Goal: Task Accomplishment & Management: Manage account settings

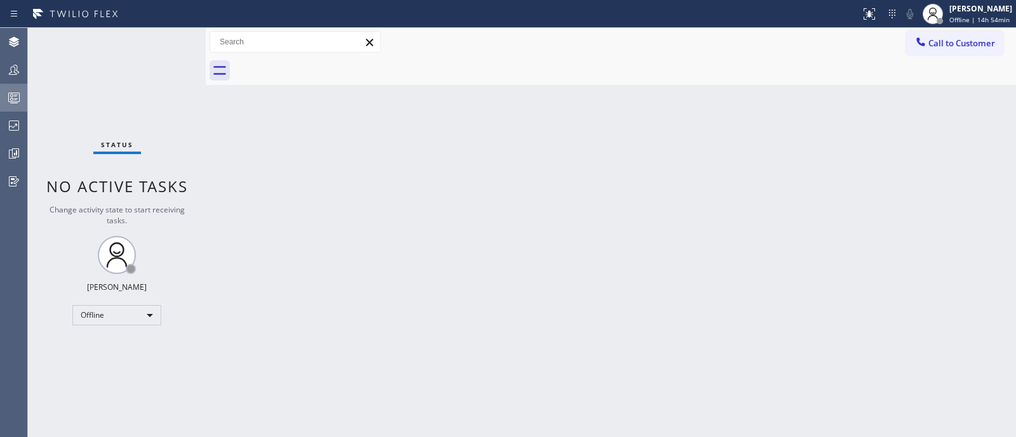
click at [12, 90] on icon at bounding box center [13, 97] width 15 height 15
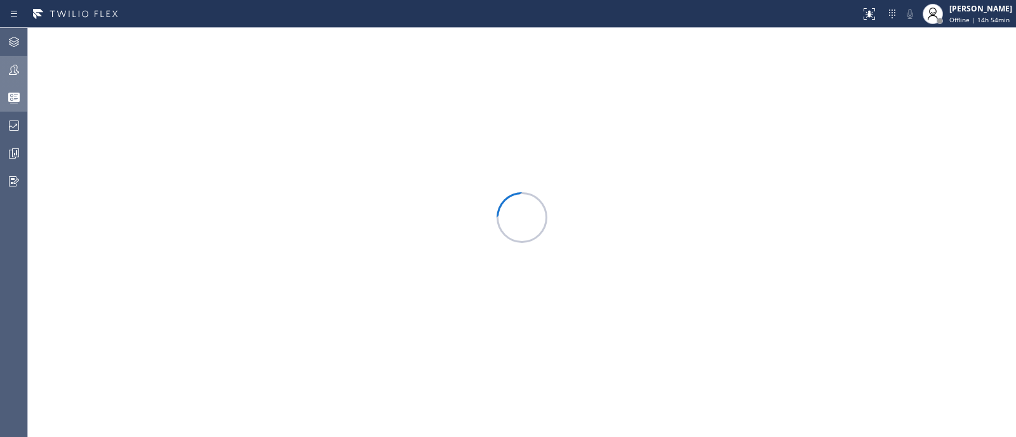
click at [16, 77] on div at bounding box center [14, 69] width 28 height 25
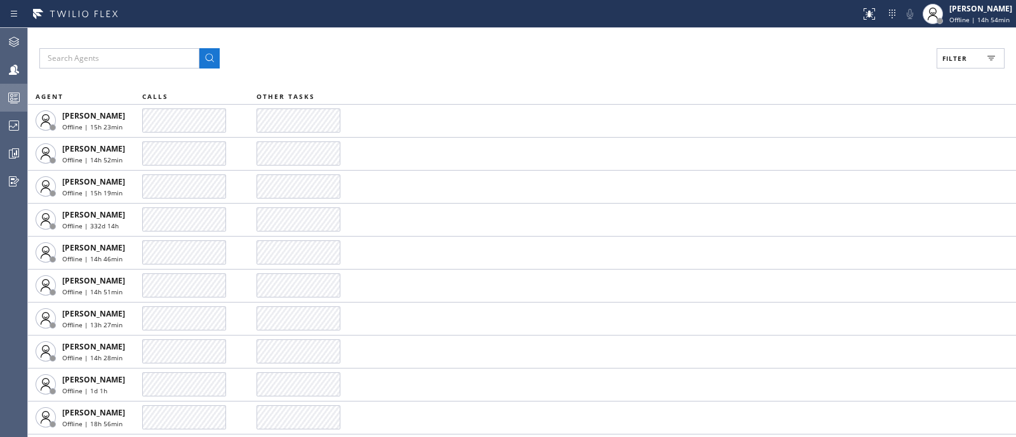
click at [974, 63] on button "Filter" at bounding box center [970, 58] width 68 height 20
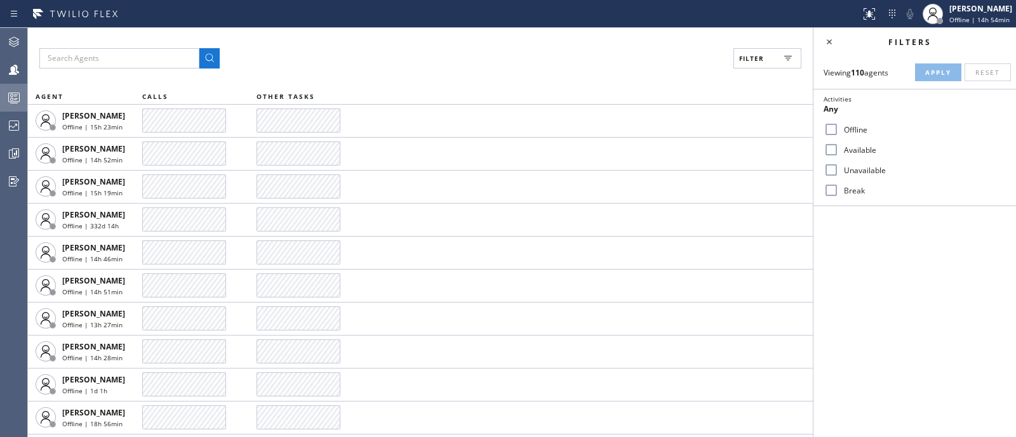
click at [866, 154] on label "Available" at bounding box center [921, 150] width 167 height 11
click at [838, 154] on input "Available" at bounding box center [830, 149] width 15 height 15
click at [943, 65] on button "Apply" at bounding box center [938, 72] width 46 height 18
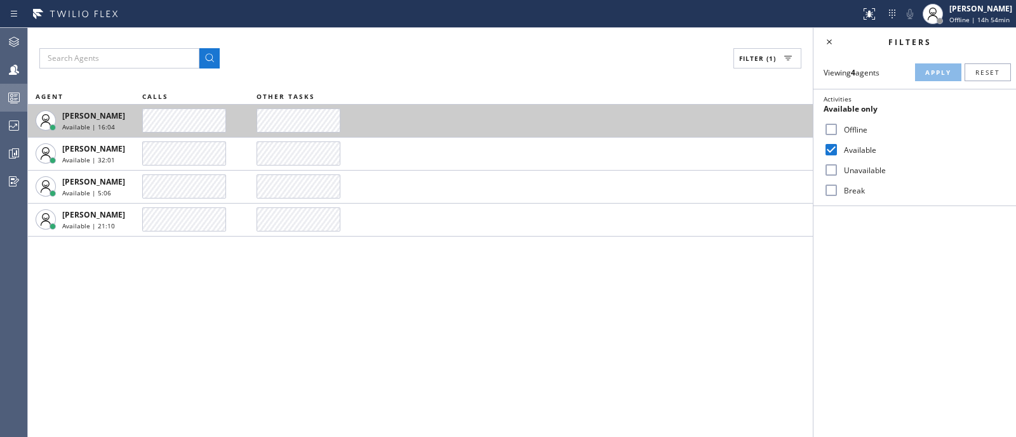
click at [123, 136] on td "Davit Jabakhidze Available | 16:04" at bounding box center [85, 120] width 114 height 33
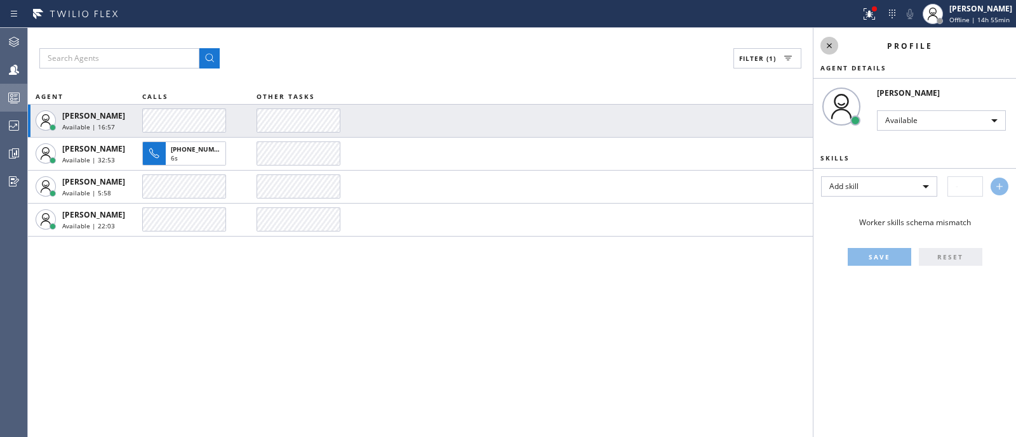
click at [821, 39] on icon at bounding box center [828, 45] width 15 height 15
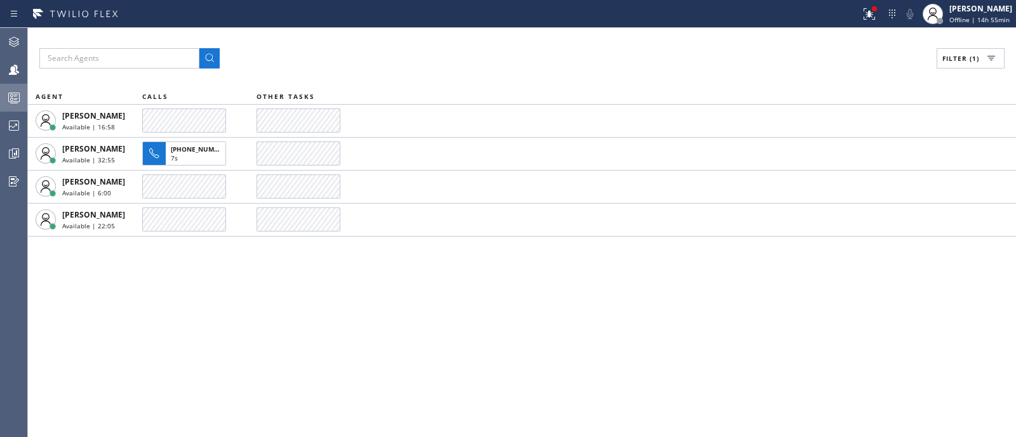
click at [955, 56] on span "Filter (1)" at bounding box center [960, 58] width 37 height 9
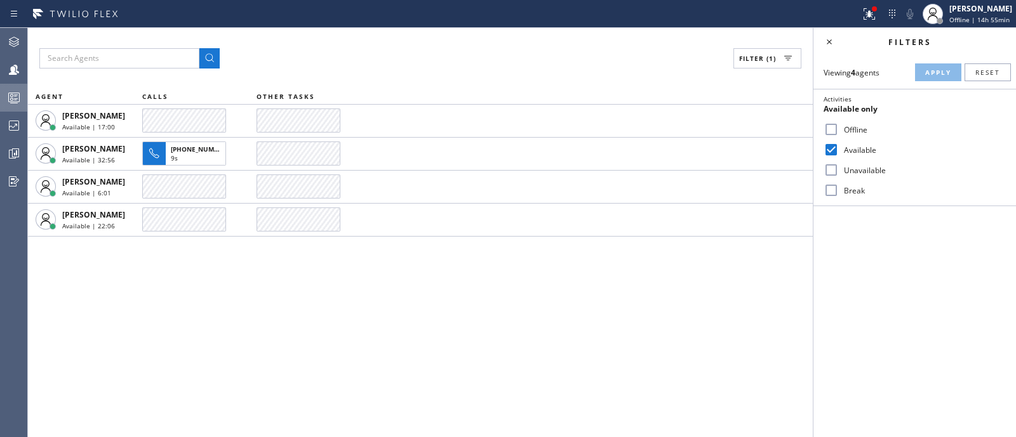
click at [847, 149] on label "Available" at bounding box center [921, 150] width 167 height 11
click at [838, 149] on input "Available" at bounding box center [830, 149] width 15 height 15
checkbox input "false"
click at [847, 168] on label "Unavailable" at bounding box center [921, 170] width 167 height 11
click at [838, 168] on input "Unavailable" at bounding box center [830, 169] width 15 height 15
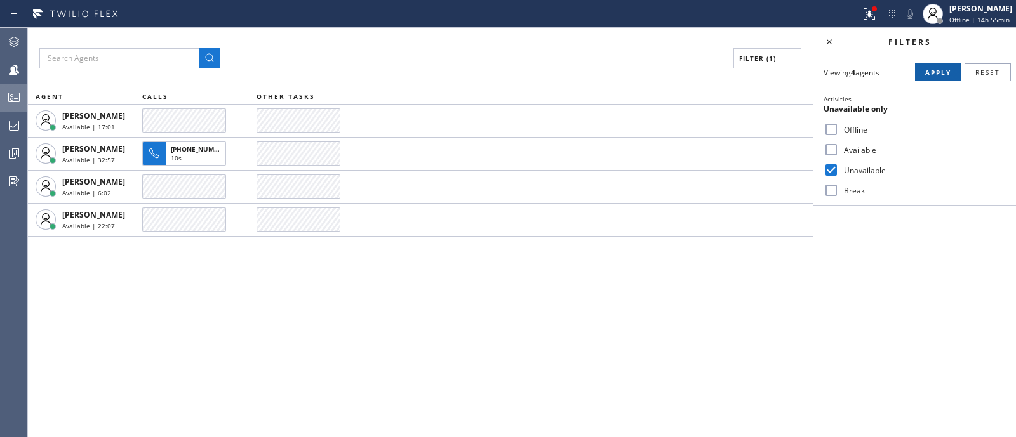
click at [925, 68] on span "Apply" at bounding box center [938, 72] width 26 height 9
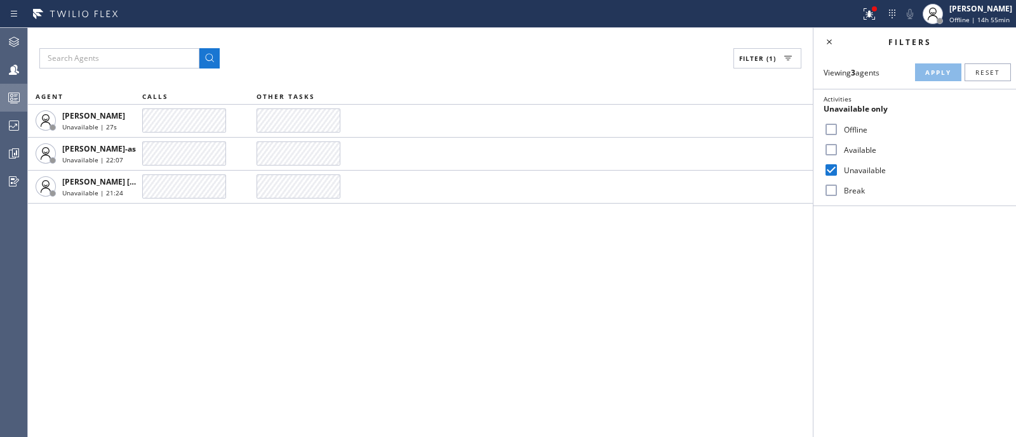
click at [848, 169] on label "Unavailable" at bounding box center [921, 170] width 167 height 11
click at [838, 169] on input "Unavailable" at bounding box center [830, 169] width 15 height 15
checkbox input "false"
click at [852, 145] on label "Available" at bounding box center [921, 150] width 167 height 11
click at [838, 144] on input "Available" at bounding box center [830, 149] width 15 height 15
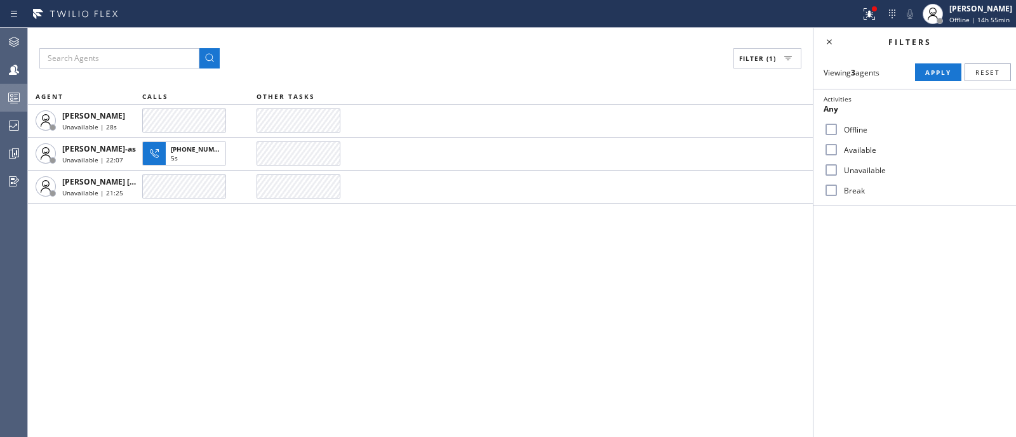
checkbox input "true"
click at [918, 77] on button "Apply" at bounding box center [938, 72] width 46 height 18
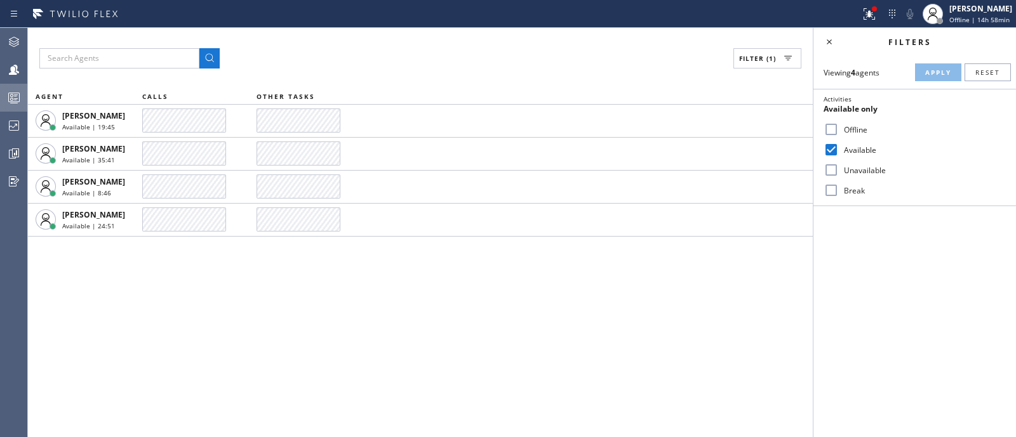
click at [965, 331] on div "Filters Viewing 4 agents Apply Reset Activities Available only Offline Availabl…" at bounding box center [914, 232] width 202 height 409
click at [20, 67] on icon at bounding box center [13, 69] width 15 height 15
click at [16, 97] on icon at bounding box center [13, 97] width 15 height 15
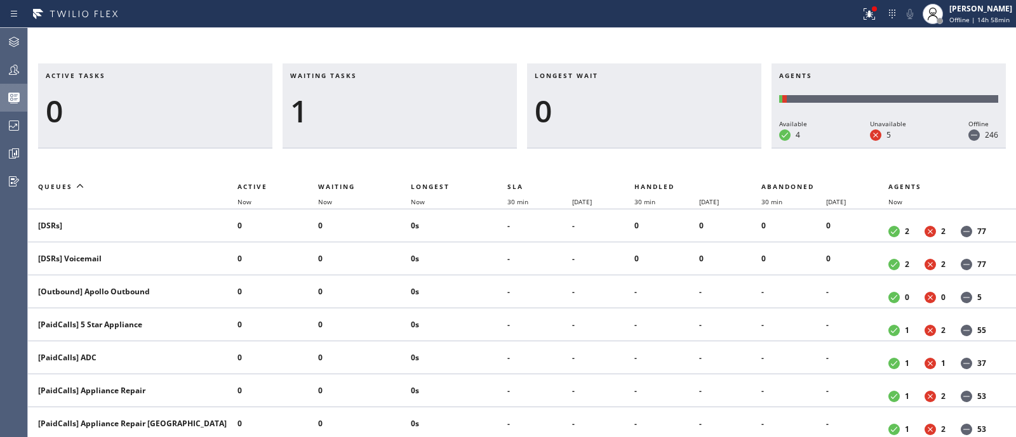
click at [16, 97] on icon at bounding box center [13, 98] width 11 height 10
click at [15, 70] on icon at bounding box center [13, 69] width 15 height 15
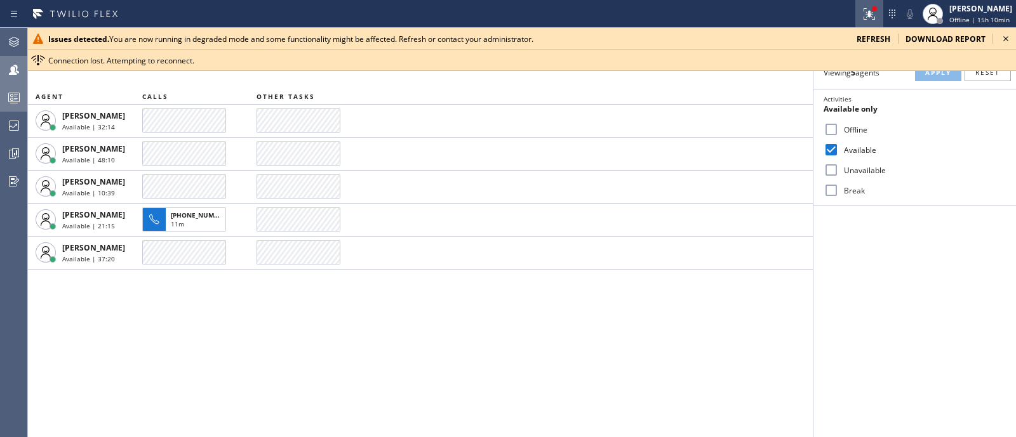
click at [861, 8] on icon at bounding box center [868, 13] width 15 height 15
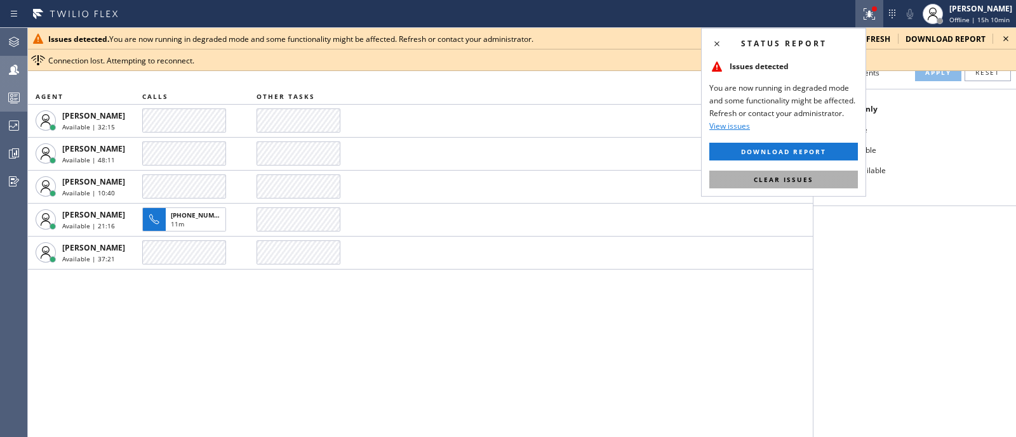
click at [784, 182] on span "Clear issues" at bounding box center [783, 179] width 60 height 9
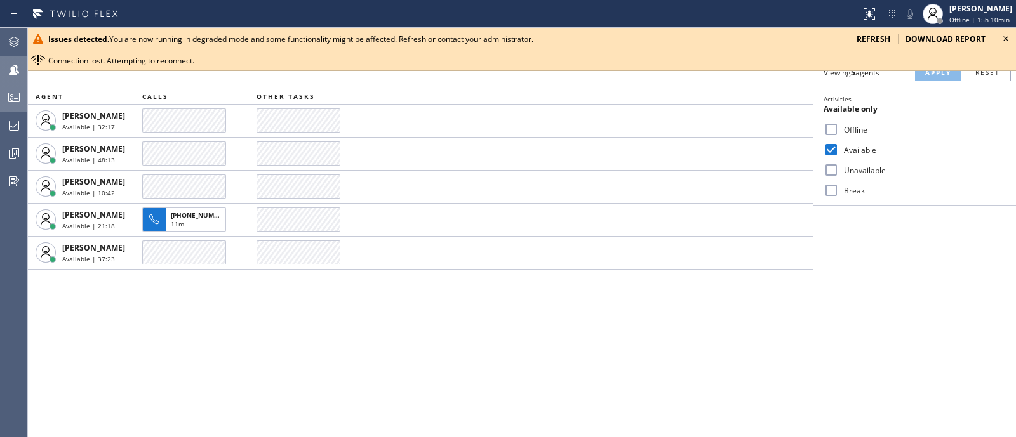
click at [1002, 36] on icon at bounding box center [1005, 38] width 15 height 15
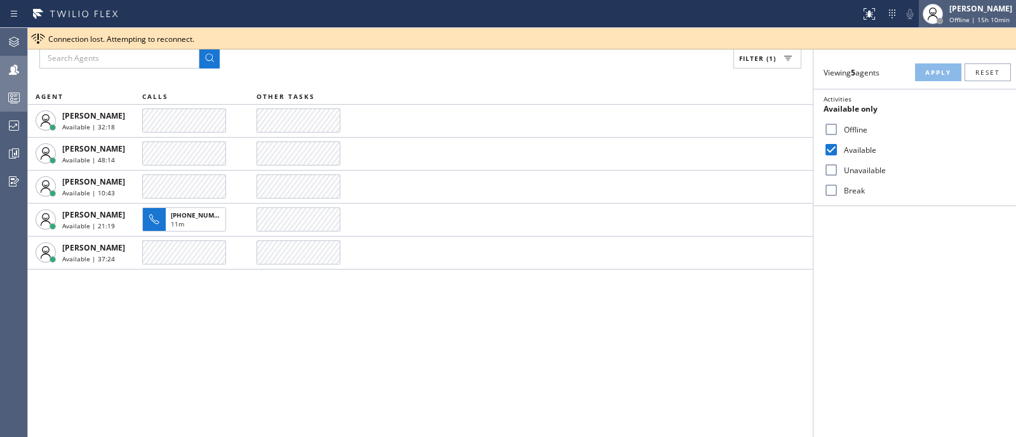
click at [978, 17] on span "Offline | 15h 10min" at bounding box center [979, 19] width 60 height 9
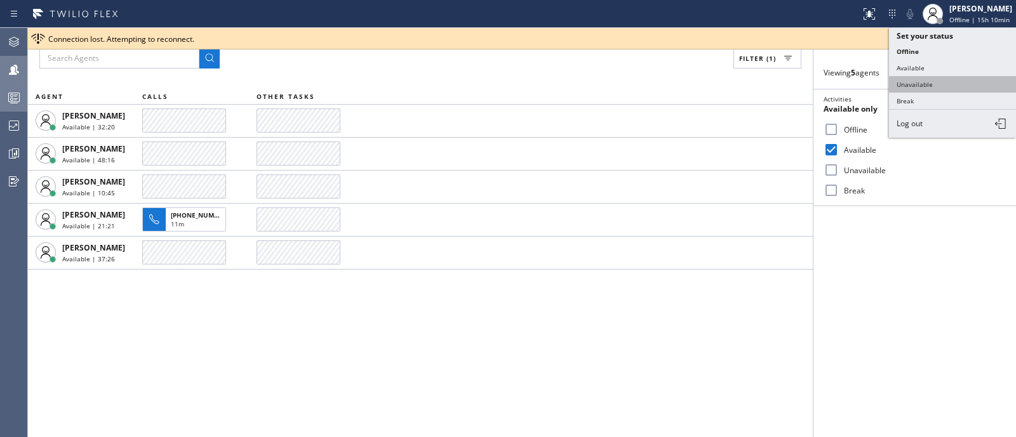
click at [920, 86] on button "Unavailable" at bounding box center [952, 84] width 127 height 17
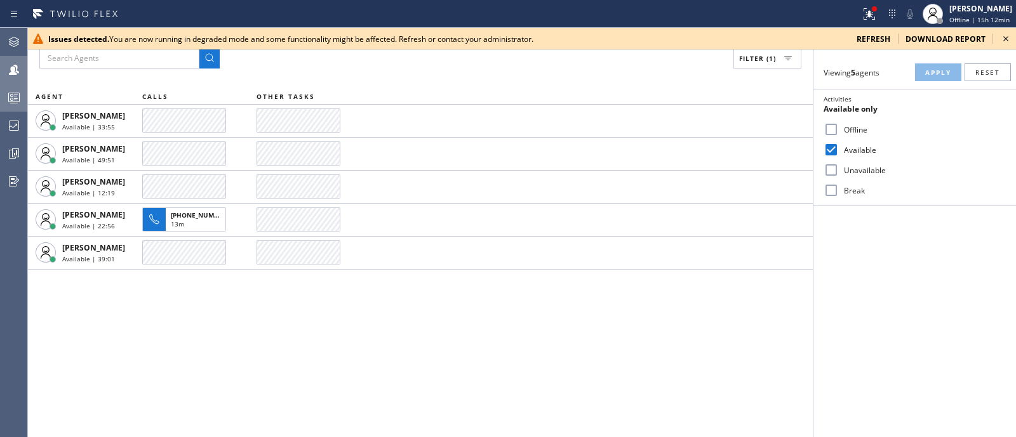
click at [878, 34] on span "refresh" at bounding box center [873, 39] width 34 height 11
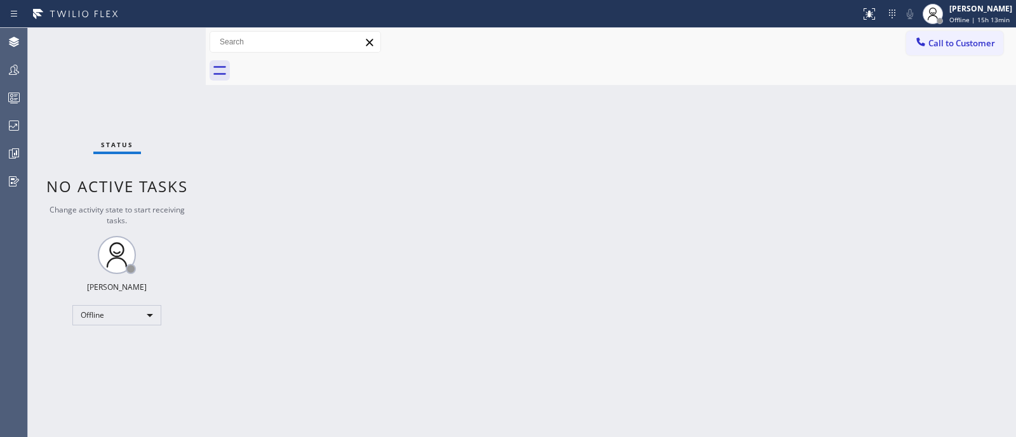
click at [969, 220] on div "Back to Dashboard Change Sender ID Customers Technicians Select a contact Outbo…" at bounding box center [611, 232] width 810 height 409
click at [23, 76] on div at bounding box center [14, 69] width 28 height 15
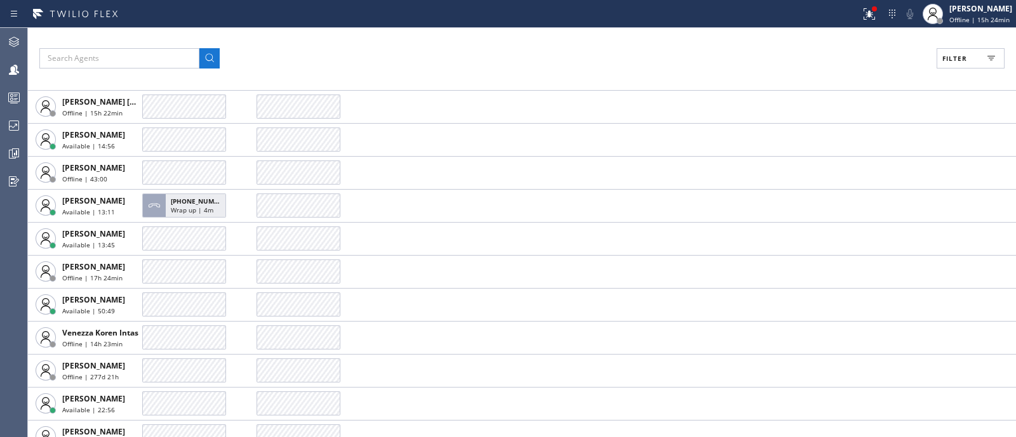
scroll to position [3297, 0]
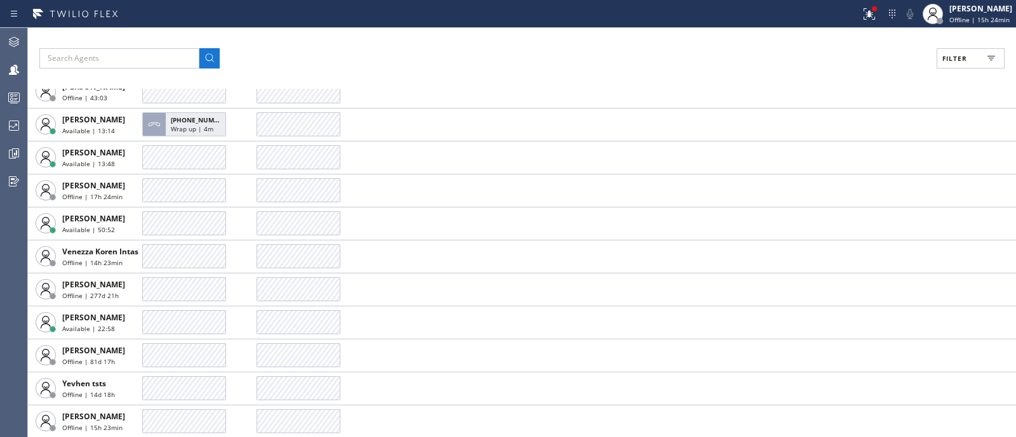
click at [969, 59] on button "Filter" at bounding box center [970, 58] width 68 height 20
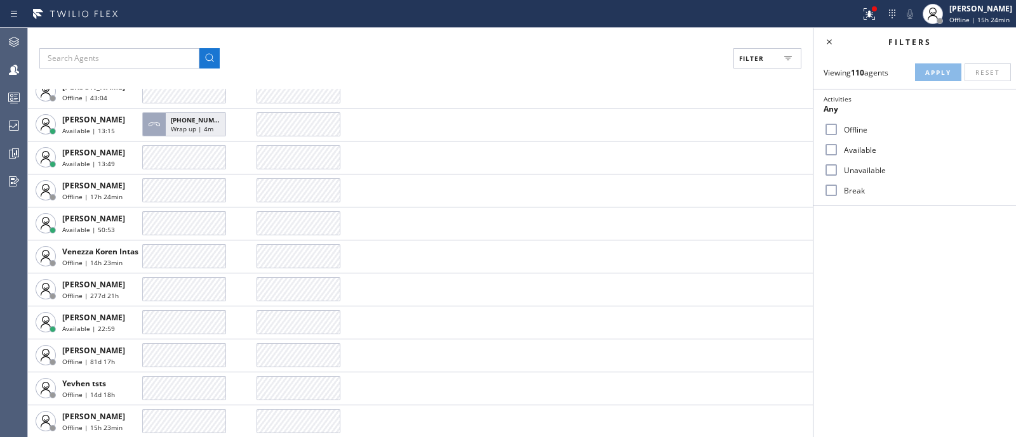
click at [870, 147] on label "Available" at bounding box center [921, 150] width 167 height 11
click at [838, 147] on input "Available" at bounding box center [830, 149] width 15 height 15
checkbox input "true"
click at [929, 81] on button "Apply" at bounding box center [938, 72] width 46 height 18
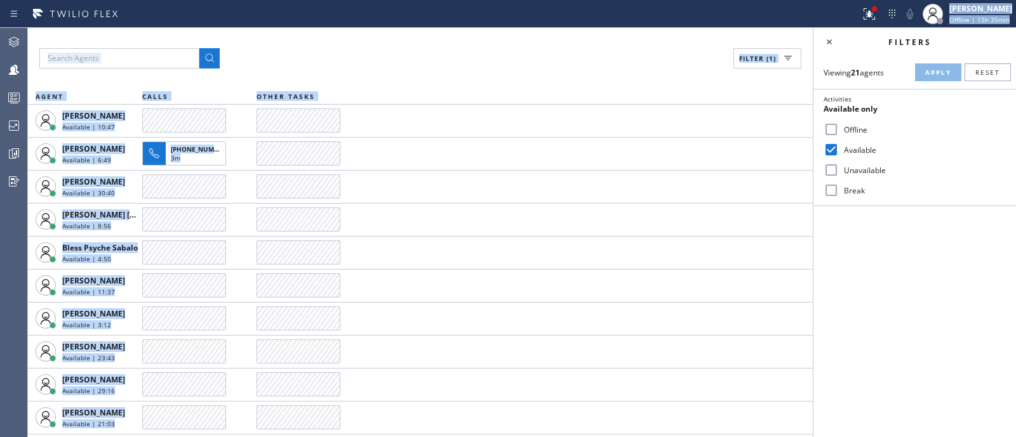
drag, startPoint x: 341, startPoint y: 176, endPoint x: 329, endPoint y: -72, distance: 249.1
click at [329, 0] on html "Status report Issues detected These issues could affect your workflow. Please c…" at bounding box center [508, 218] width 1016 height 437
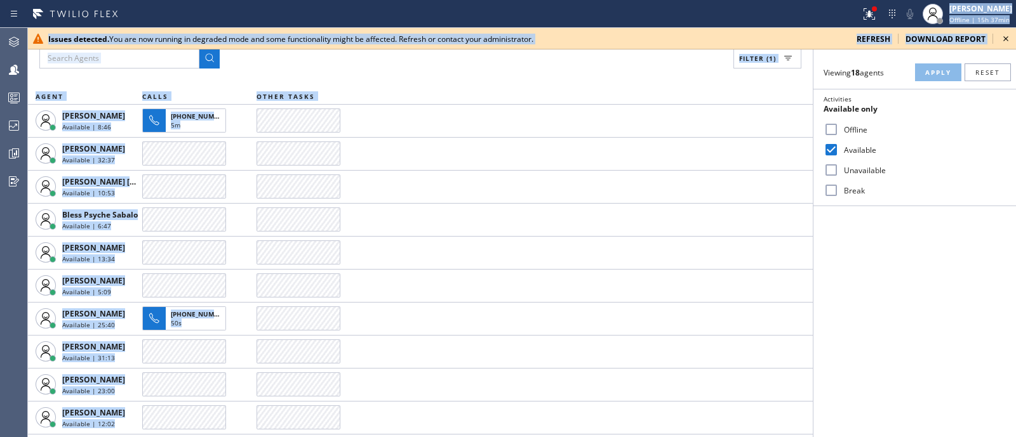
click at [875, 36] on span "refresh" at bounding box center [873, 39] width 34 height 11
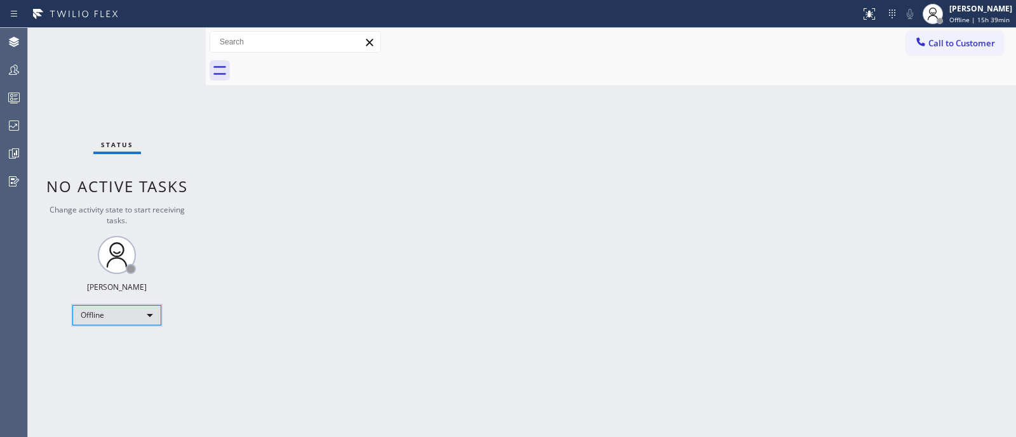
click at [145, 311] on div "Offline" at bounding box center [116, 315] width 89 height 20
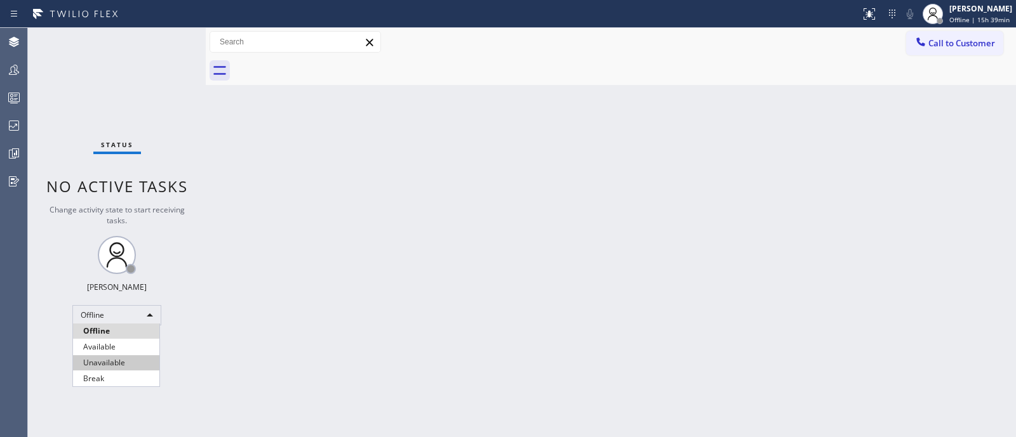
click at [138, 361] on li "Unavailable" at bounding box center [116, 362] width 86 height 15
click at [10, 76] on icon at bounding box center [13, 69] width 15 height 15
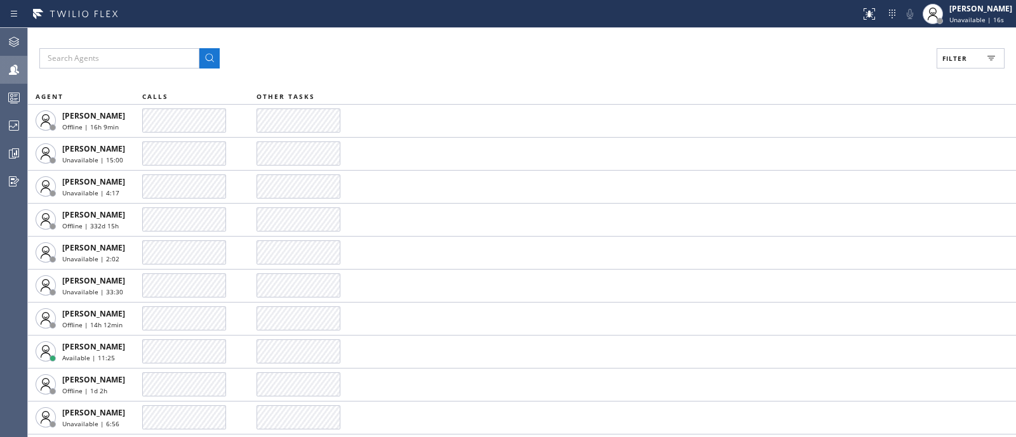
click at [974, 63] on button "Filter" at bounding box center [970, 58] width 68 height 20
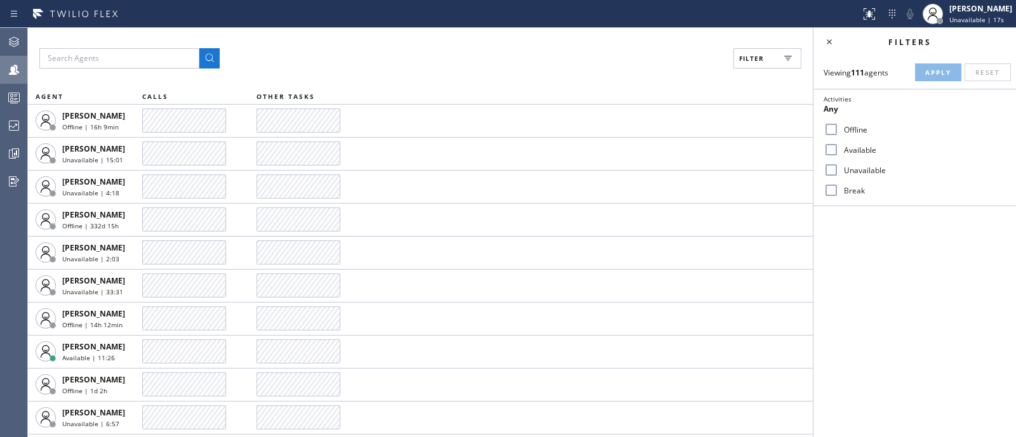
click at [852, 152] on label "Available" at bounding box center [921, 150] width 167 height 11
click at [838, 152] on input "Available" at bounding box center [830, 149] width 15 height 15
checkbox input "true"
click at [925, 77] on button "Apply" at bounding box center [938, 72] width 46 height 18
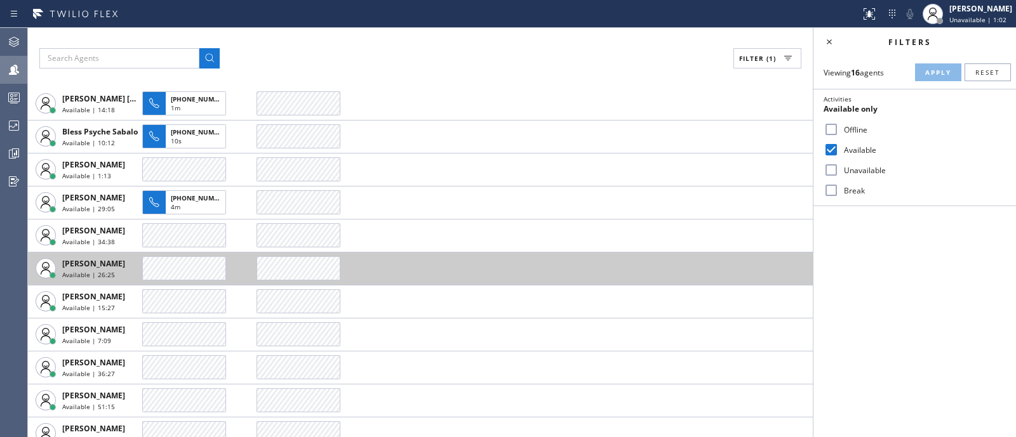
scroll to position [83, 0]
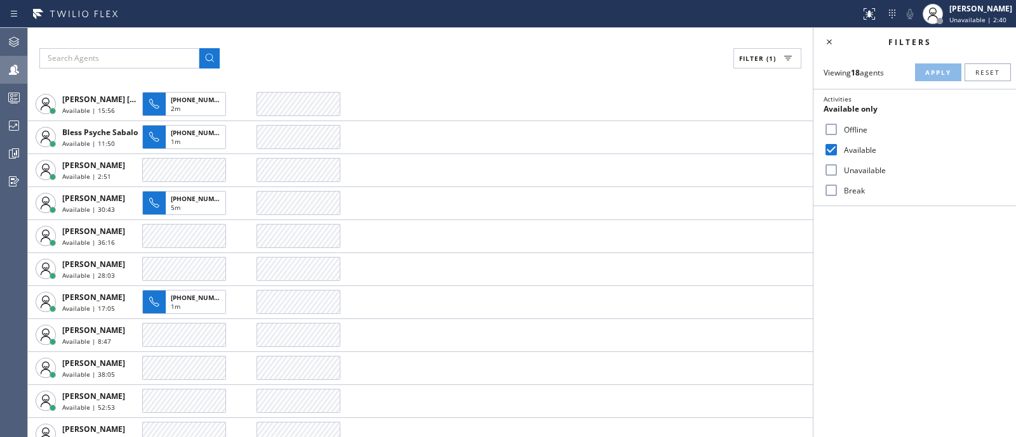
click at [917, 235] on div "Filters Viewing 18 agents Apply Reset Activities Available only Offline Availab…" at bounding box center [914, 232] width 202 height 409
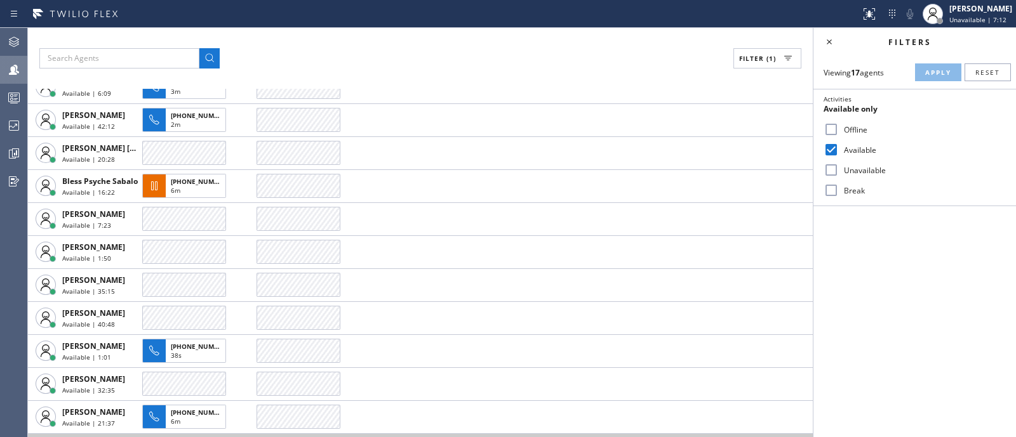
scroll to position [0, 0]
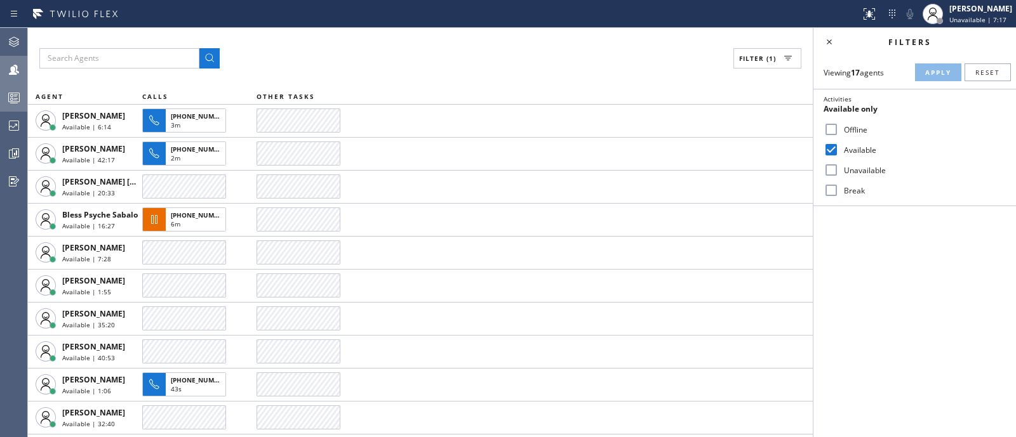
click at [5, 103] on div at bounding box center [14, 97] width 28 height 15
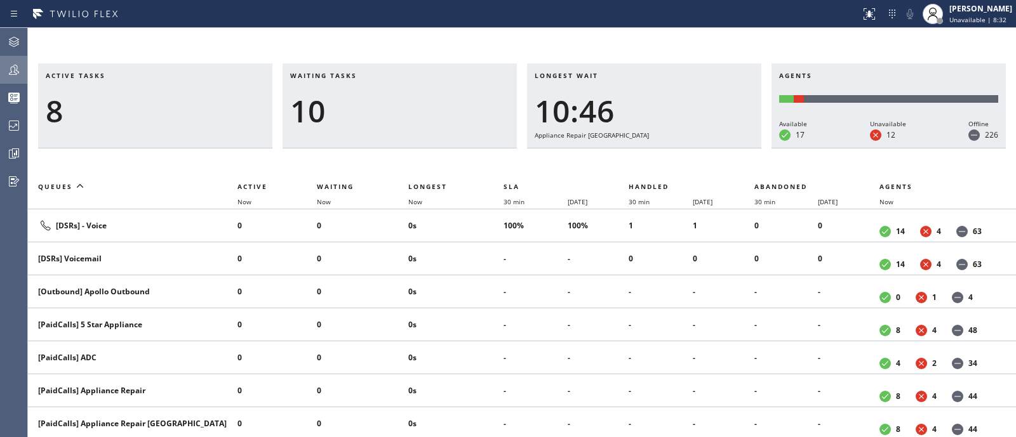
click at [13, 77] on div at bounding box center [14, 69] width 28 height 25
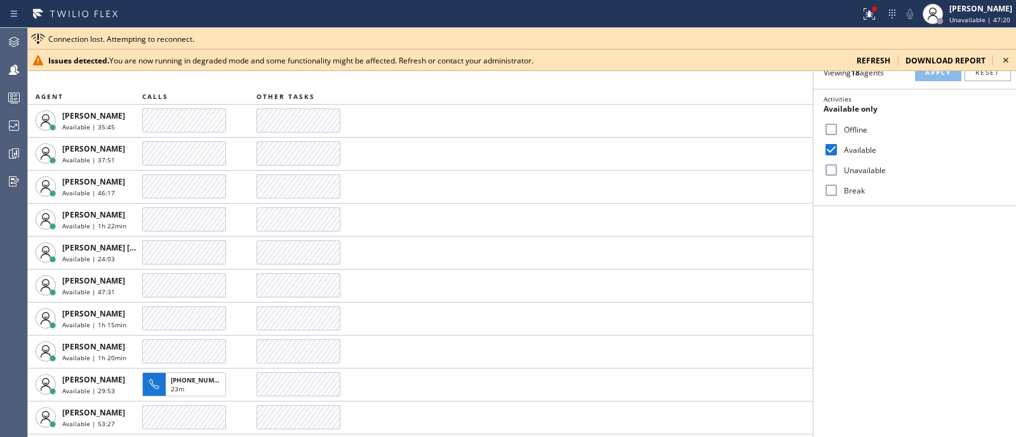
click at [885, 65] on span "refresh" at bounding box center [873, 60] width 34 height 11
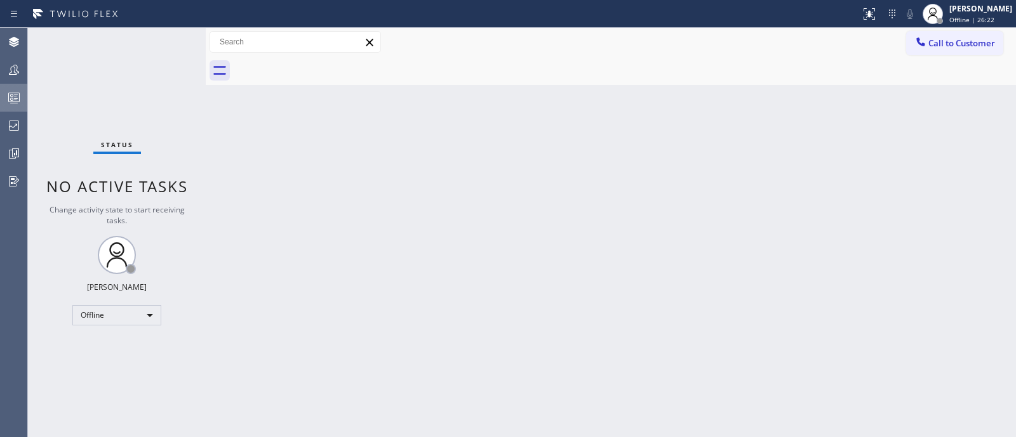
click at [6, 90] on icon at bounding box center [13, 97] width 15 height 15
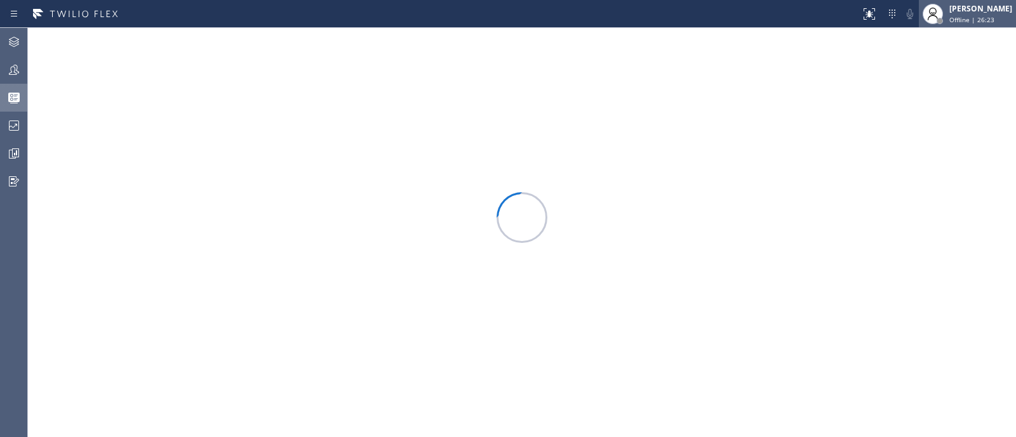
click at [968, 8] on div "[PERSON_NAME]" at bounding box center [980, 8] width 63 height 11
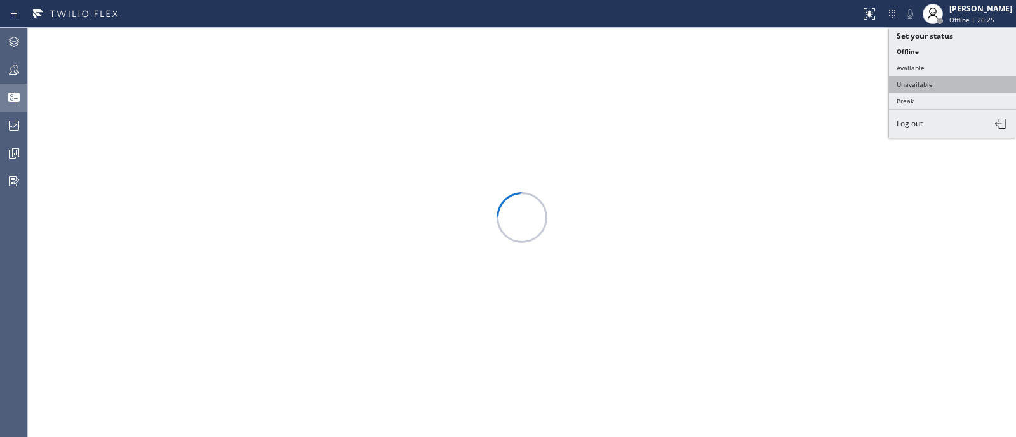
click at [938, 79] on button "Unavailable" at bounding box center [952, 84] width 127 height 17
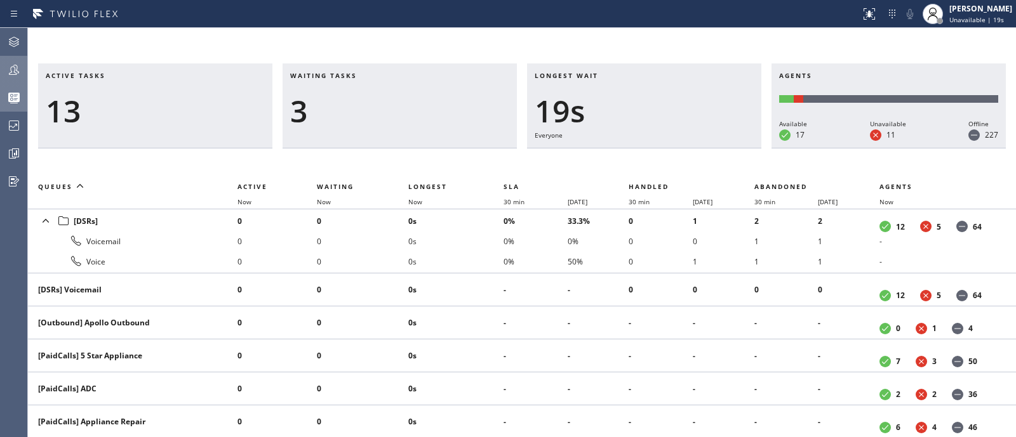
click at [8, 82] on div at bounding box center [14, 69] width 28 height 25
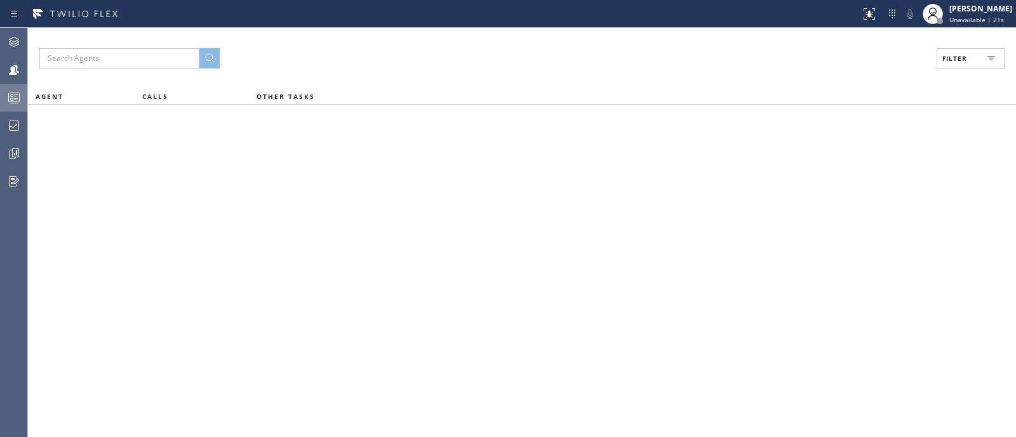
drag, startPoint x: 990, startPoint y: 69, endPoint x: 987, endPoint y: 43, distance: 26.2
click at [987, 43] on div "Filter AGENT CALLS OTHER TASKS" at bounding box center [522, 232] width 988 height 409
click at [986, 56] on icon at bounding box center [990, 58] width 15 height 15
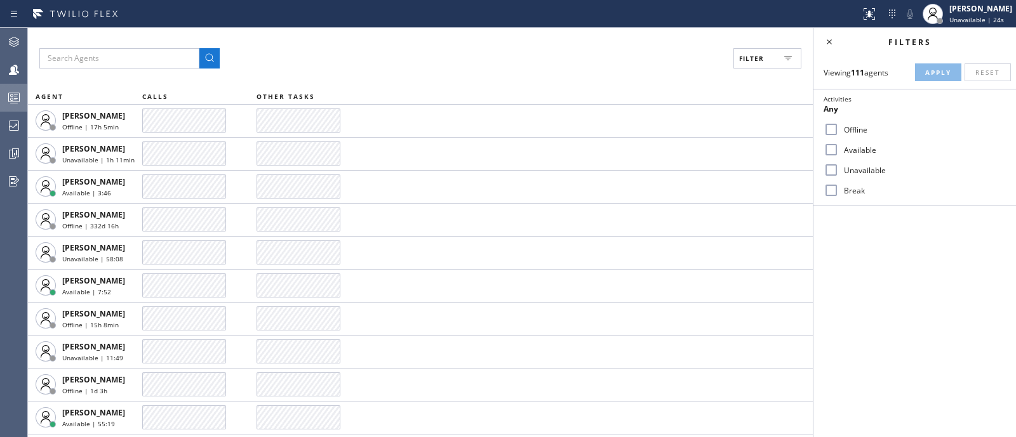
click at [861, 150] on label "Available" at bounding box center [921, 150] width 167 height 11
click at [838, 150] on input "Available" at bounding box center [830, 149] width 15 height 15
click at [932, 70] on span "Apply" at bounding box center [938, 72] width 26 height 9
click at [832, 36] on icon at bounding box center [828, 41] width 15 height 15
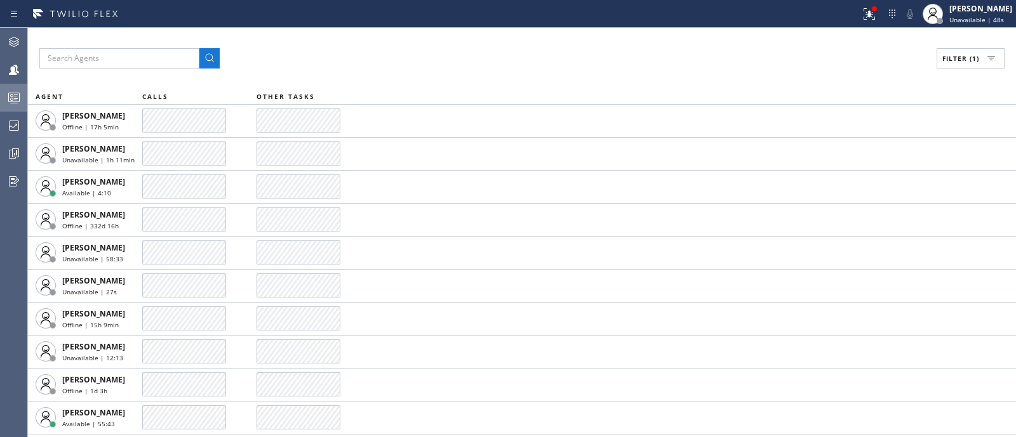
click at [975, 56] on span "Filter (1)" at bounding box center [960, 58] width 37 height 9
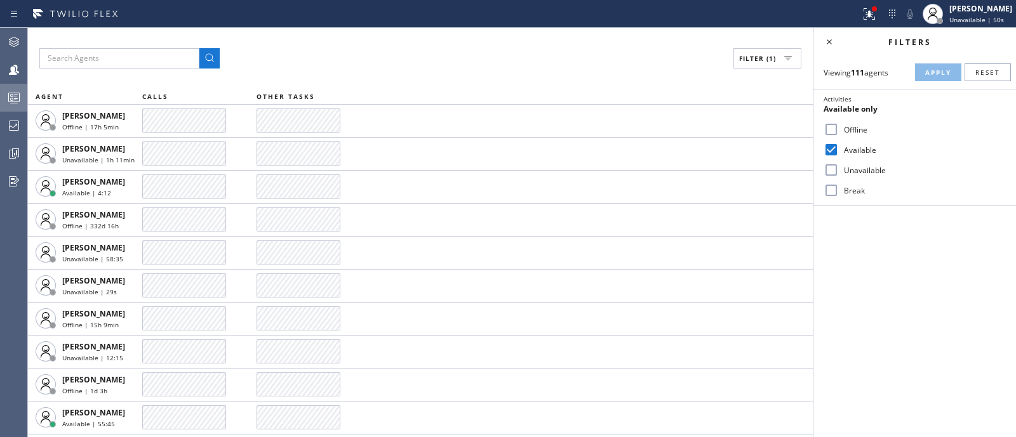
click at [833, 150] on input "Available" at bounding box center [830, 149] width 15 height 15
click at [868, 142] on div "Available" at bounding box center [914, 150] width 202 height 20
click at [840, 149] on label "Available" at bounding box center [921, 150] width 167 height 11
click at [838, 149] on input "Available" at bounding box center [830, 149] width 15 height 15
click at [785, 0] on html "Status report Issues detected These issues could affect your workflow. Please c…" at bounding box center [508, 218] width 1016 height 437
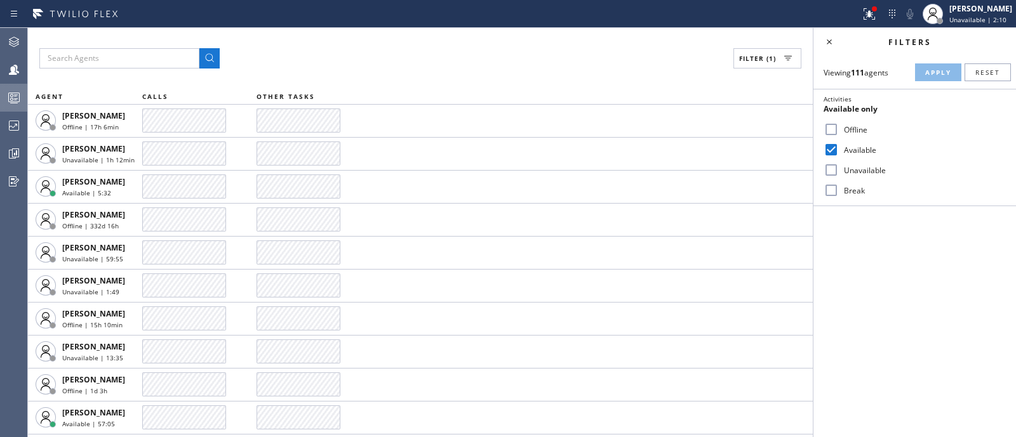
click at [824, 149] on input "Available" at bounding box center [830, 149] width 15 height 15
checkbox input "false"
click at [843, 172] on label "Unavailable" at bounding box center [921, 170] width 167 height 11
click at [838, 172] on input "Unavailable" at bounding box center [830, 169] width 15 height 15
checkbox input "true"
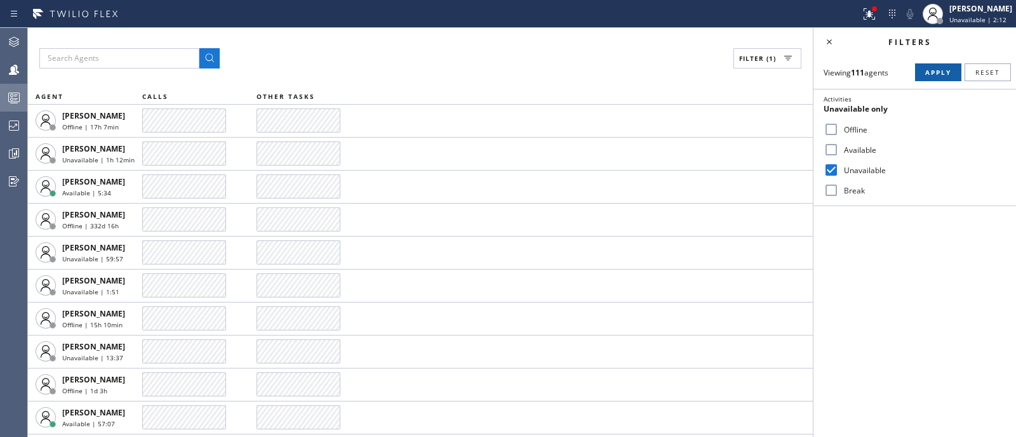
click at [942, 72] on span "Apply" at bounding box center [938, 72] width 26 height 9
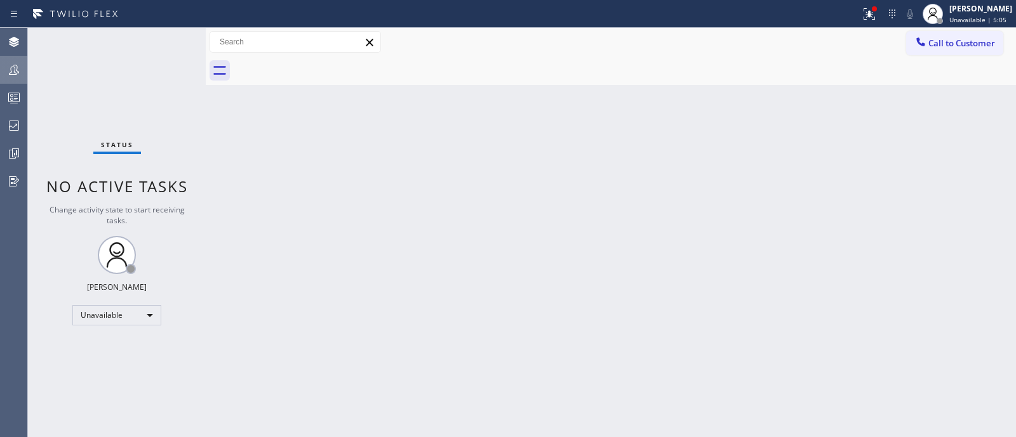
click at [18, 74] on icon at bounding box center [13, 69] width 15 height 15
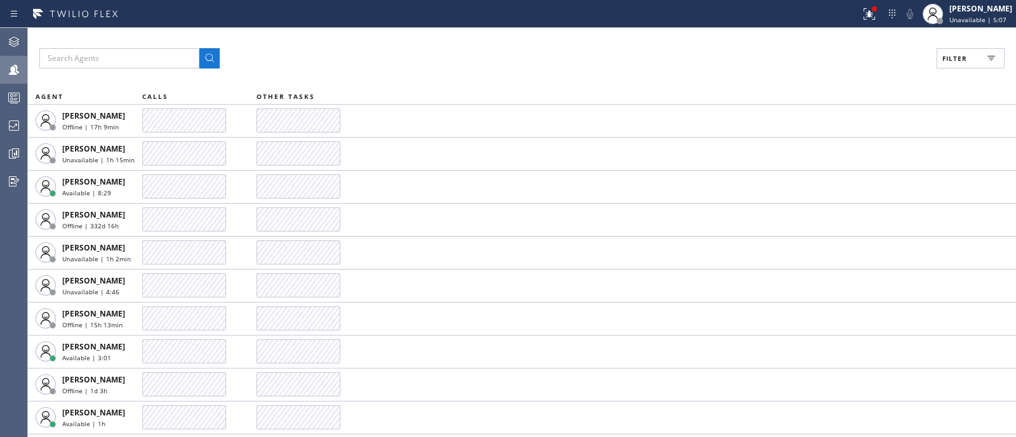
click at [976, 58] on button "Filter" at bounding box center [970, 58] width 68 height 20
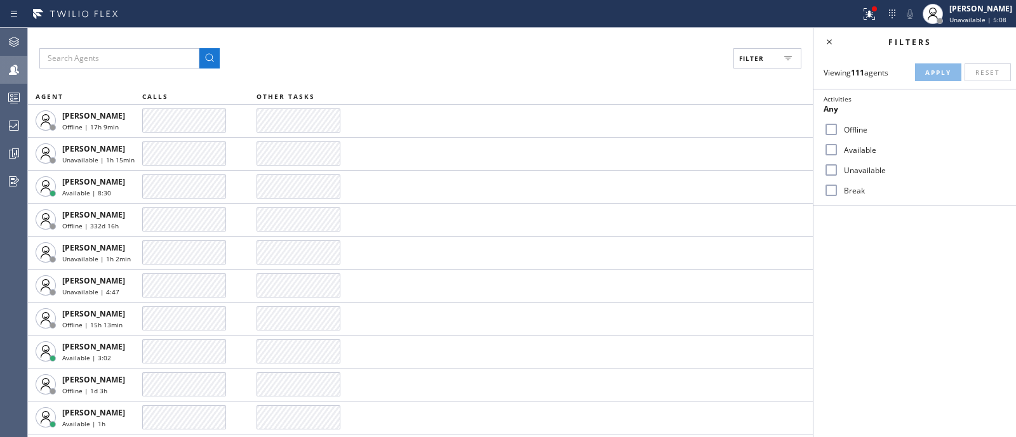
click at [859, 147] on label "Available" at bounding box center [921, 150] width 167 height 11
click at [838, 147] on input "Available" at bounding box center [830, 149] width 15 height 15
click at [940, 70] on span "Apply" at bounding box center [938, 72] width 26 height 9
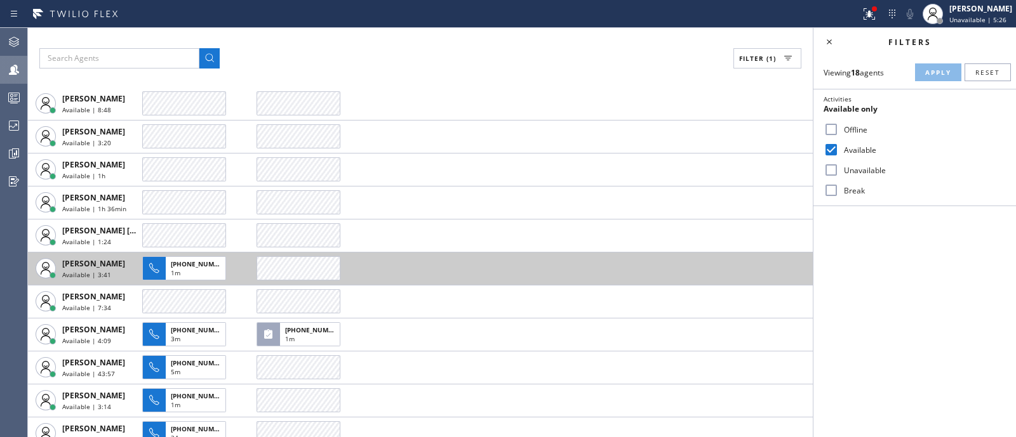
scroll to position [4, 0]
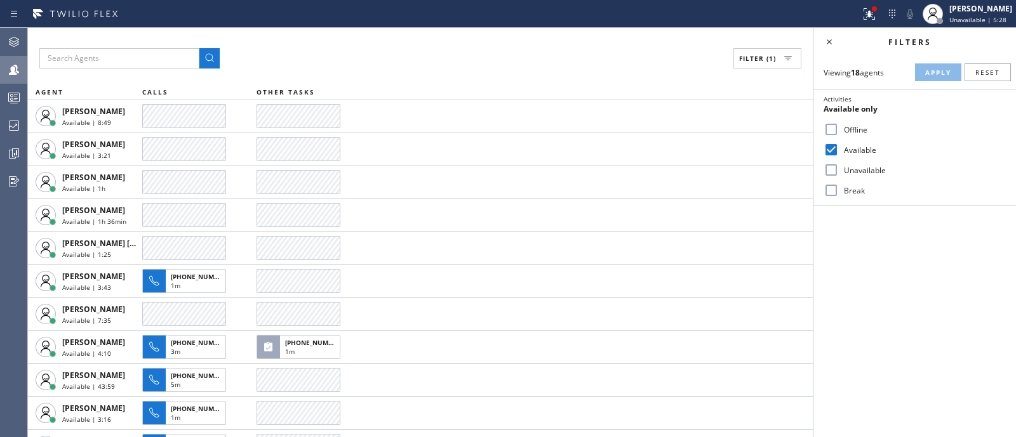
click at [832, 142] on input "Available" at bounding box center [830, 149] width 15 height 15
checkbox input "false"
click at [833, 171] on input "Unavailable" at bounding box center [830, 169] width 15 height 15
click at [932, 76] on span "Apply" at bounding box center [938, 72] width 26 height 9
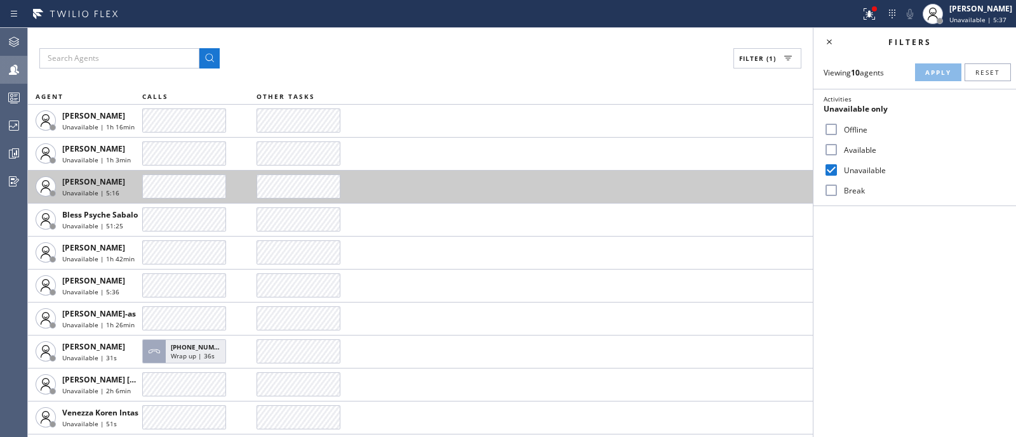
scroll to position [0, 0]
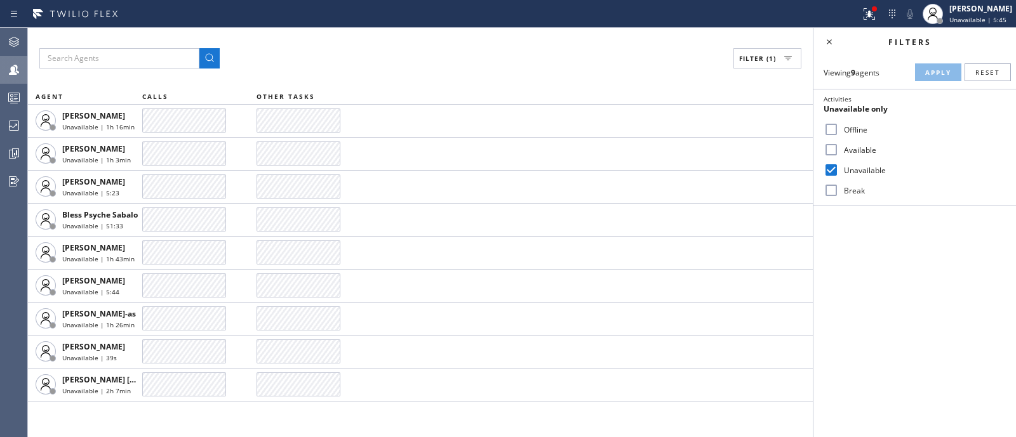
click at [842, 165] on label "Unavailable" at bounding box center [921, 170] width 167 height 11
click at [838, 165] on input "Unavailable" at bounding box center [830, 169] width 15 height 15
checkbox input "false"
click at [833, 148] on input "Available" at bounding box center [830, 149] width 15 height 15
click at [950, 70] on span "Apply" at bounding box center [938, 72] width 26 height 9
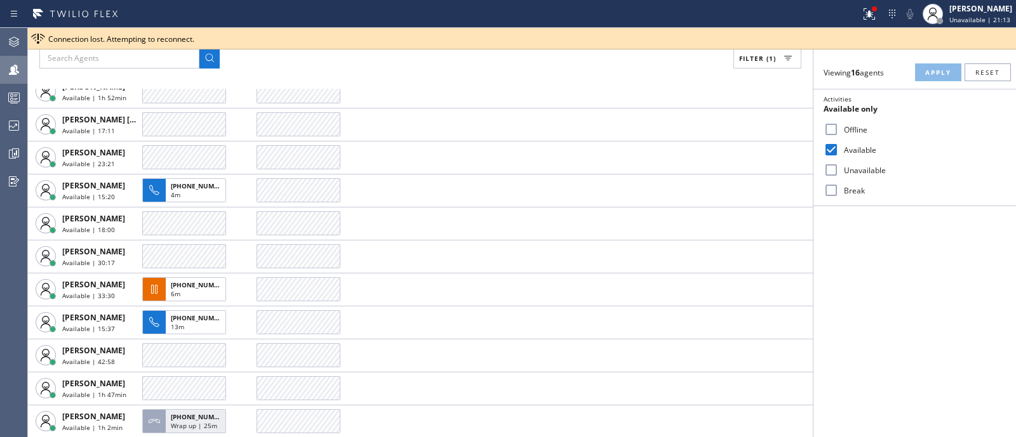
scroll to position [195, 0]
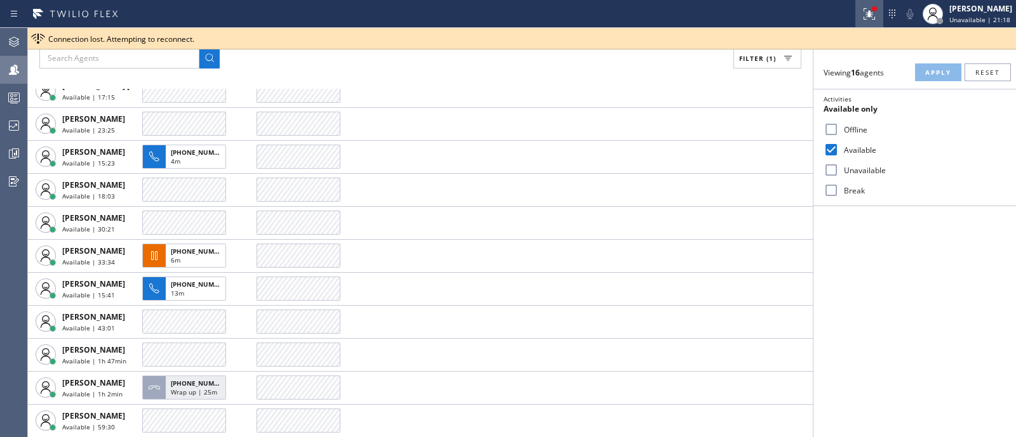
click at [863, 16] on icon at bounding box center [868, 13] width 11 height 11
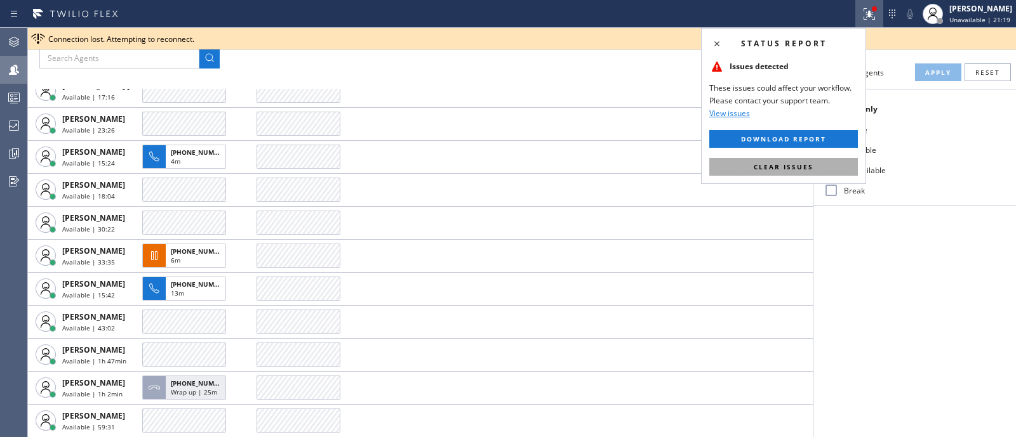
click at [823, 158] on button "Clear issues" at bounding box center [783, 167] width 149 height 18
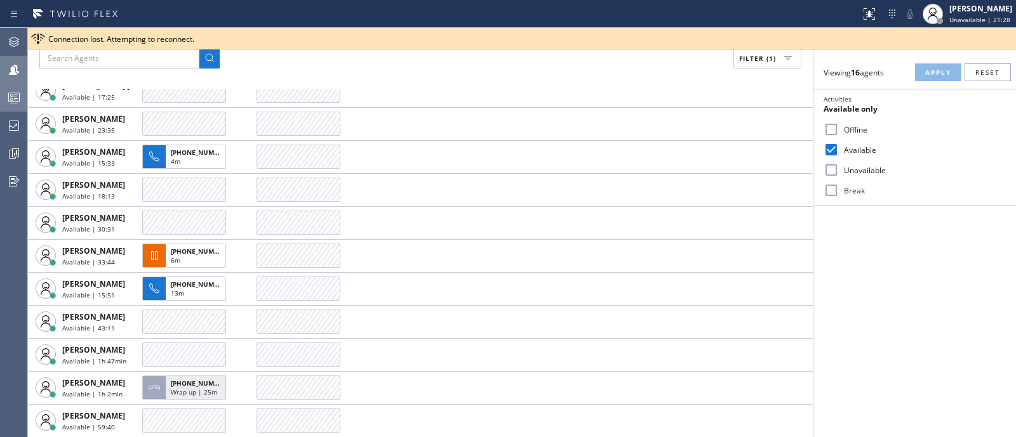
click at [17, 93] on icon at bounding box center [13, 97] width 15 height 15
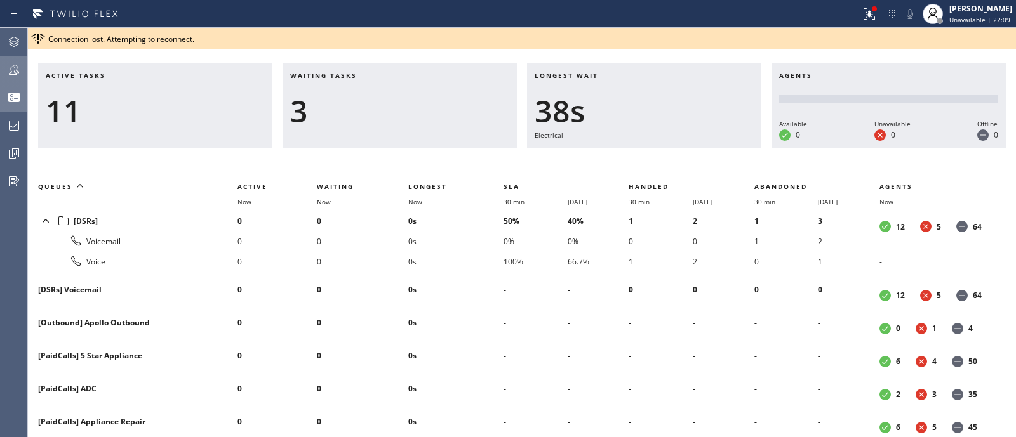
click at [22, 70] on div at bounding box center [14, 69] width 28 height 15
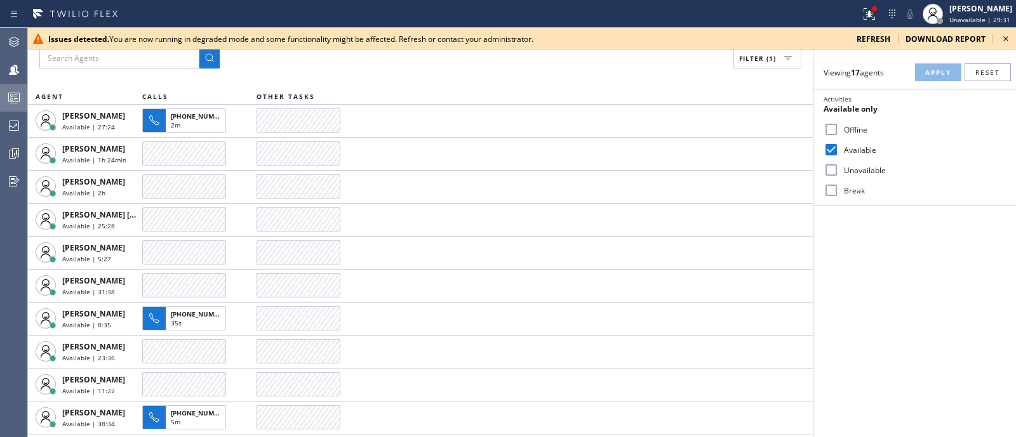
click at [1010, 39] on icon at bounding box center [1005, 38] width 15 height 15
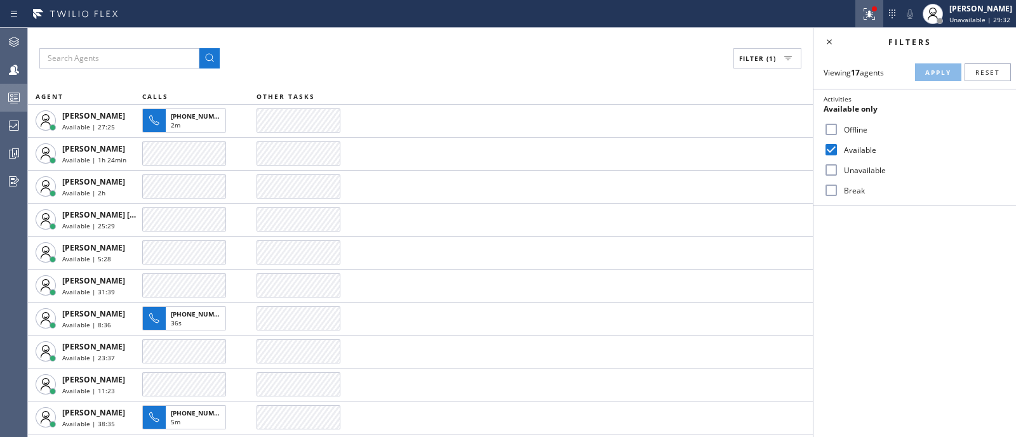
click at [861, 9] on icon at bounding box center [868, 13] width 15 height 15
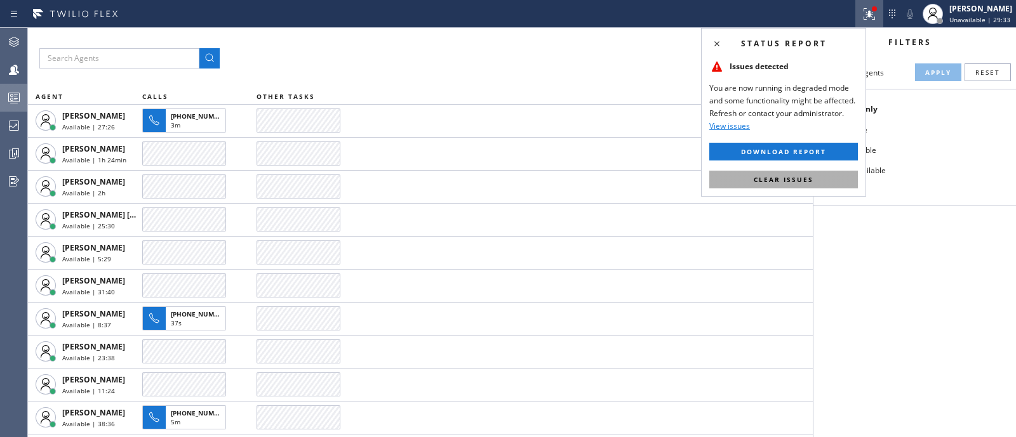
click at [800, 181] on span "Clear issues" at bounding box center [783, 179] width 60 height 9
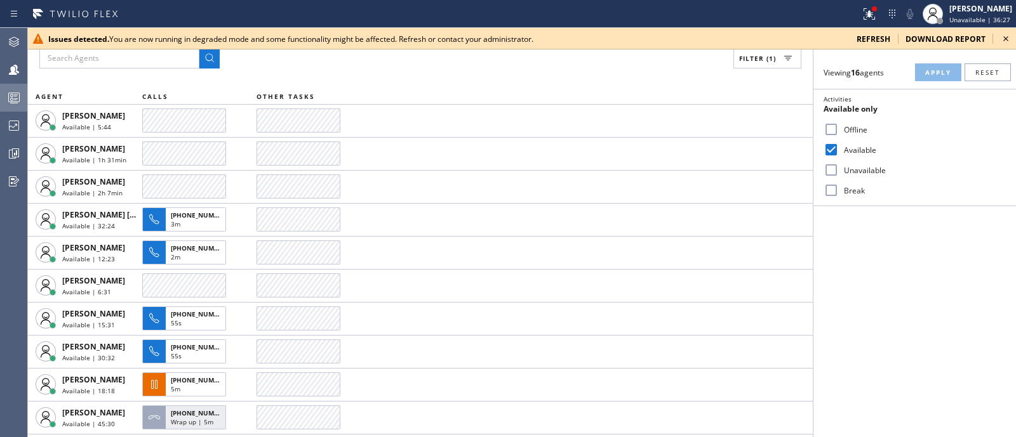
click at [4, 249] on div "Agent Desktop Teams Queues Stats Dashboards Analyze Questionnaires" at bounding box center [13, 232] width 27 height 409
click at [1003, 36] on icon at bounding box center [1005, 38] width 15 height 15
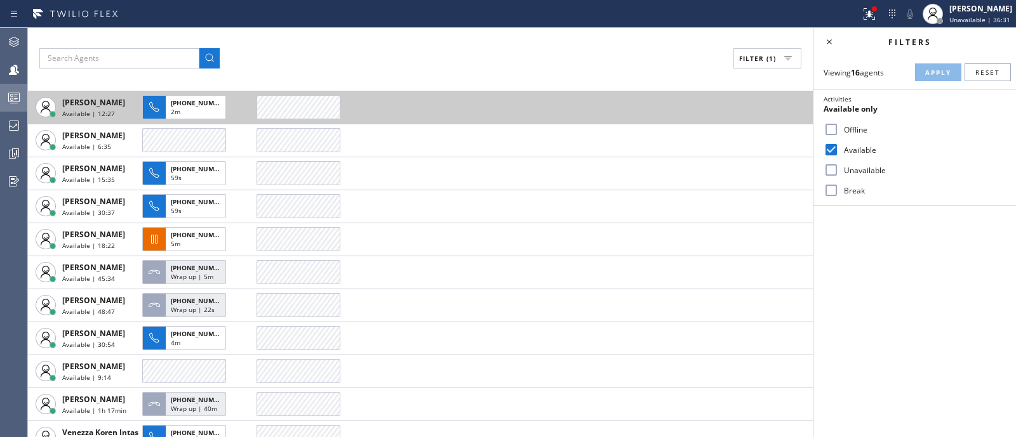
scroll to position [195, 0]
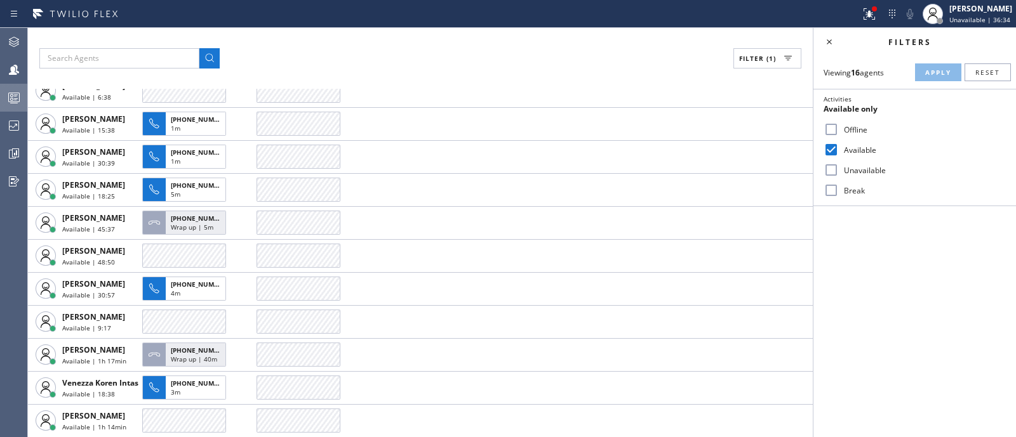
click at [25, 98] on div at bounding box center [14, 97] width 28 height 15
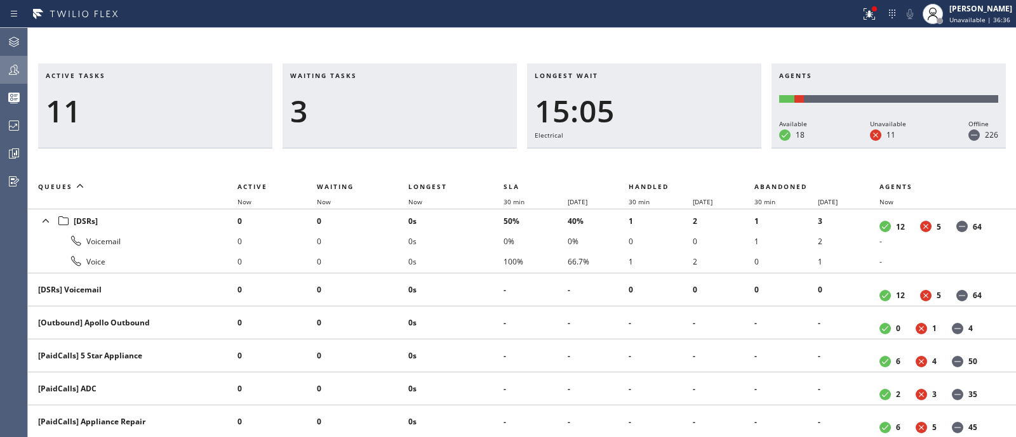
click at [11, 58] on div at bounding box center [14, 69] width 28 height 25
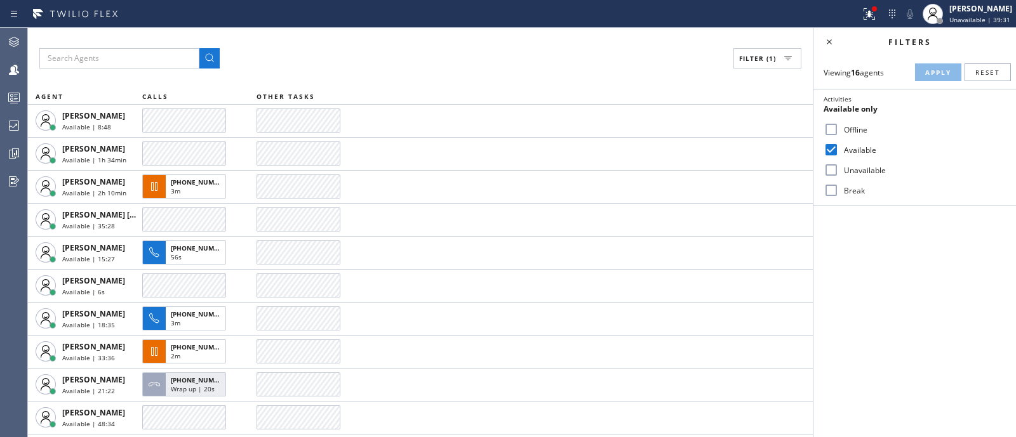
click at [828, 151] on input "Available" at bounding box center [830, 149] width 15 height 15
checkbox input "false"
click at [830, 167] on input "Unavailable" at bounding box center [830, 169] width 15 height 15
click at [942, 68] on span "Apply" at bounding box center [938, 72] width 26 height 9
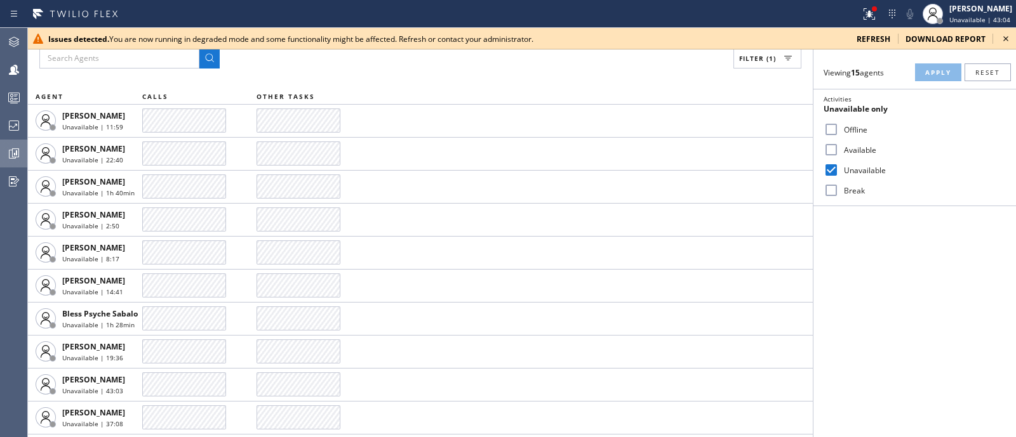
click at [14, 146] on icon at bounding box center [13, 153] width 15 height 15
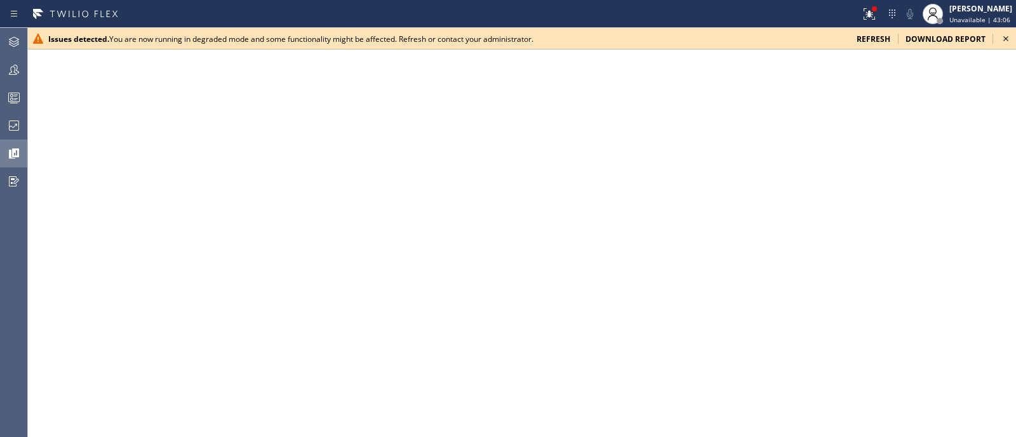
click at [1001, 39] on icon at bounding box center [1005, 38] width 15 height 15
click at [13, 90] on icon at bounding box center [13, 97] width 15 height 15
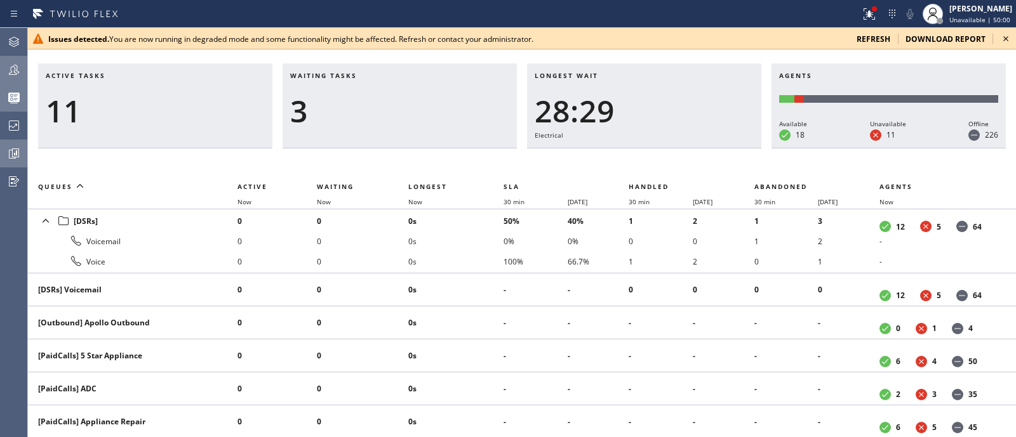
click at [10, 65] on icon at bounding box center [13, 69] width 15 height 15
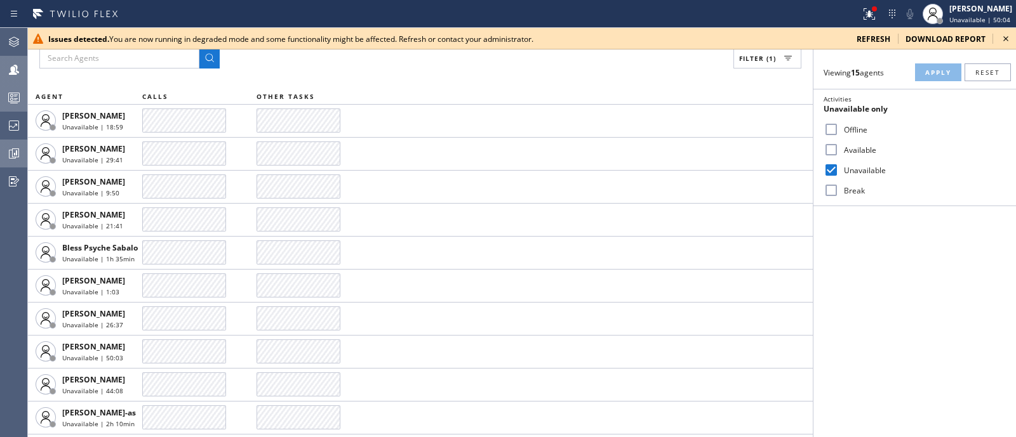
click at [1007, 37] on icon at bounding box center [1005, 38] width 15 height 15
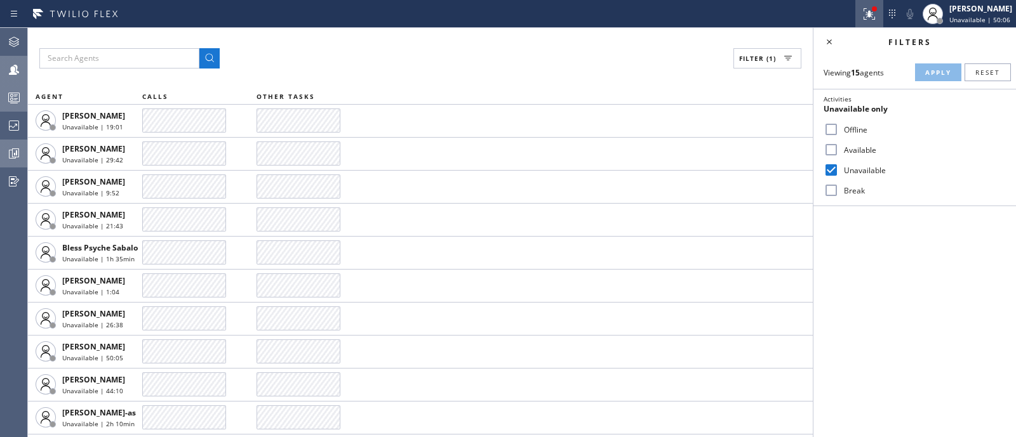
click at [861, 14] on icon at bounding box center [868, 13] width 15 height 15
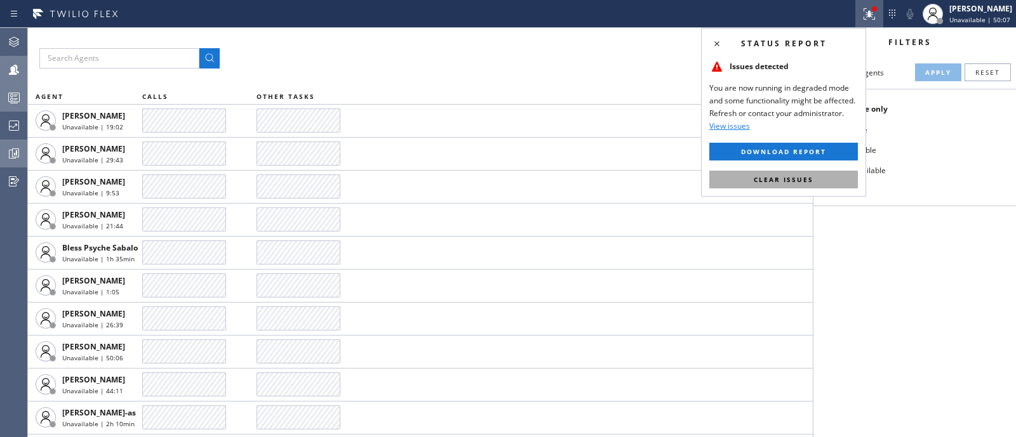
click at [836, 181] on button "Clear issues" at bounding box center [783, 180] width 149 height 18
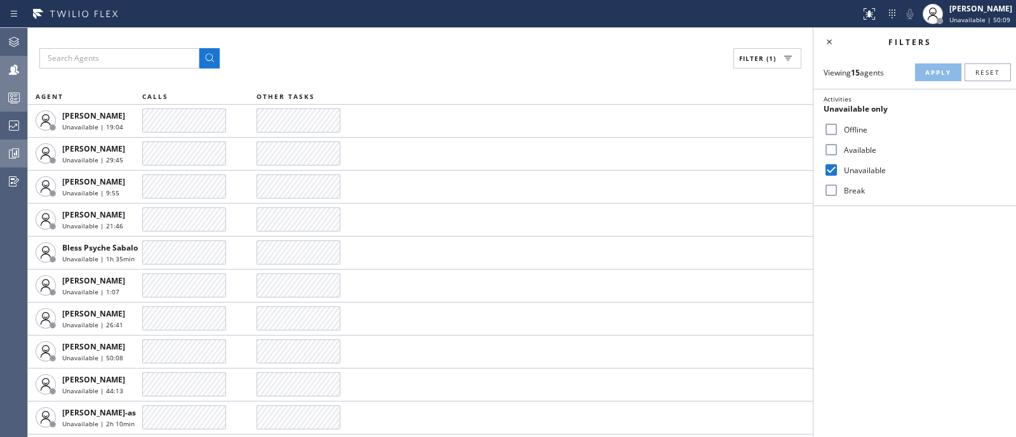
click at [834, 169] on input "Unavailable" at bounding box center [830, 169] width 15 height 15
checkbox input "false"
click at [830, 154] on input "Available" at bounding box center [830, 149] width 15 height 15
click at [933, 69] on span "Apply" at bounding box center [938, 72] width 26 height 9
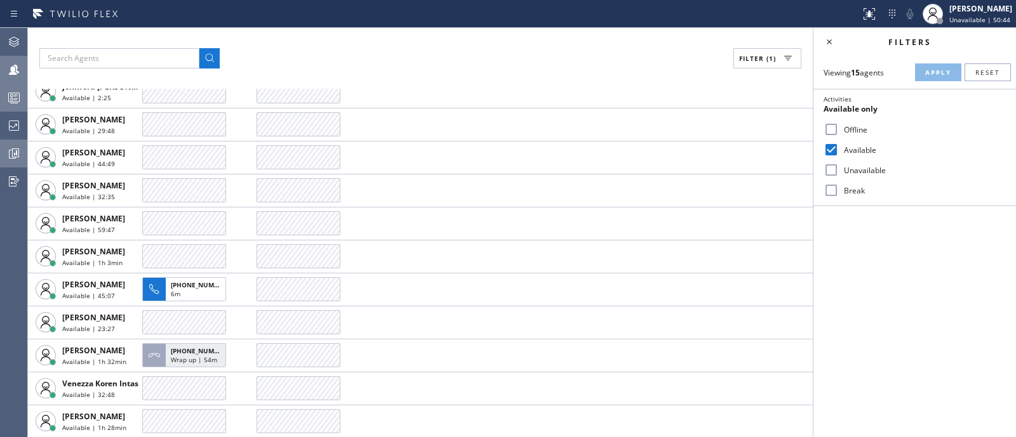
scroll to position [128, 0]
click at [12, 116] on div at bounding box center [14, 125] width 28 height 25
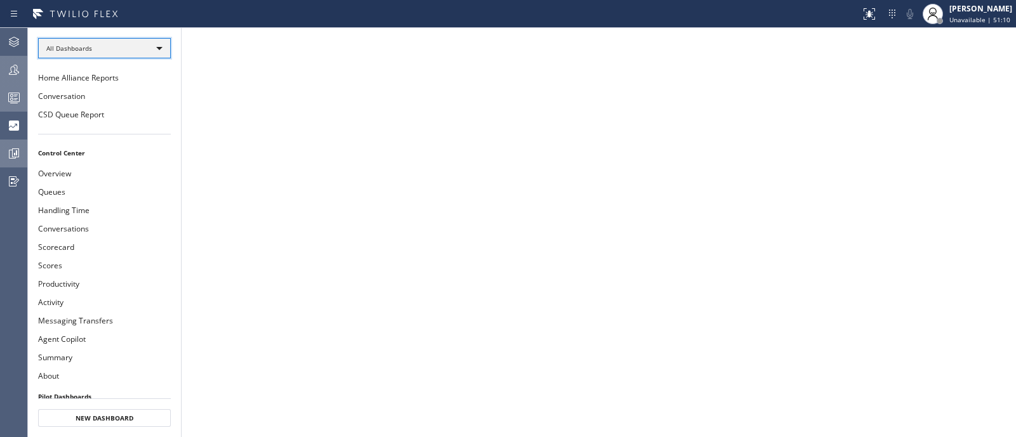
click at [147, 53] on div "All Dashboards" at bounding box center [104, 48] width 133 height 20
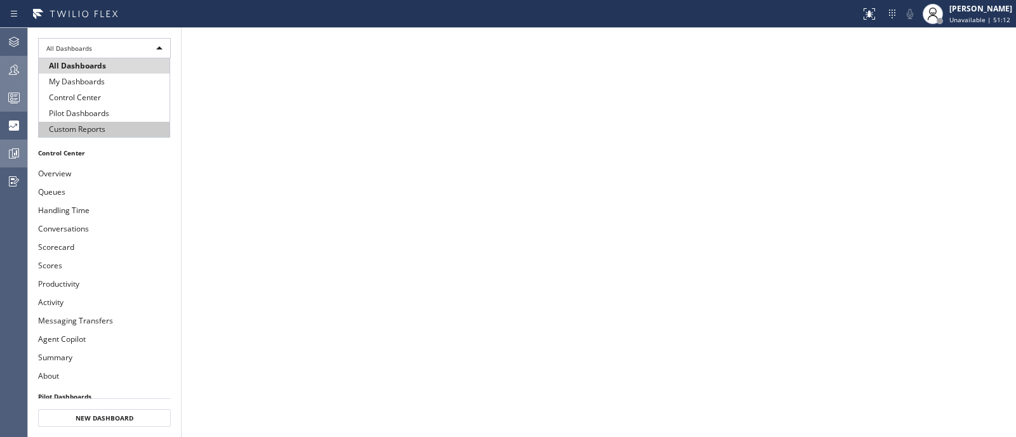
click at [148, 128] on li "Custom Reports" at bounding box center [104, 129] width 131 height 15
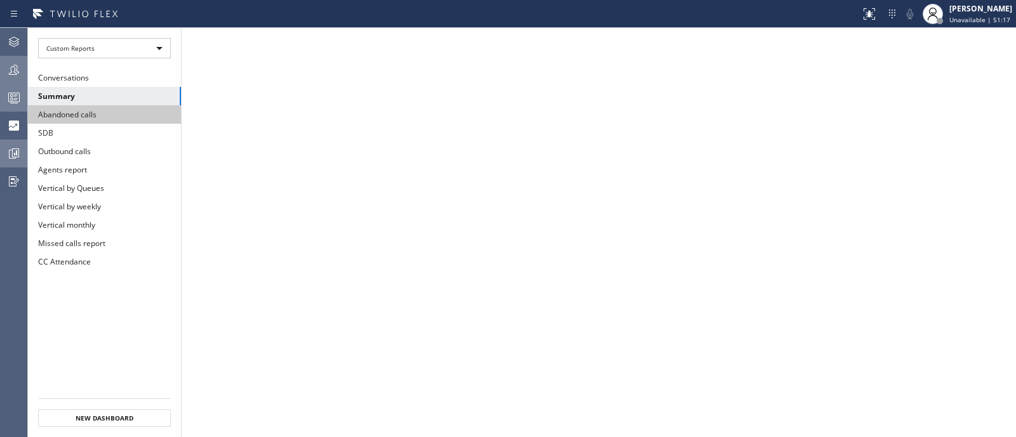
click at [118, 110] on button "Abandoned calls" at bounding box center [104, 114] width 153 height 18
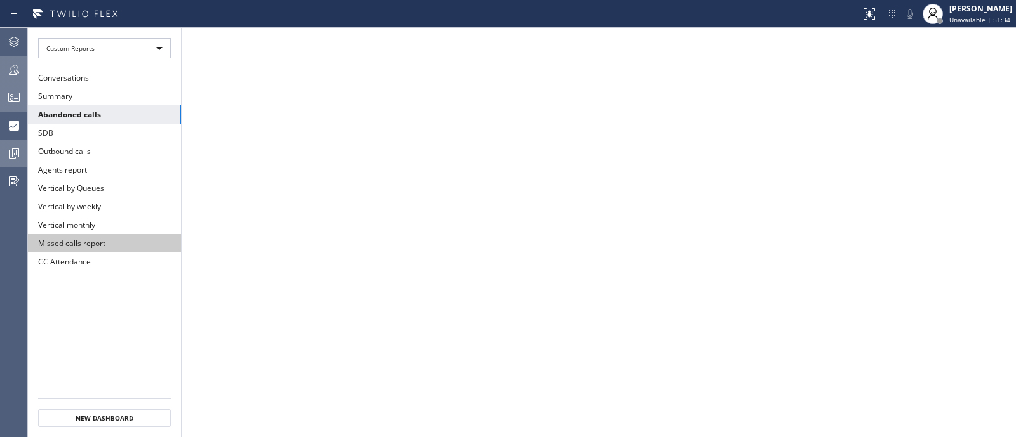
click at [111, 234] on button "Missed calls report" at bounding box center [104, 243] width 153 height 18
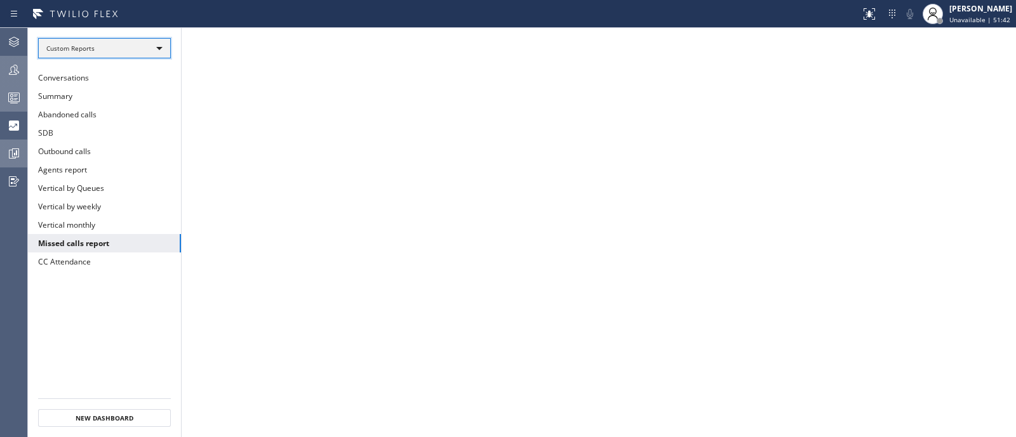
click at [111, 46] on div "Custom Reports" at bounding box center [104, 48] width 133 height 20
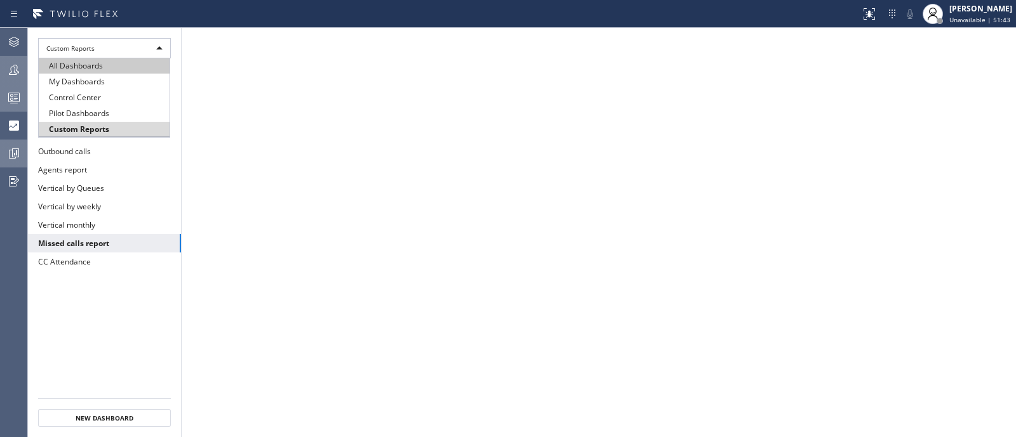
click at [121, 60] on li "All Dashboards" at bounding box center [104, 65] width 131 height 15
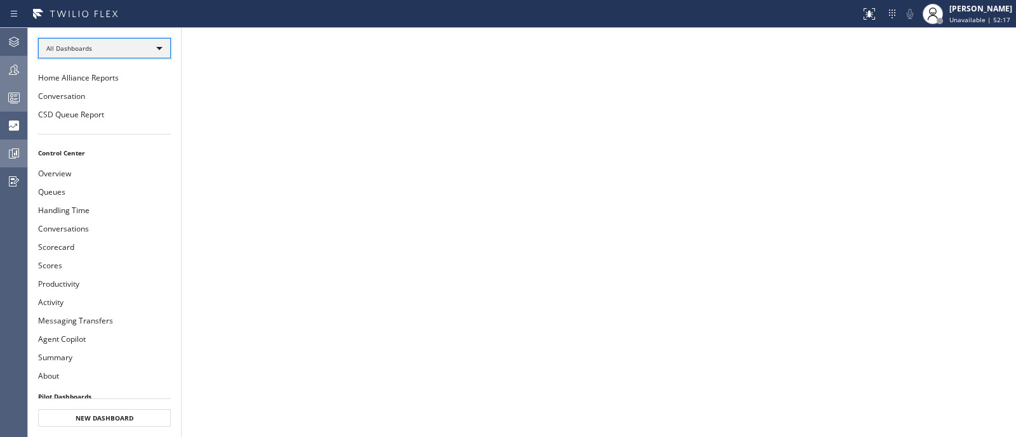
click at [88, 55] on div "All Dashboards" at bounding box center [104, 48] width 133 height 20
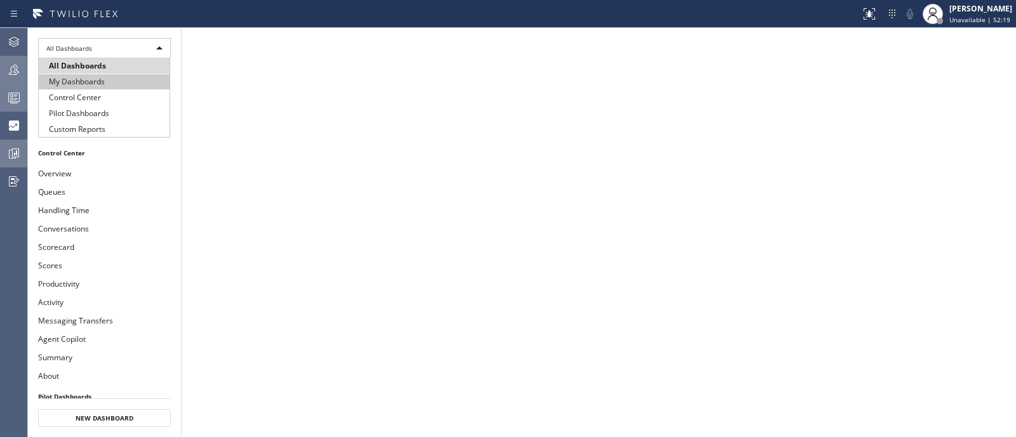
click at [84, 83] on li "My Dashboards" at bounding box center [104, 81] width 131 height 15
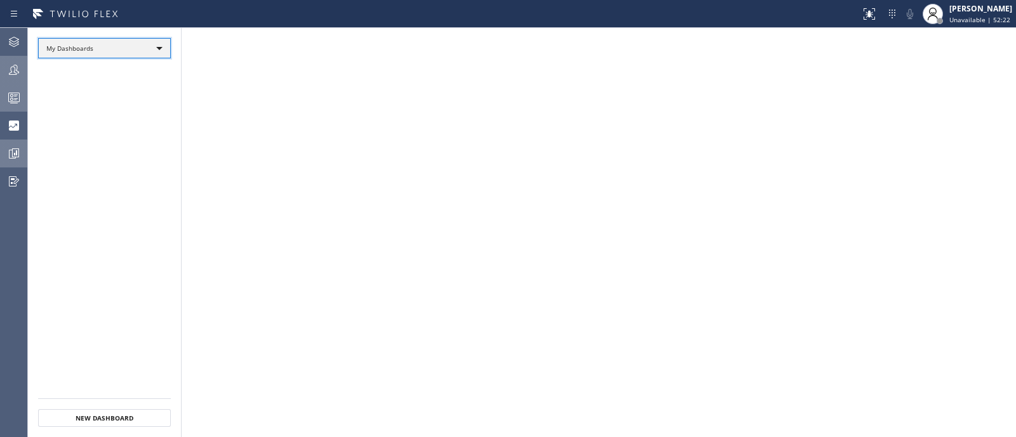
click at [89, 48] on div "My Dashboards" at bounding box center [104, 48] width 133 height 20
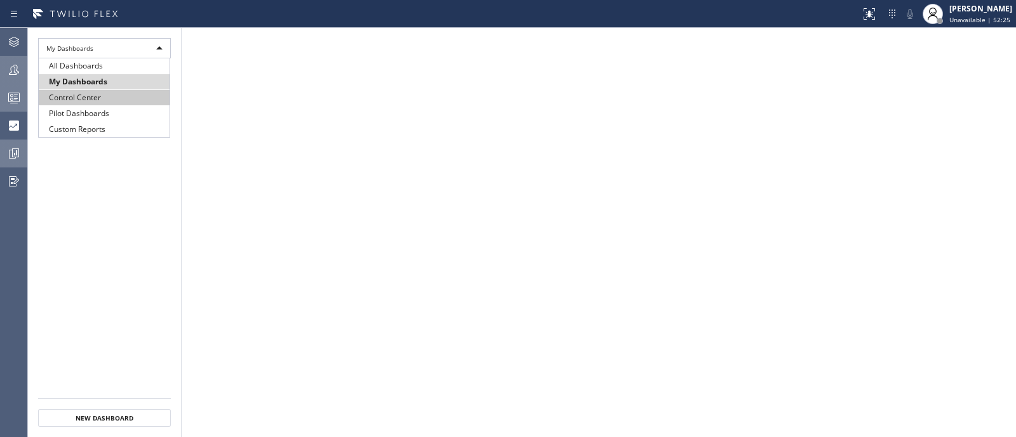
click at [102, 103] on li "Control Center" at bounding box center [104, 97] width 131 height 15
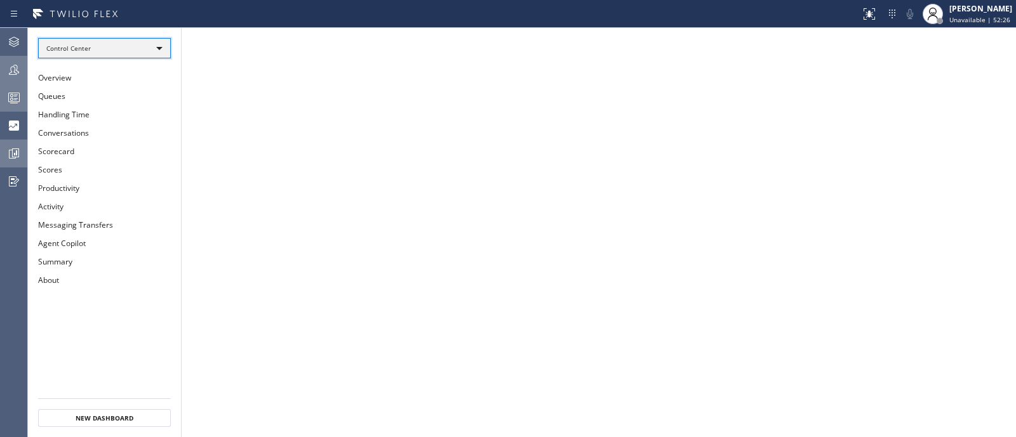
click at [107, 47] on div "Control Center" at bounding box center [104, 48] width 133 height 20
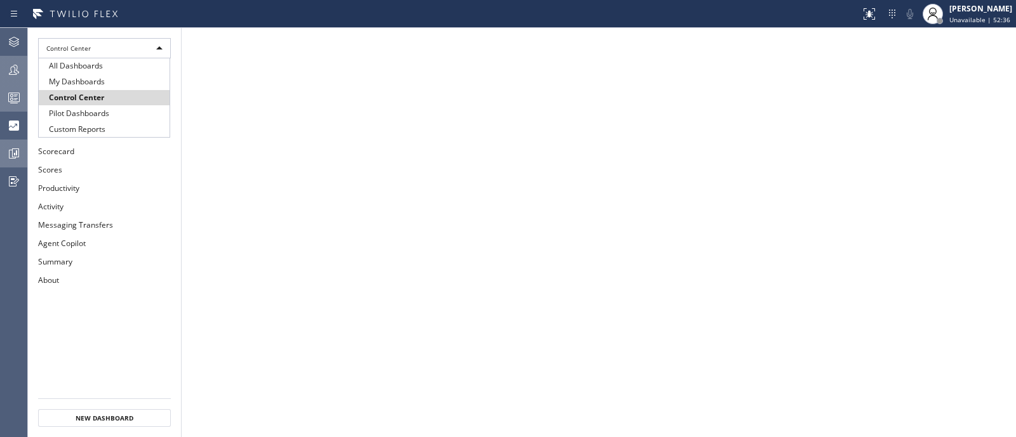
click at [13, 151] on div at bounding box center [508, 218] width 1016 height 437
click at [13, 151] on icon at bounding box center [13, 153] width 15 height 15
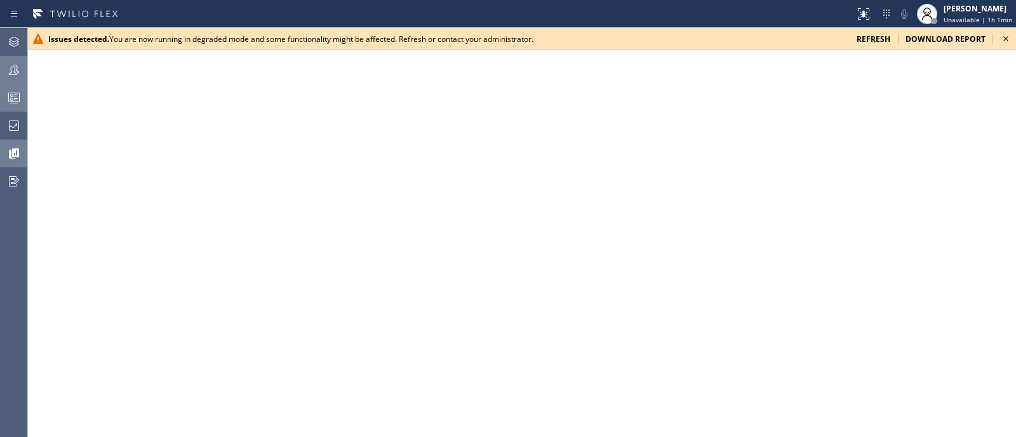
click at [17, 62] on div at bounding box center [14, 69] width 28 height 25
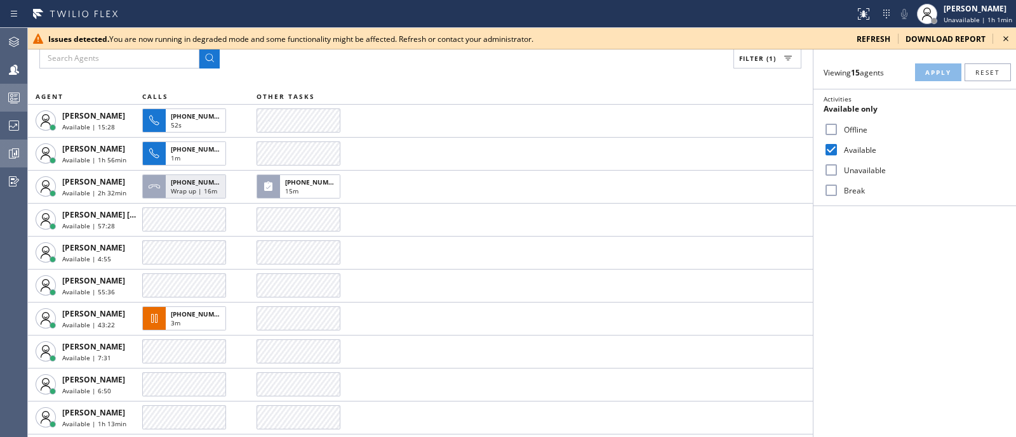
click at [1008, 36] on icon at bounding box center [1005, 38] width 15 height 15
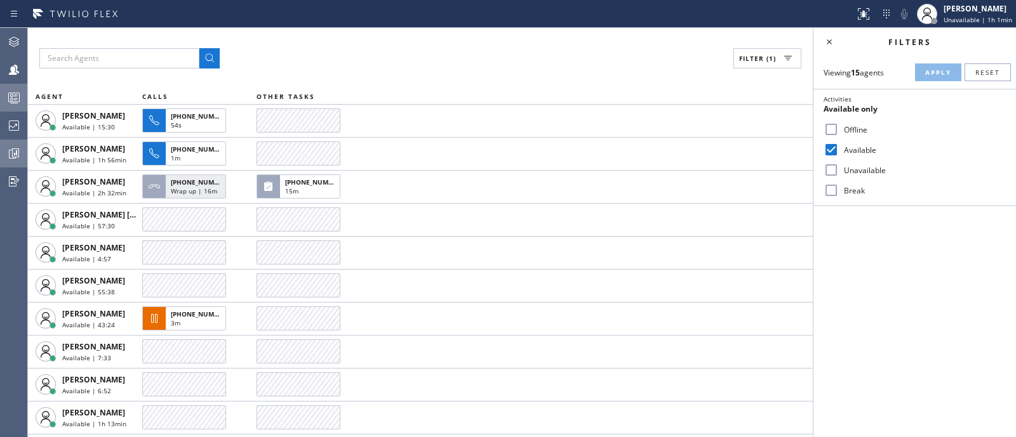
click at [17, 95] on icon at bounding box center [13, 97] width 15 height 15
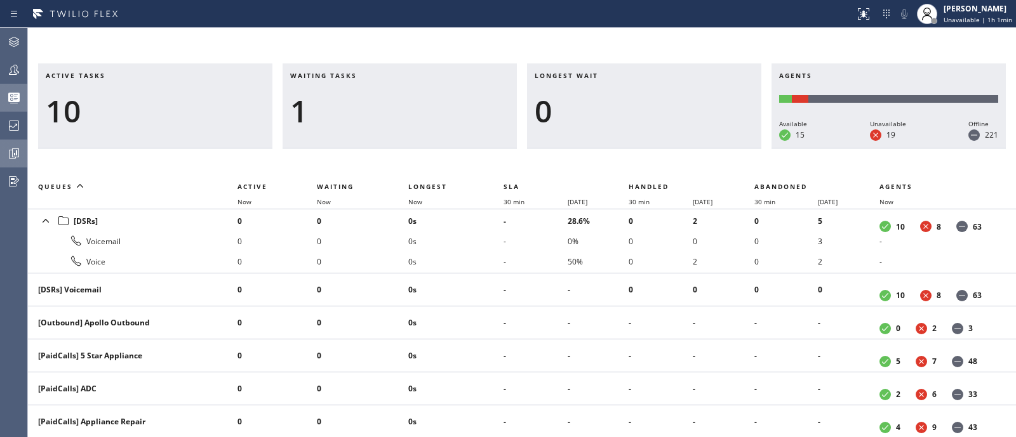
click at [15, 75] on icon at bounding box center [13, 69] width 15 height 15
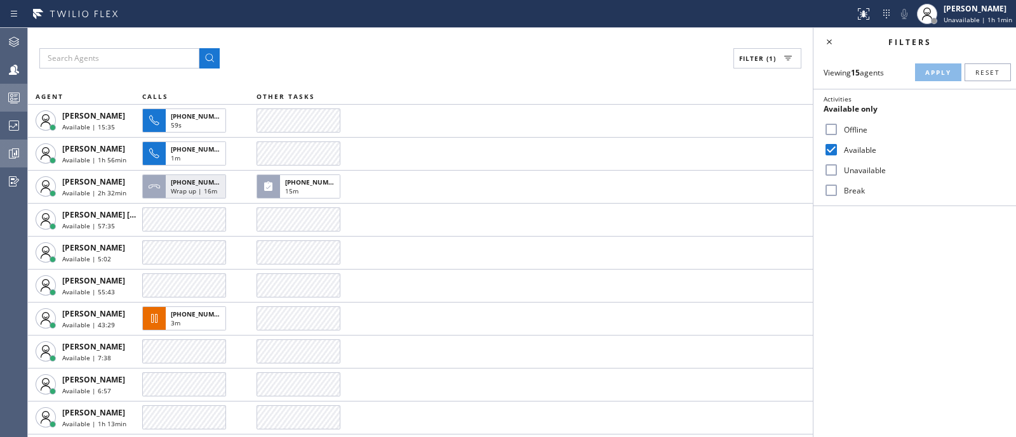
click at [8, 96] on icon at bounding box center [13, 97] width 15 height 15
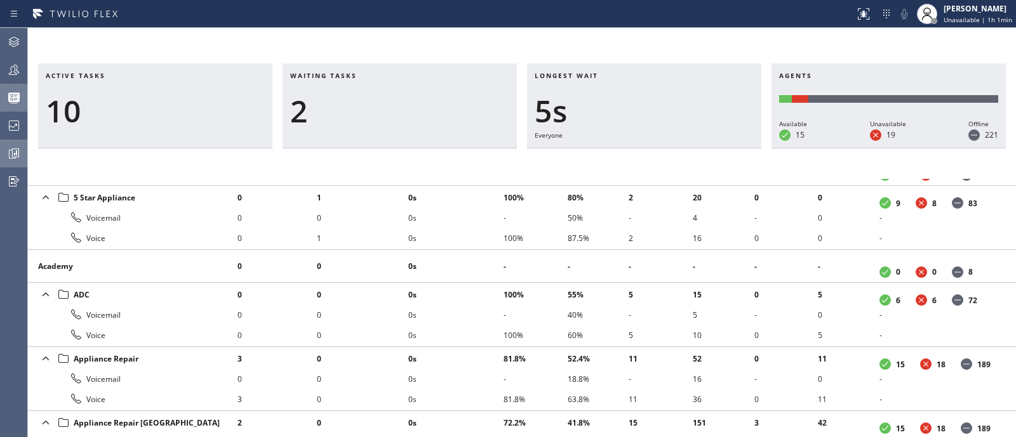
scroll to position [471, 0]
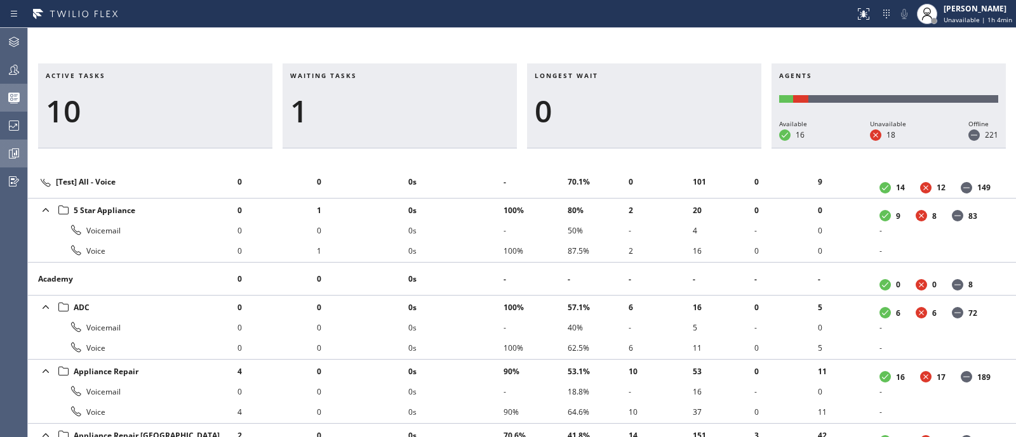
click at [14, 62] on icon at bounding box center [13, 69] width 15 height 15
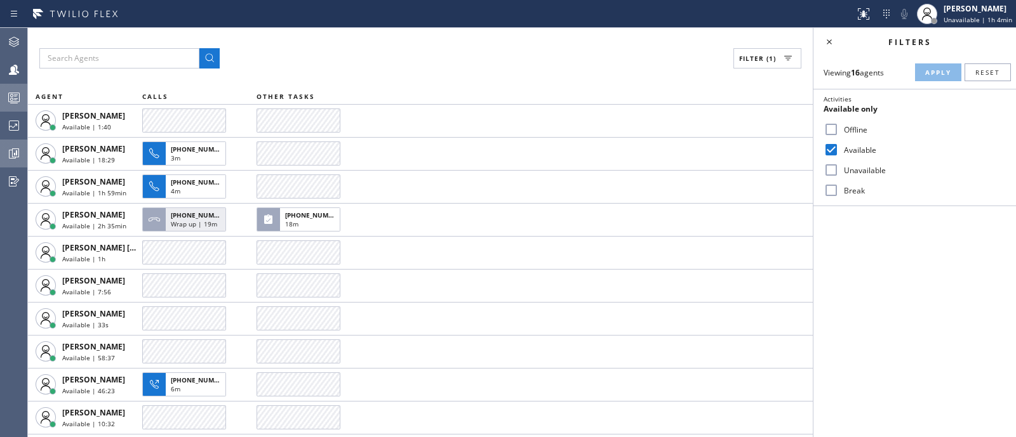
click at [827, 149] on input "Available" at bounding box center [830, 149] width 15 height 15
checkbox input "false"
click at [838, 172] on label "Unavailable" at bounding box center [921, 170] width 167 height 11
click at [838, 172] on input "Unavailable" at bounding box center [830, 169] width 15 height 15
drag, startPoint x: 929, startPoint y: 83, endPoint x: 936, endPoint y: 77, distance: 8.5
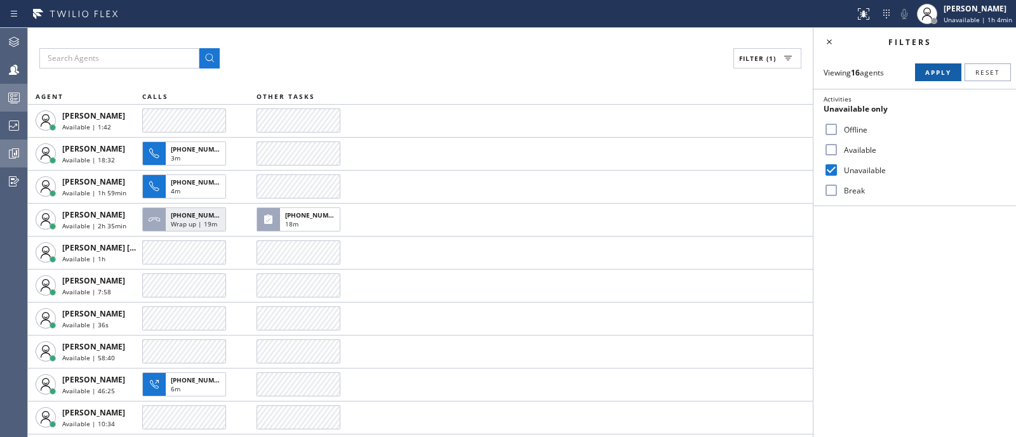
click at [936, 77] on div "Viewing 16 agents Apply Reset Activities Unavailable only Offline Available Una…" at bounding box center [914, 131] width 202 height 150
click at [936, 77] on button "Apply" at bounding box center [938, 72] width 46 height 18
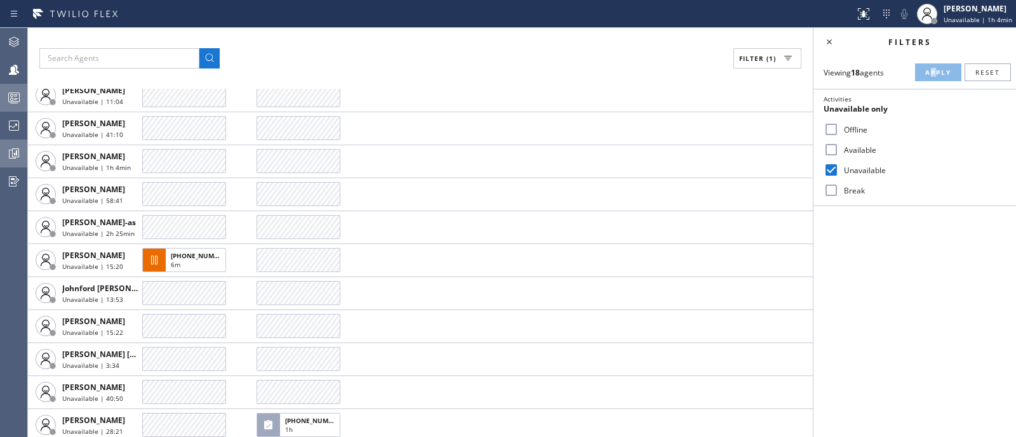
scroll to position [260, 0]
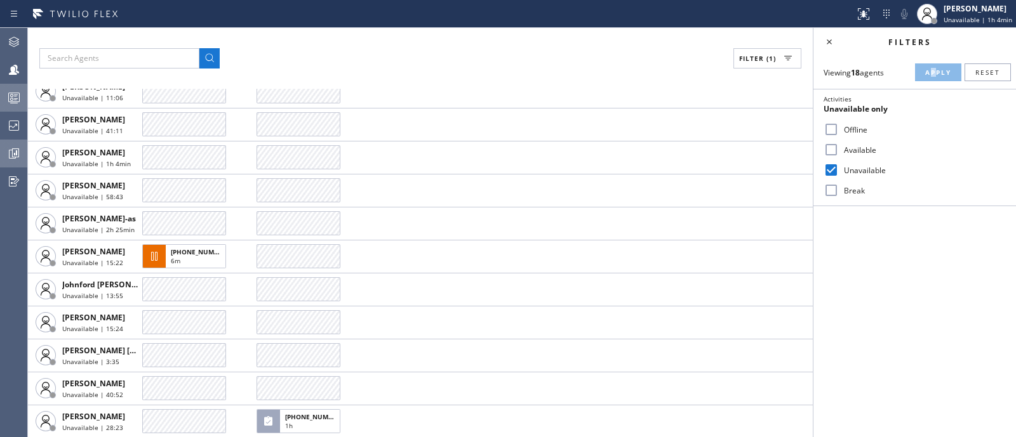
click at [827, 164] on input "Unavailable" at bounding box center [830, 169] width 15 height 15
checkbox input "false"
click at [828, 160] on div "Unavailable" at bounding box center [914, 170] width 202 height 20
click at [828, 154] on input "Available" at bounding box center [830, 149] width 15 height 15
click at [933, 77] on button "Apply" at bounding box center [938, 72] width 46 height 18
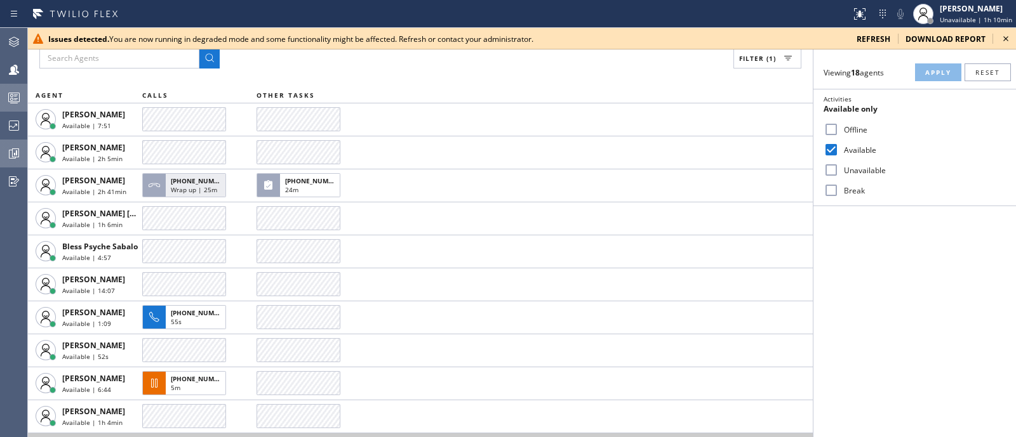
scroll to position [0, 0]
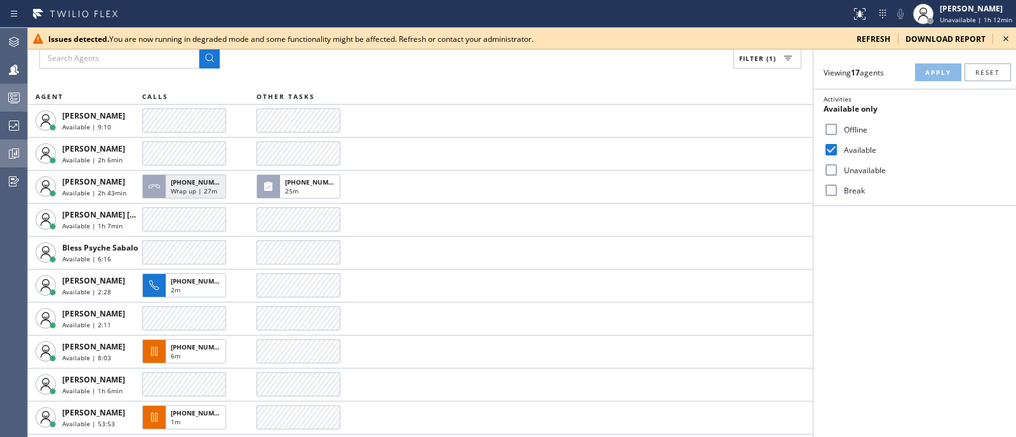
click at [1007, 39] on icon at bounding box center [1005, 38] width 15 height 15
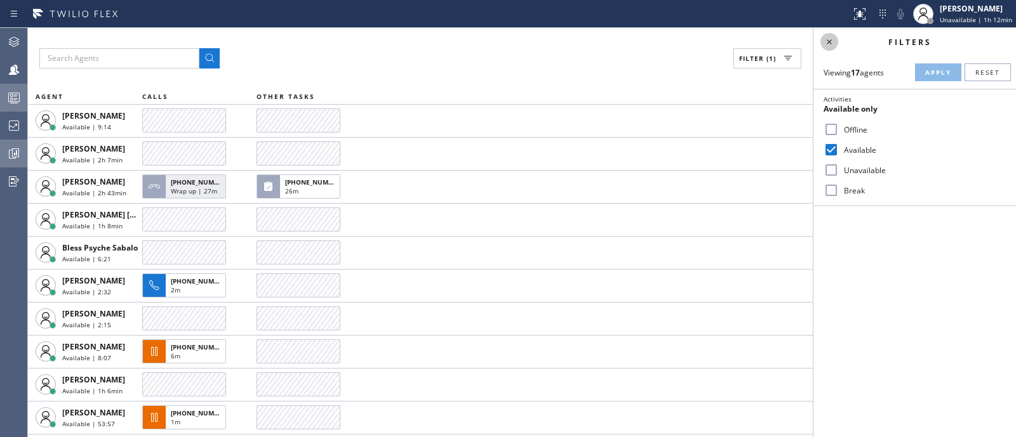
click at [830, 42] on icon at bounding box center [828, 41] width 15 height 15
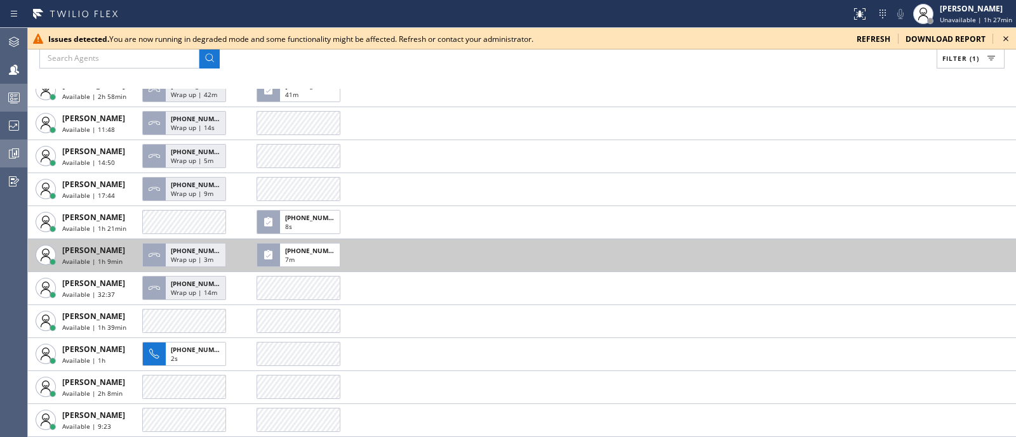
scroll to position [129, 0]
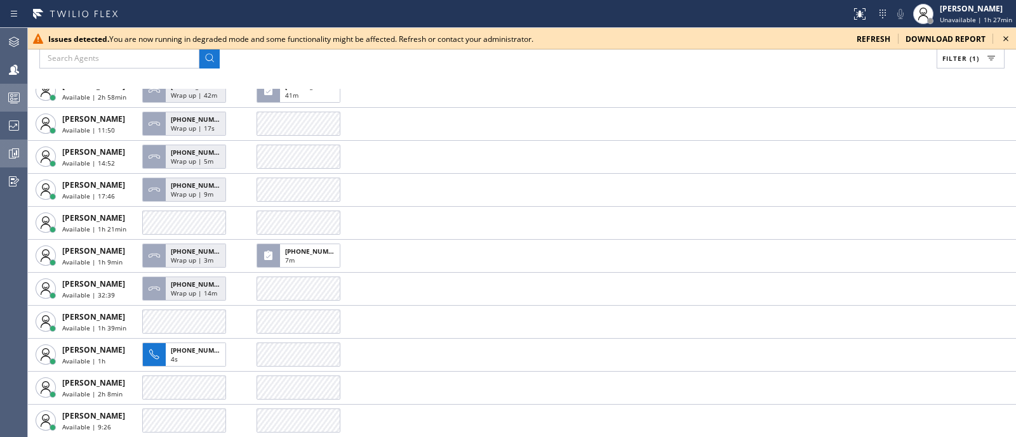
click at [1012, 39] on icon at bounding box center [1005, 38] width 15 height 15
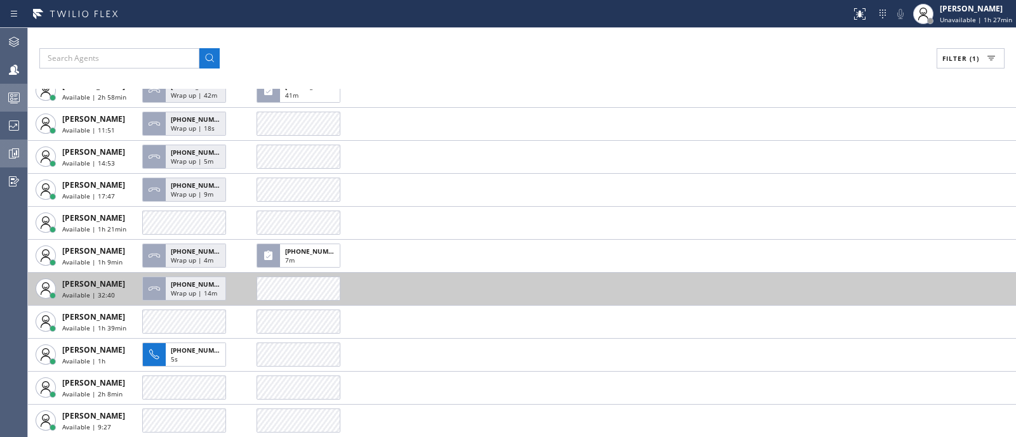
scroll to position [0, 0]
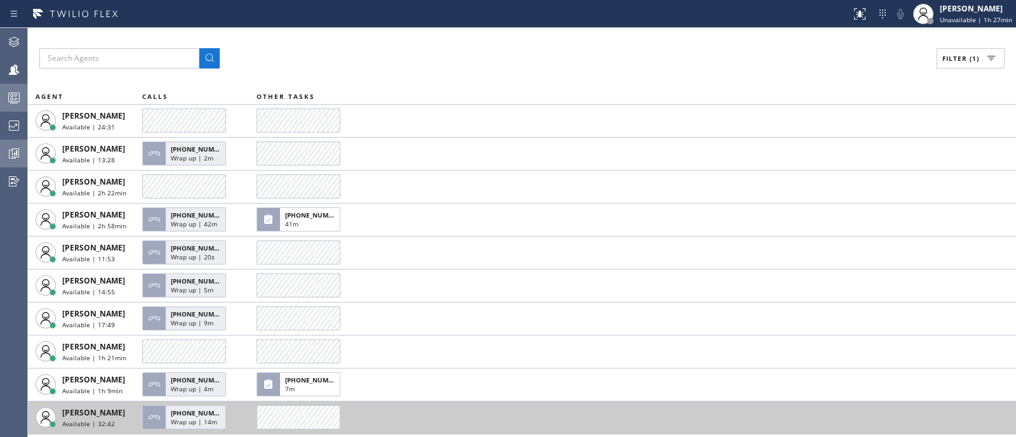
click at [717, 282] on td at bounding box center [635, 285] width 759 height 33
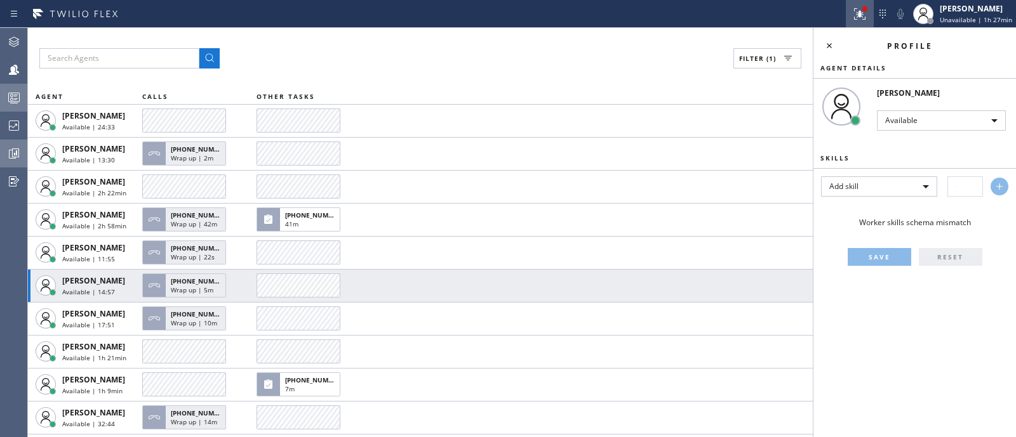
click at [854, 18] on icon at bounding box center [859, 13] width 15 height 15
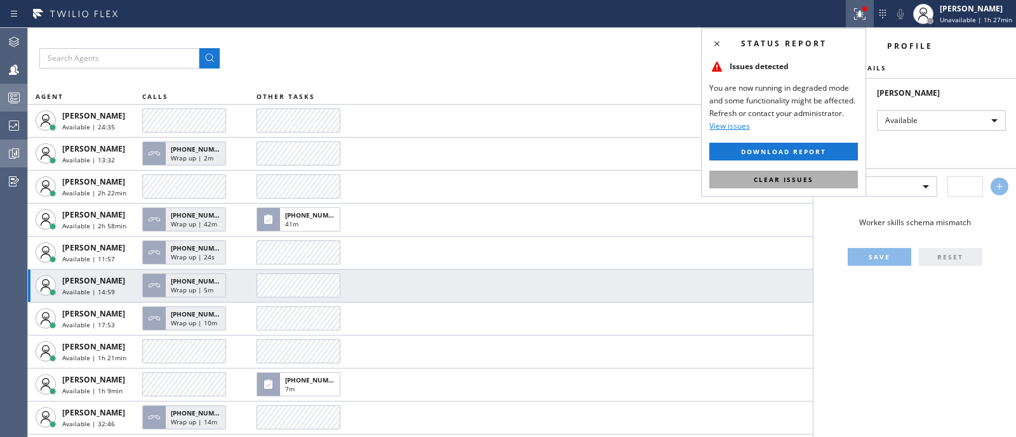
click at [802, 171] on button "Clear issues" at bounding box center [783, 180] width 149 height 18
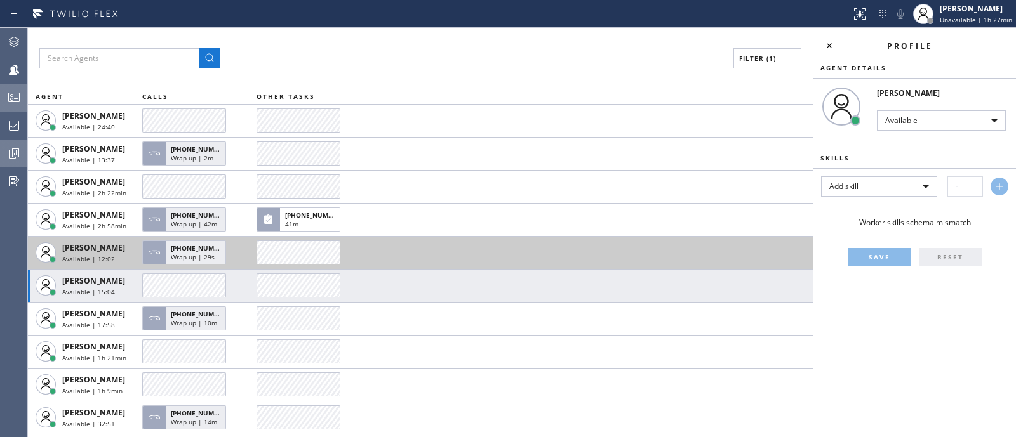
scroll to position [129, 0]
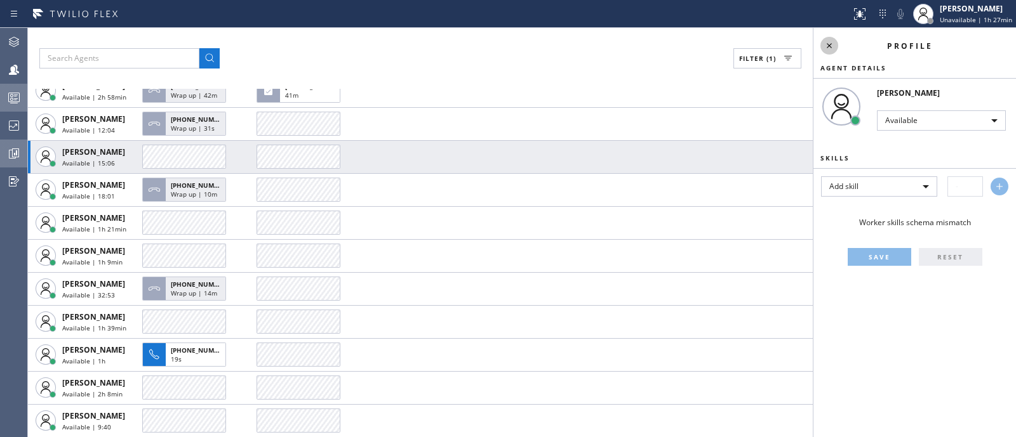
click at [835, 50] on icon at bounding box center [828, 45] width 15 height 15
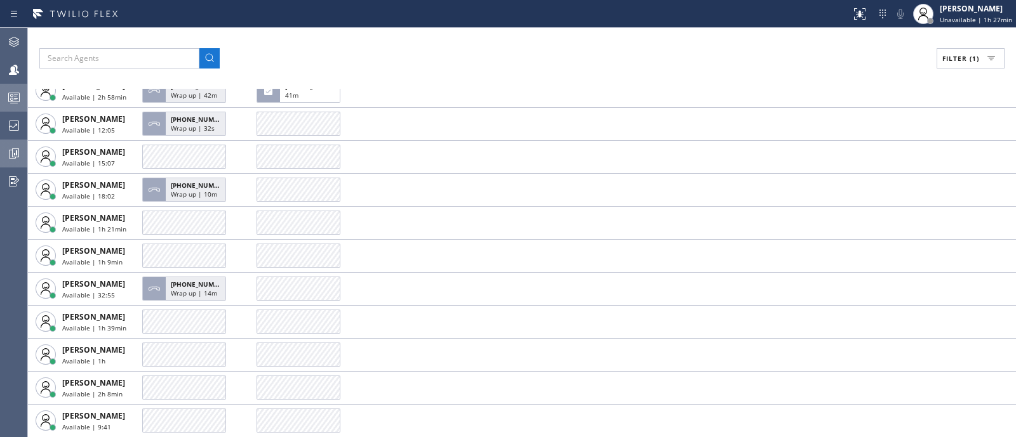
click at [965, 58] on span "Filter (1)" at bounding box center [960, 58] width 37 height 9
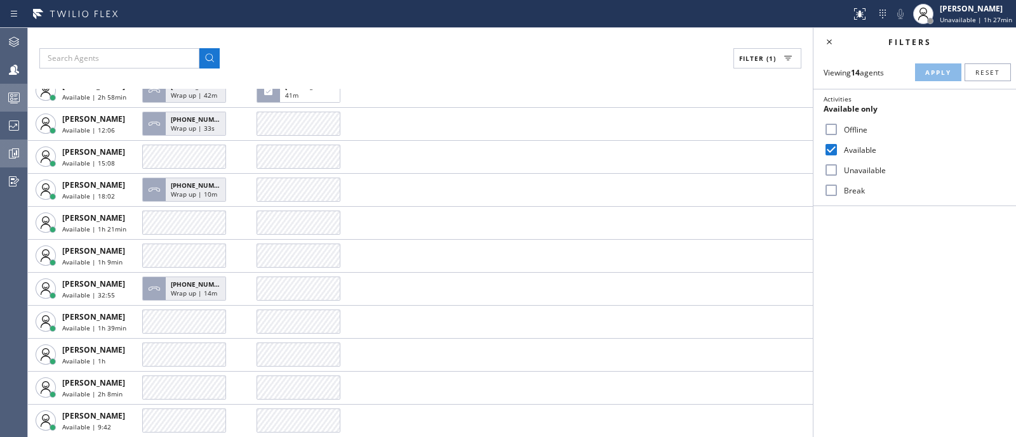
click at [859, 143] on div "Available" at bounding box center [914, 150] width 202 height 20
click at [832, 147] on input "Available" at bounding box center [830, 149] width 15 height 15
checkbox input "false"
click at [837, 173] on input "Unavailable" at bounding box center [830, 169] width 15 height 15
click at [947, 74] on span "Apply" at bounding box center [938, 72] width 26 height 9
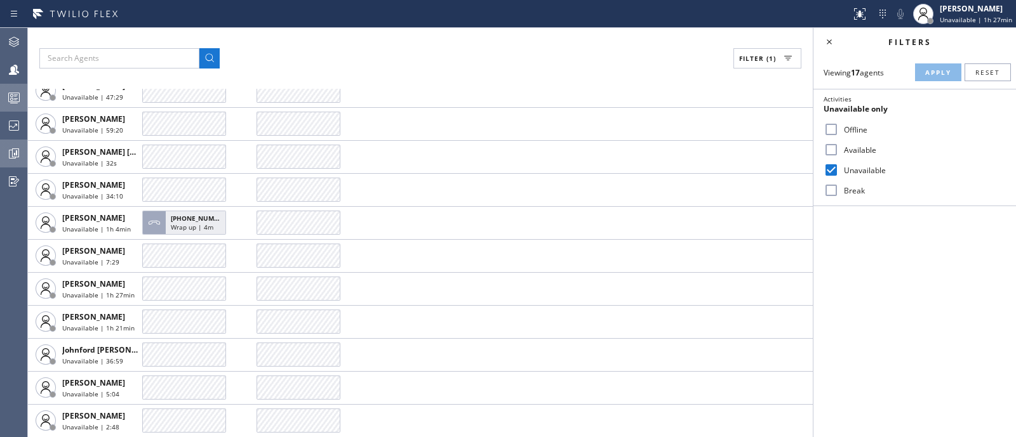
click at [837, 169] on input "Unavailable" at bounding box center [830, 169] width 15 height 15
checkbox input "false"
click at [834, 152] on input "Available" at bounding box center [830, 149] width 15 height 15
click at [932, 77] on button "Apply" at bounding box center [938, 72] width 46 height 18
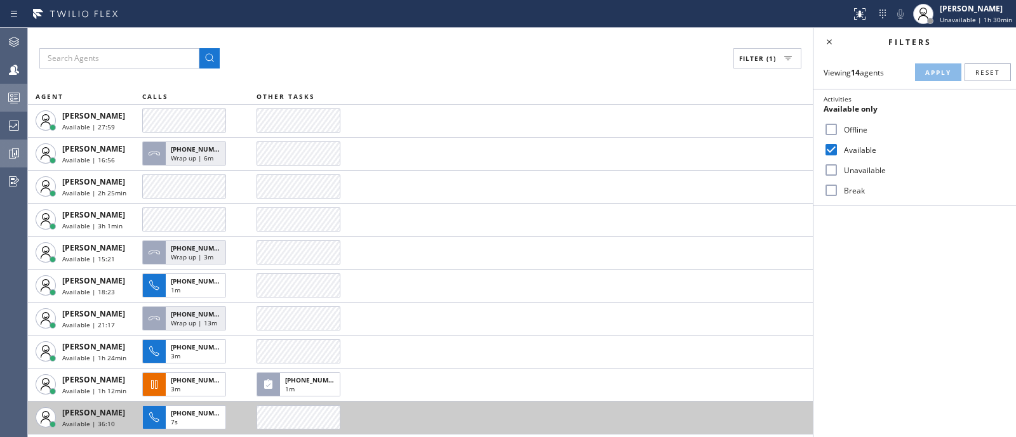
click at [965, 374] on div "Filters Viewing 14 agents Apply Reset Activities Available only Offline Availab…" at bounding box center [914, 232] width 202 height 409
click at [15, 101] on icon at bounding box center [13, 97] width 15 height 15
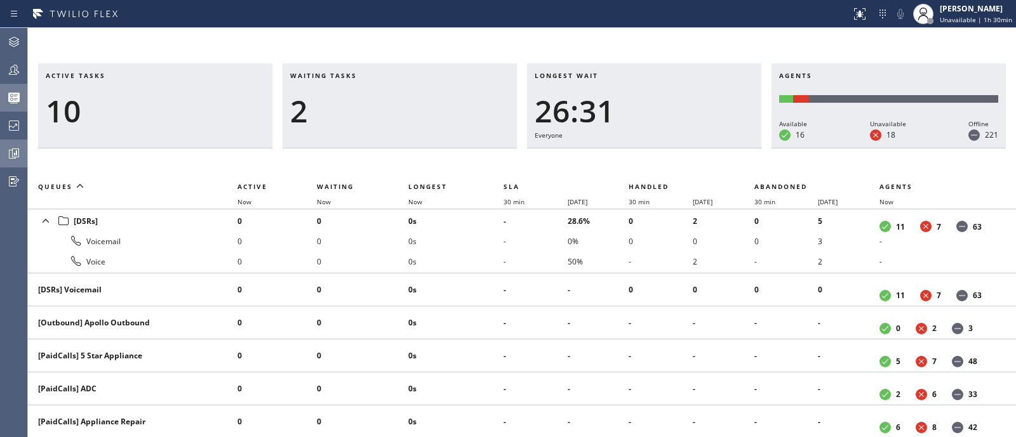
click at [15, 101] on icon at bounding box center [13, 98] width 11 height 10
click at [15, 131] on icon at bounding box center [13, 125] width 15 height 15
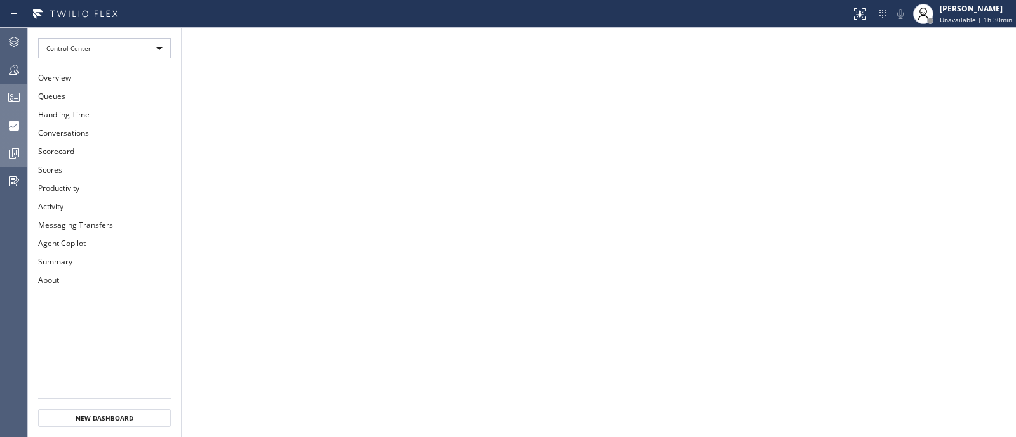
click at [13, 153] on icon at bounding box center [13, 153] width 15 height 15
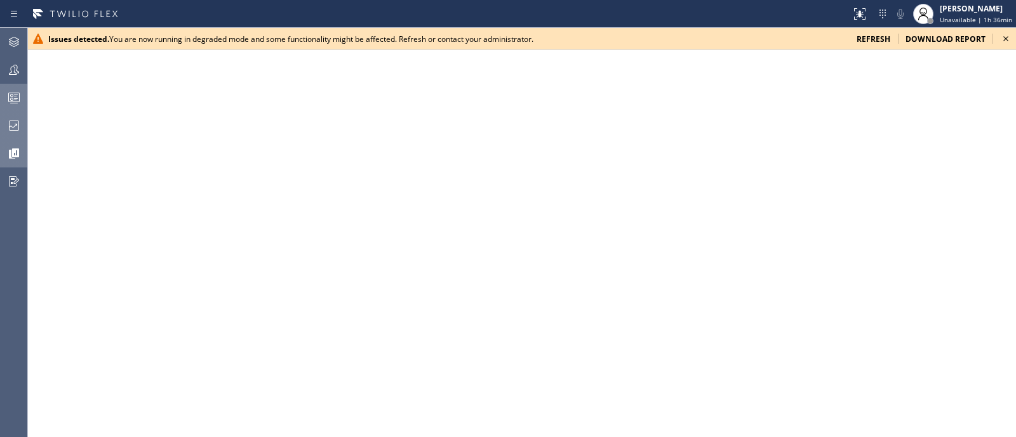
click at [11, 84] on button "Queues Stats" at bounding box center [13, 98] width 27 height 28
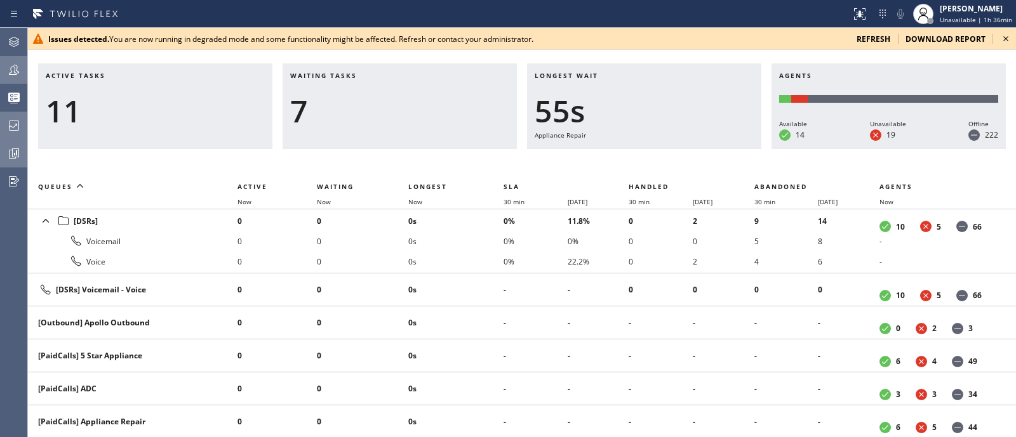
click at [11, 77] on div at bounding box center [14, 69] width 28 height 25
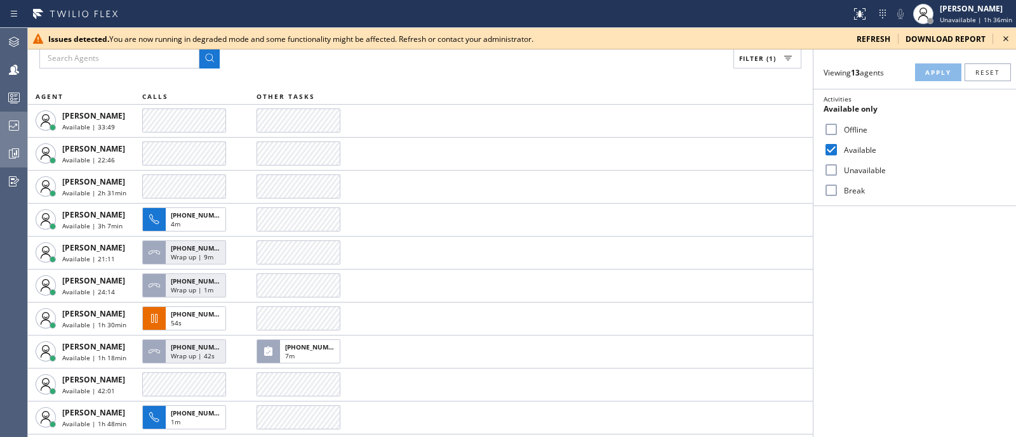
click at [1008, 39] on icon at bounding box center [1005, 38] width 15 height 15
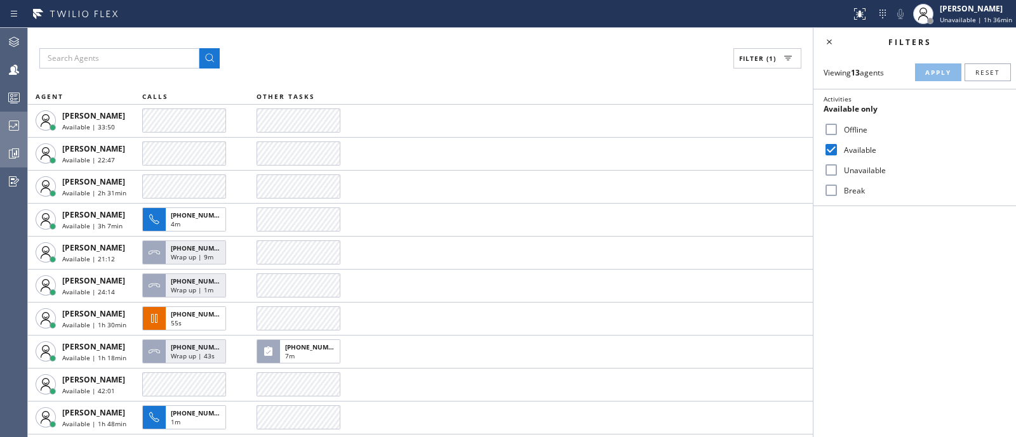
click at [835, 150] on input "Available" at bounding box center [830, 149] width 15 height 15
checkbox input "false"
click at [833, 170] on input "Unavailable" at bounding box center [830, 169] width 15 height 15
click at [920, 69] on button "Apply" at bounding box center [938, 72] width 46 height 18
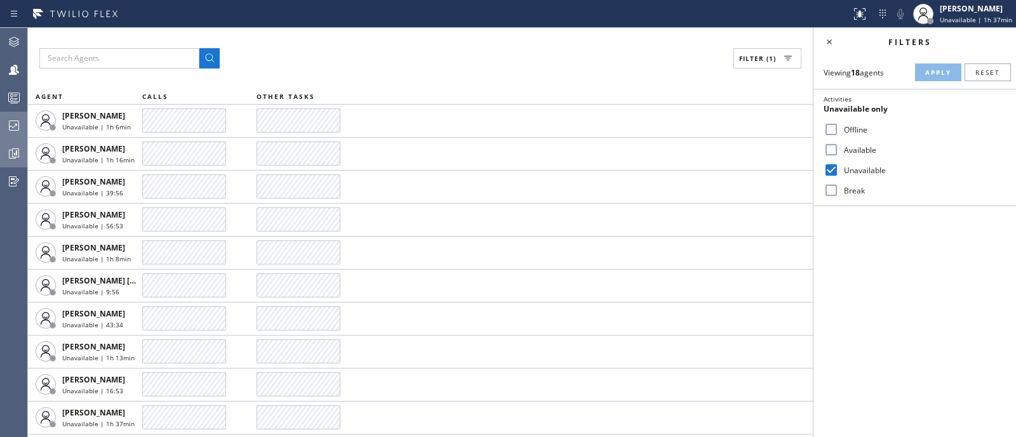
click at [828, 169] on input "Unavailable" at bounding box center [830, 169] width 15 height 15
checkbox input "false"
click at [837, 142] on div "Offline Available Unavailable Break" at bounding box center [914, 159] width 202 height 81
click at [837, 142] on input "Available" at bounding box center [830, 149] width 15 height 15
click at [944, 68] on span "Apply" at bounding box center [938, 72] width 26 height 9
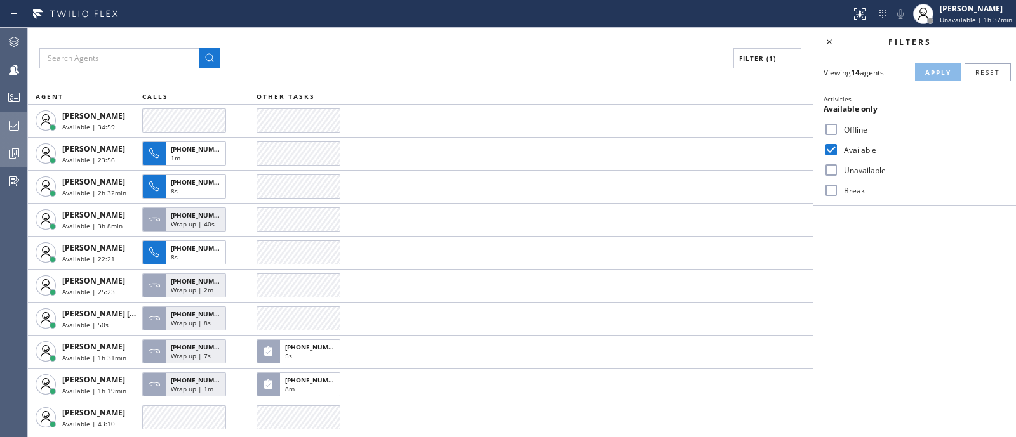
click at [828, 151] on input "Available" at bounding box center [830, 149] width 15 height 15
checkbox input "false"
click at [832, 167] on input "Unavailable" at bounding box center [830, 169] width 15 height 15
click at [936, 66] on button "Apply" at bounding box center [938, 72] width 46 height 18
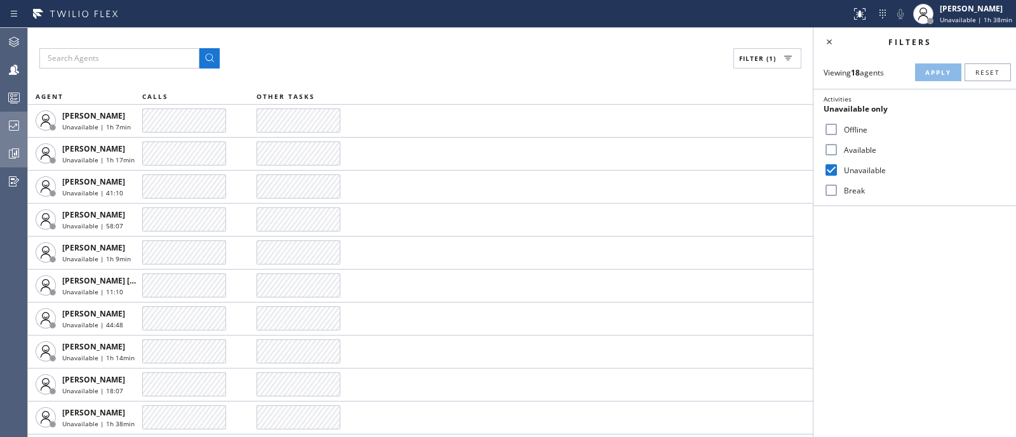
click at [832, 168] on input "Unavailable" at bounding box center [830, 169] width 15 height 15
checkbox input "false"
click at [826, 143] on input "Available" at bounding box center [830, 149] width 15 height 15
checkbox input "true"
click at [938, 79] on button "Apply" at bounding box center [938, 72] width 46 height 18
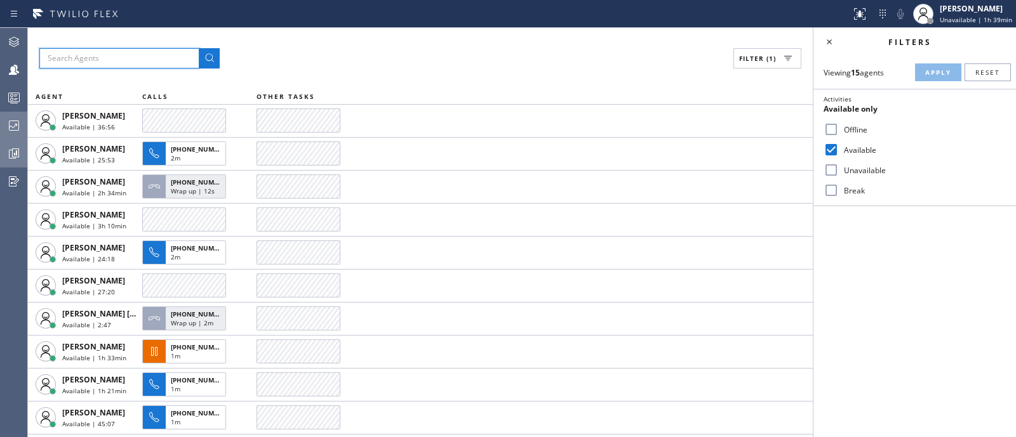
click at [121, 68] on input "text" at bounding box center [119, 58] width 160 height 20
type input "venezza"
click at [199, 48] on button at bounding box center [209, 58] width 20 height 20
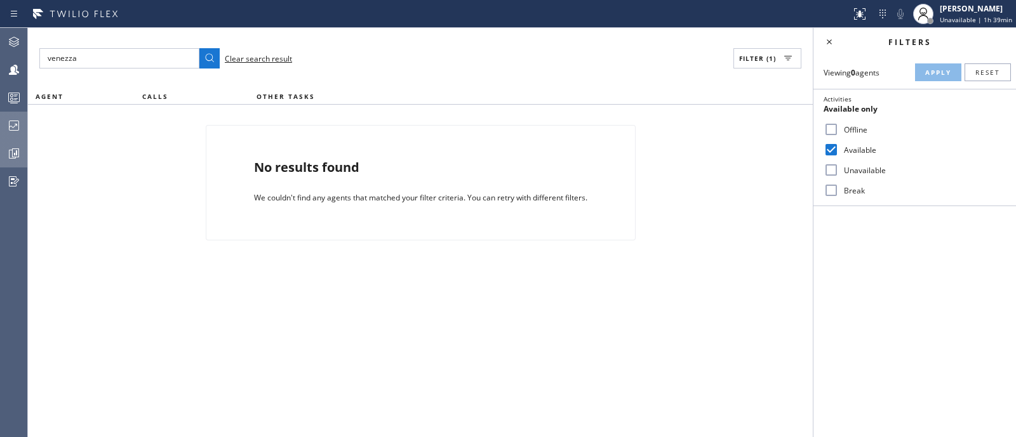
click at [827, 150] on input "Available" at bounding box center [830, 149] width 15 height 15
checkbox input "false"
click at [936, 73] on span "Apply" at bounding box center [938, 72] width 26 height 9
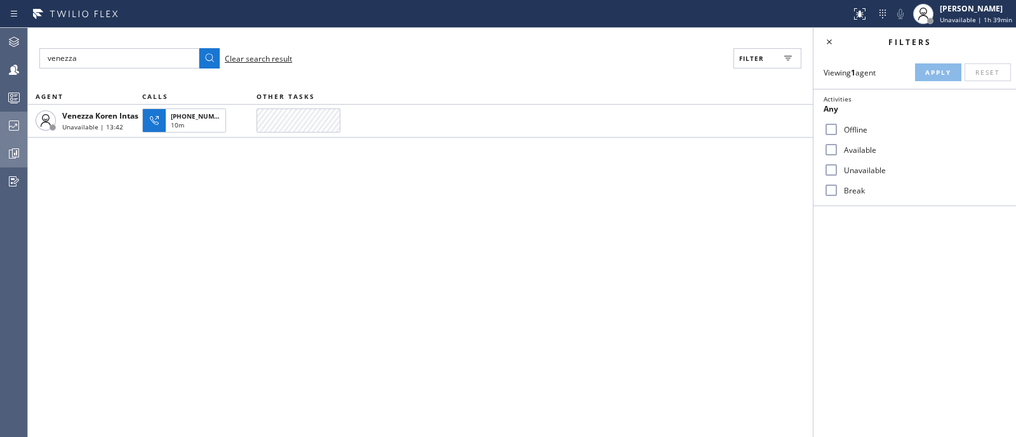
drag, startPoint x: 149, startPoint y: 39, endPoint x: 154, endPoint y: 76, distance: 37.2
click at [154, 76] on div "venezza Clear search result Filter AGENT CALLS OTHER TASKS Venezza Koren Intas …" at bounding box center [420, 232] width 785 height 409
click at [154, 62] on input "venezza" at bounding box center [119, 58] width 160 height 20
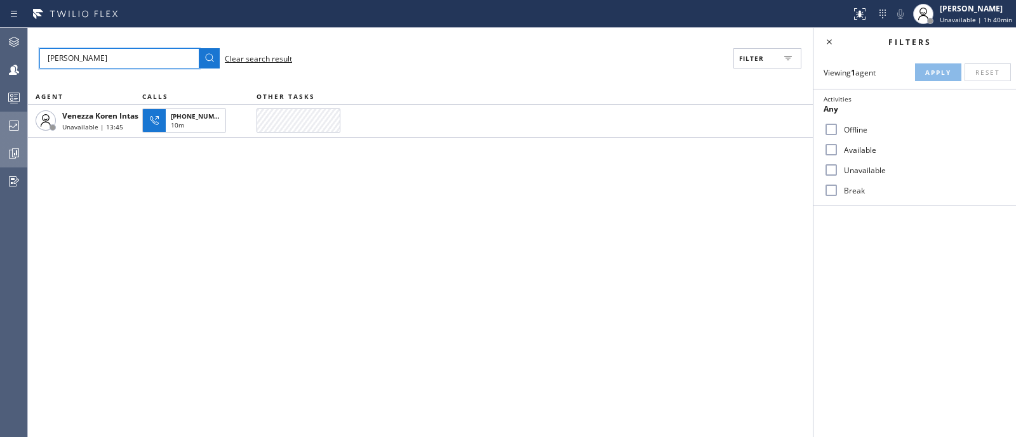
type input "javier"
click at [199, 48] on button at bounding box center [209, 58] width 20 height 20
click at [272, 59] on span "Clear search result" at bounding box center [258, 58] width 67 height 11
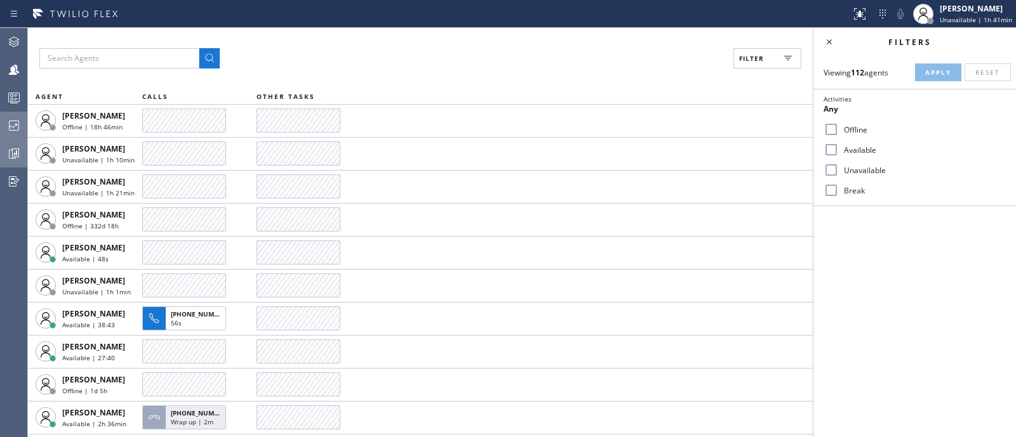
click at [838, 145] on input "Available" at bounding box center [830, 149] width 15 height 15
checkbox input "true"
click at [944, 76] on span "Apply" at bounding box center [938, 72] width 26 height 9
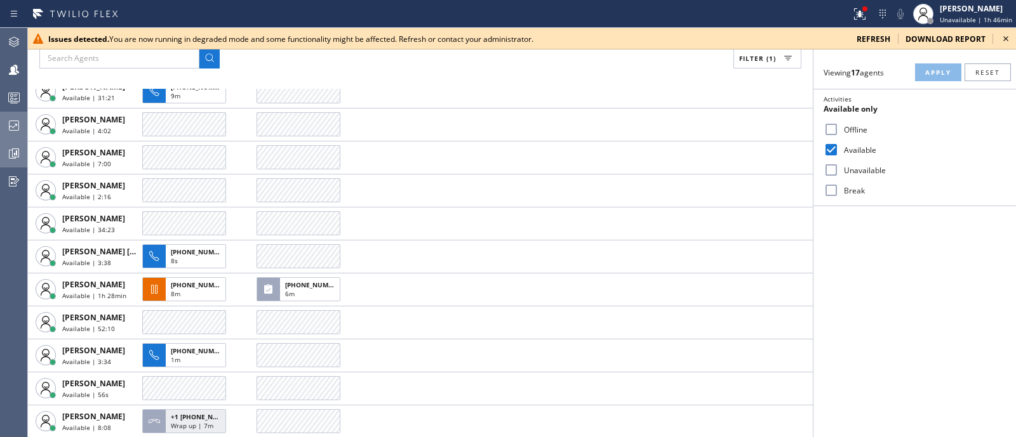
scroll to position [129, 0]
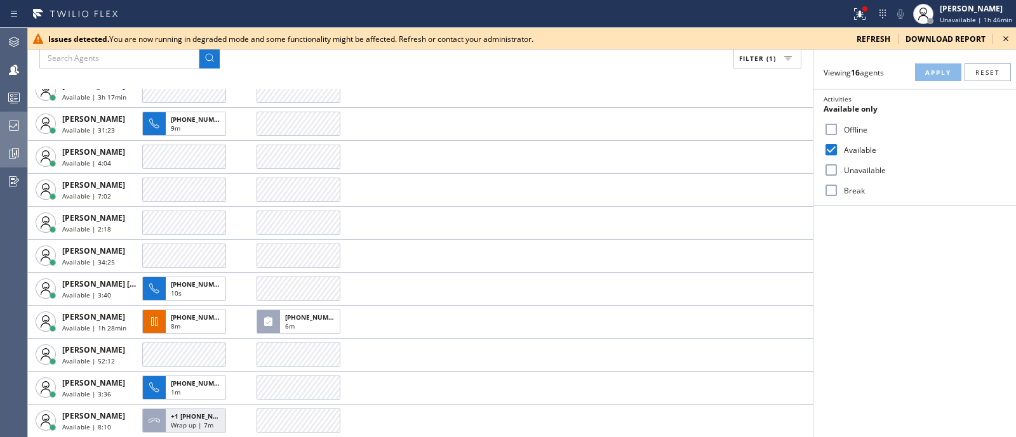
click at [1012, 37] on icon at bounding box center [1005, 38] width 15 height 15
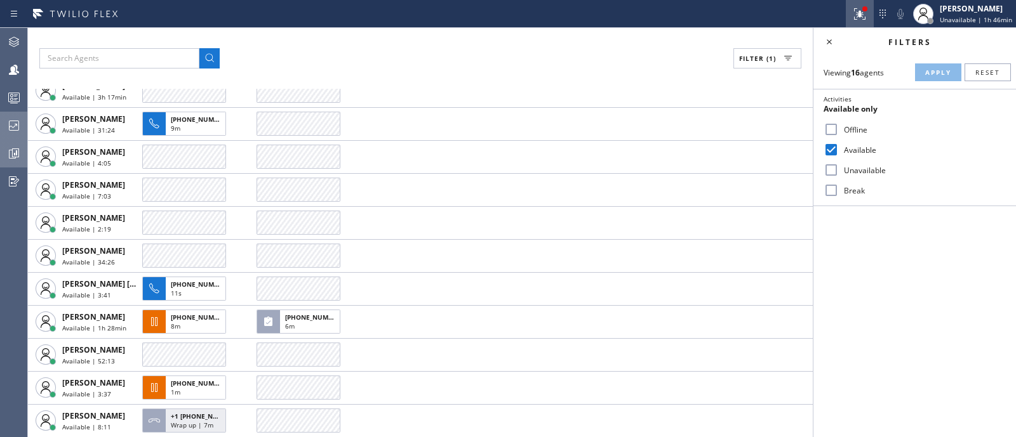
click at [845, 5] on button at bounding box center [859, 14] width 28 height 28
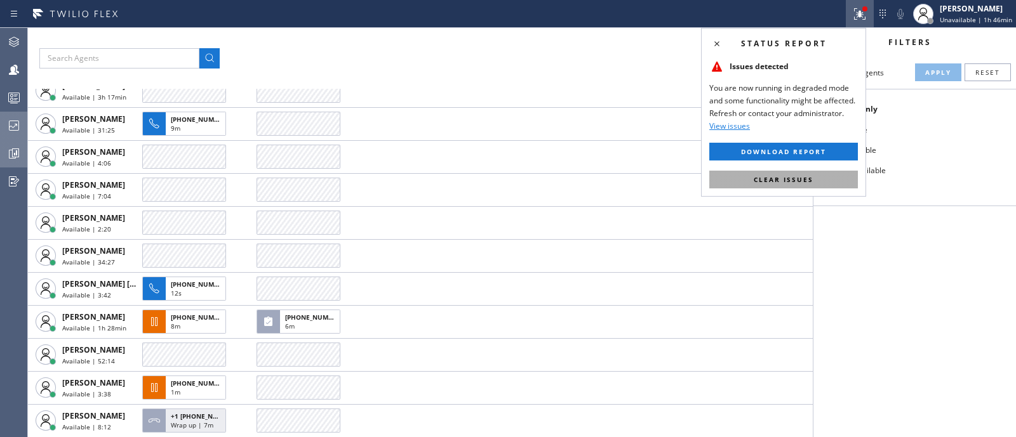
click at [823, 176] on button "Clear issues" at bounding box center [783, 180] width 149 height 18
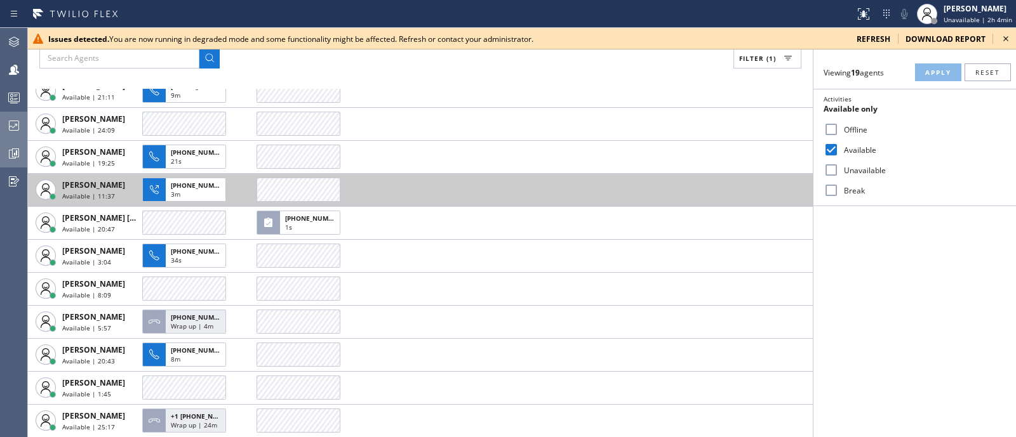
scroll to position [0, 0]
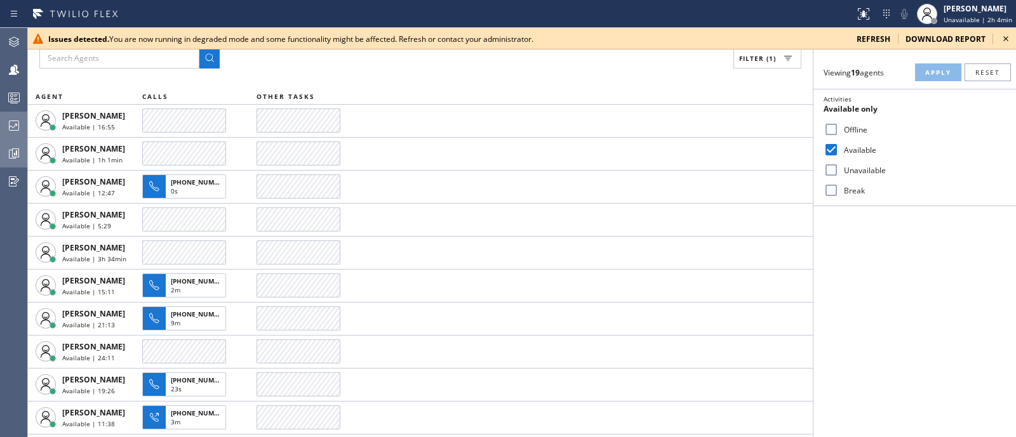
click at [1005, 36] on icon at bounding box center [1005, 38] width 15 height 15
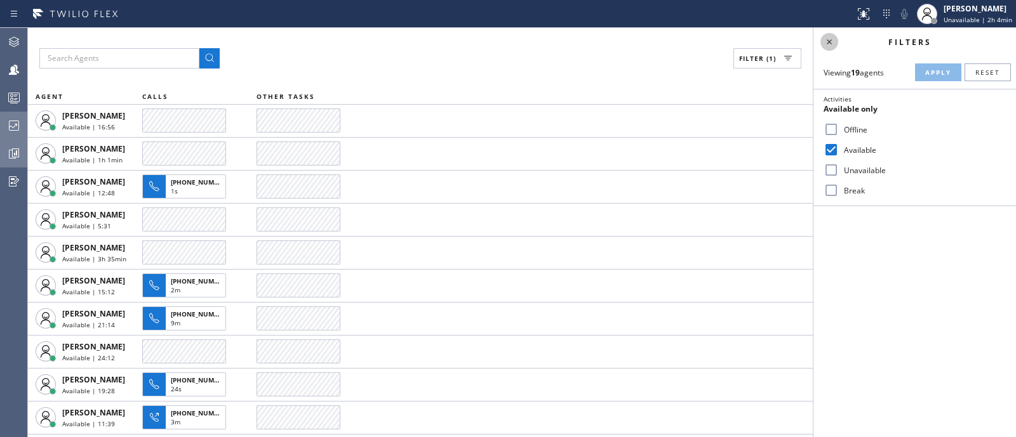
click at [832, 46] on icon at bounding box center [828, 41] width 15 height 15
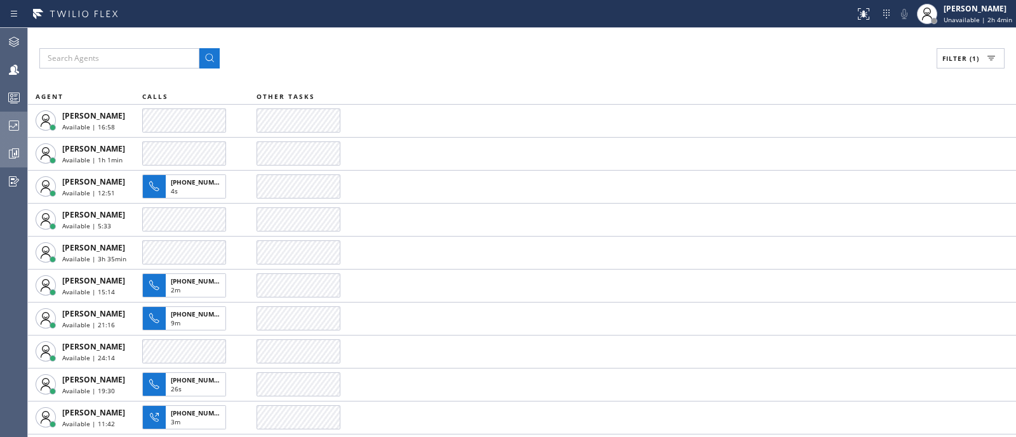
click at [10, 113] on div at bounding box center [14, 125] width 28 height 25
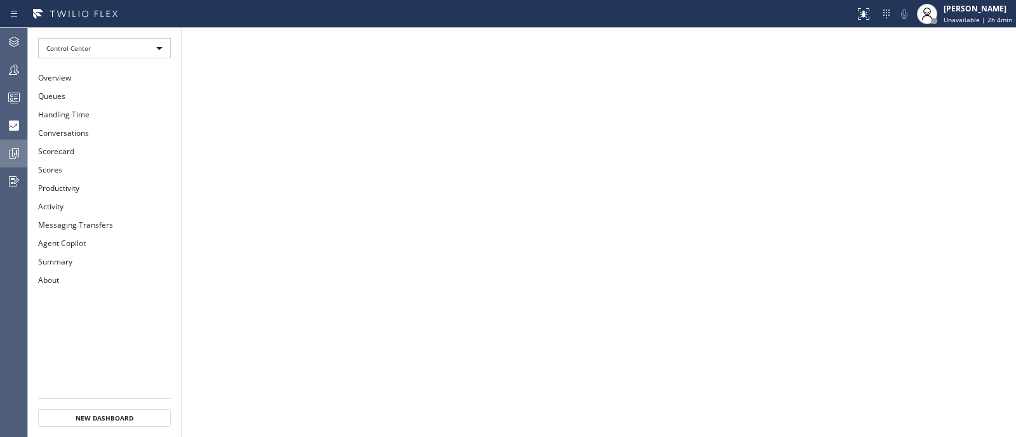
click at [10, 76] on icon at bounding box center [13, 69] width 15 height 15
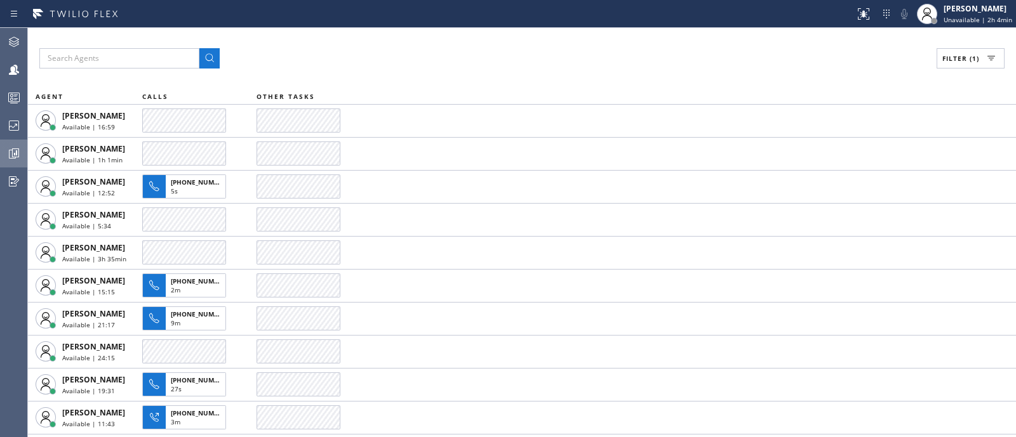
click at [10, 76] on icon at bounding box center [13, 69] width 15 height 15
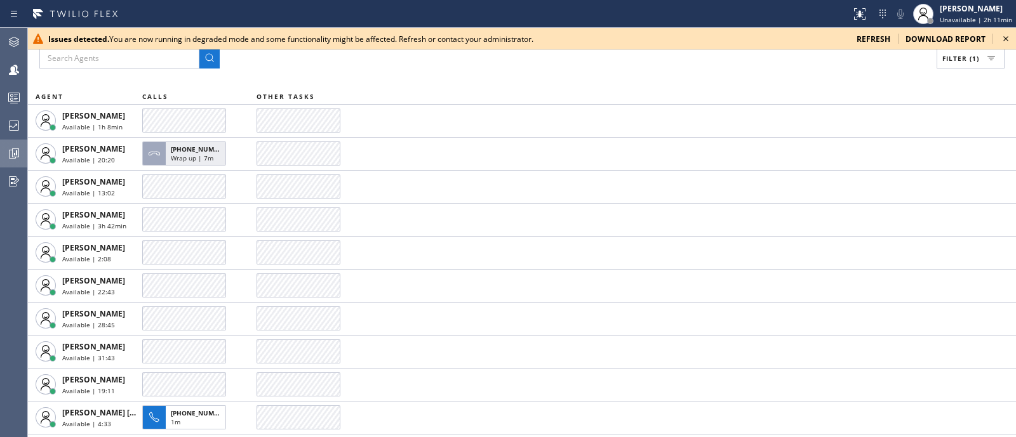
click at [1004, 33] on icon at bounding box center [1005, 38] width 15 height 15
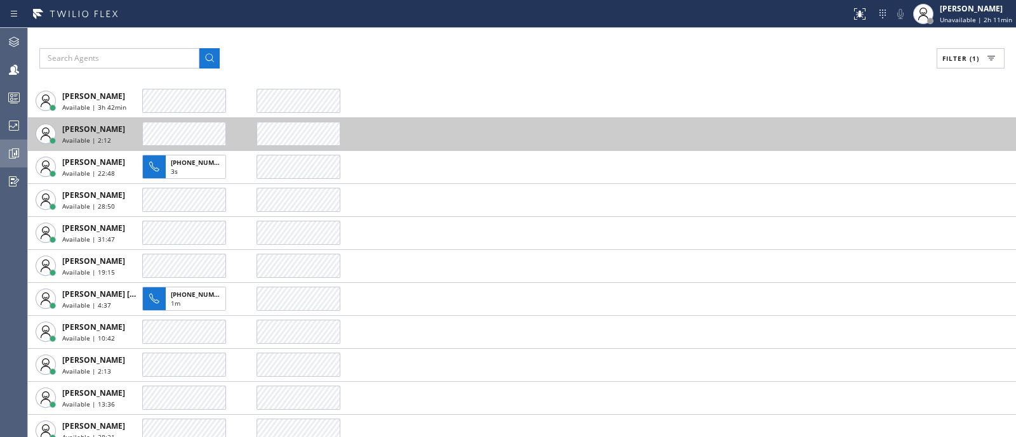
scroll to position [120, 0]
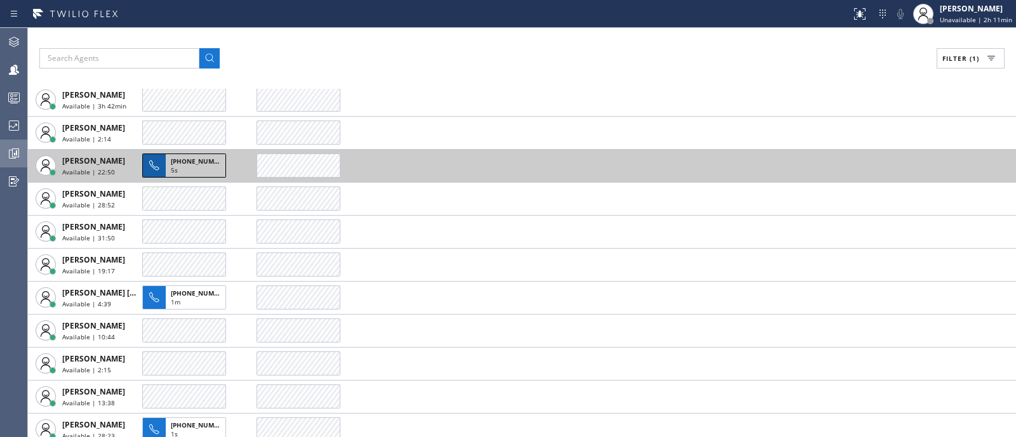
click at [209, 157] on span "[PHONE_NUMBER]" at bounding box center [200, 161] width 58 height 9
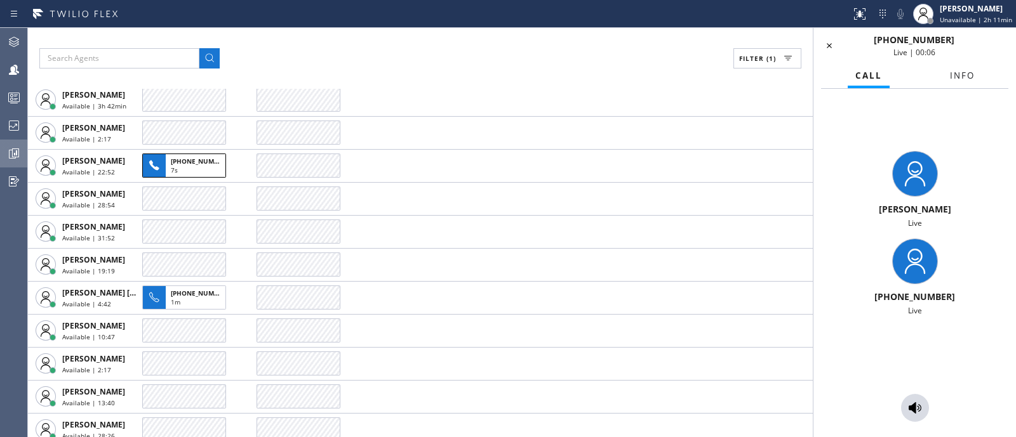
click at [955, 73] on span "Info" at bounding box center [962, 75] width 25 height 11
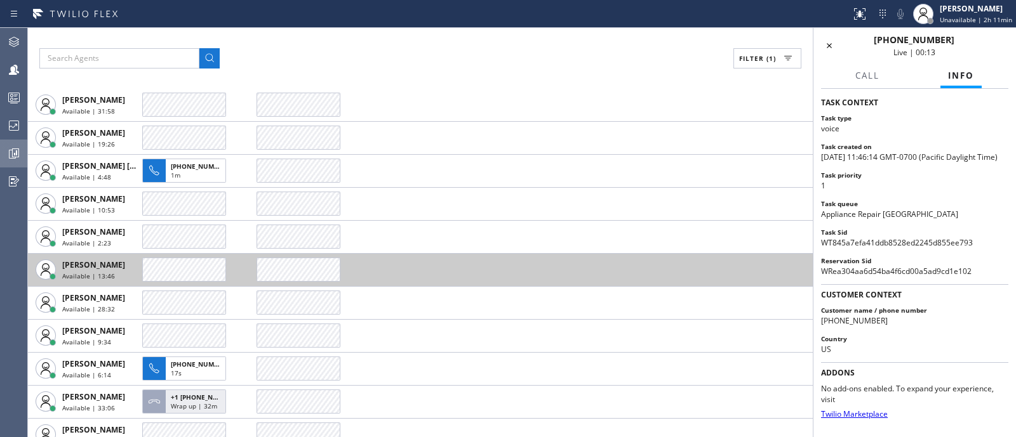
scroll to position [245, 0]
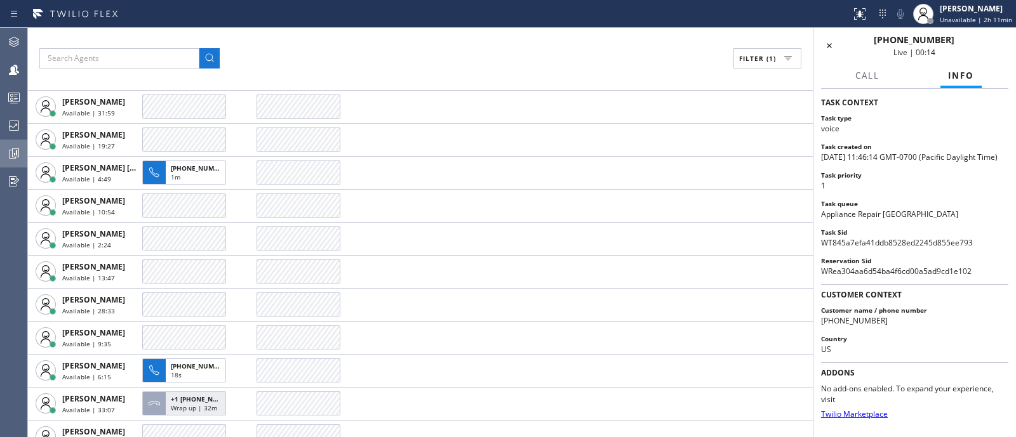
click at [17, 102] on icon at bounding box center [13, 97] width 15 height 15
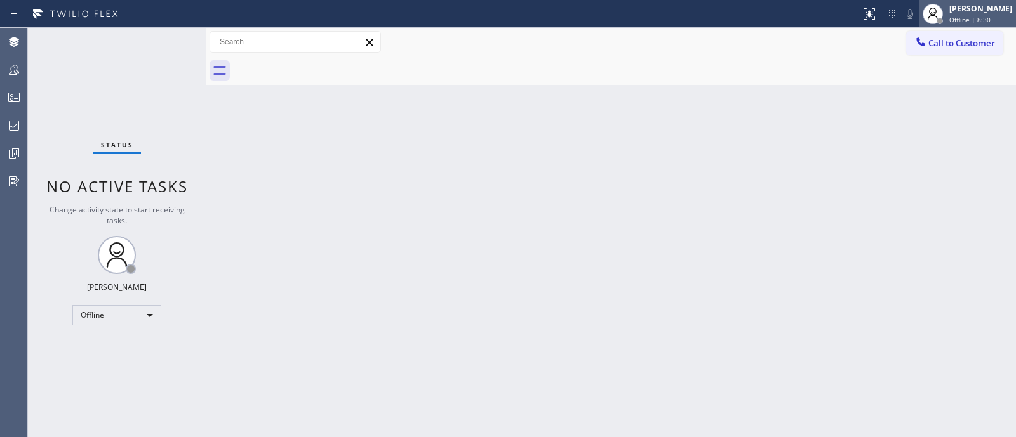
click at [1009, 11] on div "[PERSON_NAME]" at bounding box center [980, 8] width 63 height 11
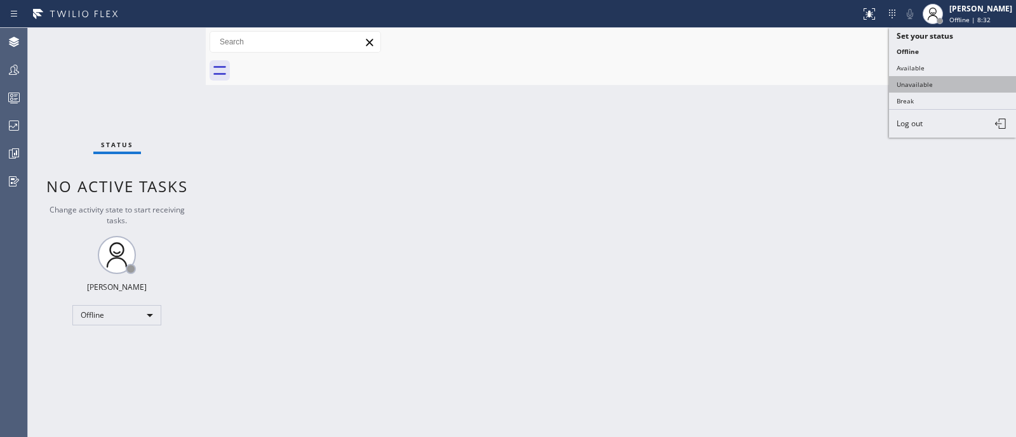
click at [929, 82] on button "Unavailable" at bounding box center [952, 84] width 127 height 17
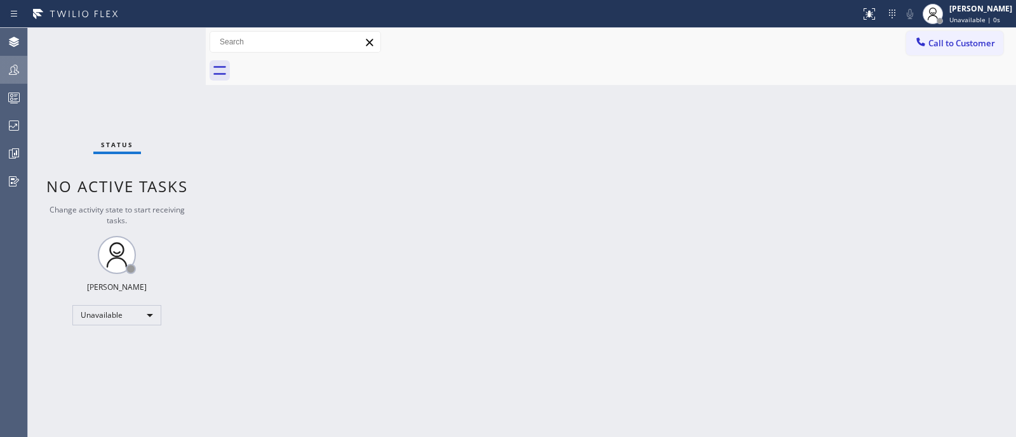
click at [10, 77] on div at bounding box center [14, 69] width 28 height 25
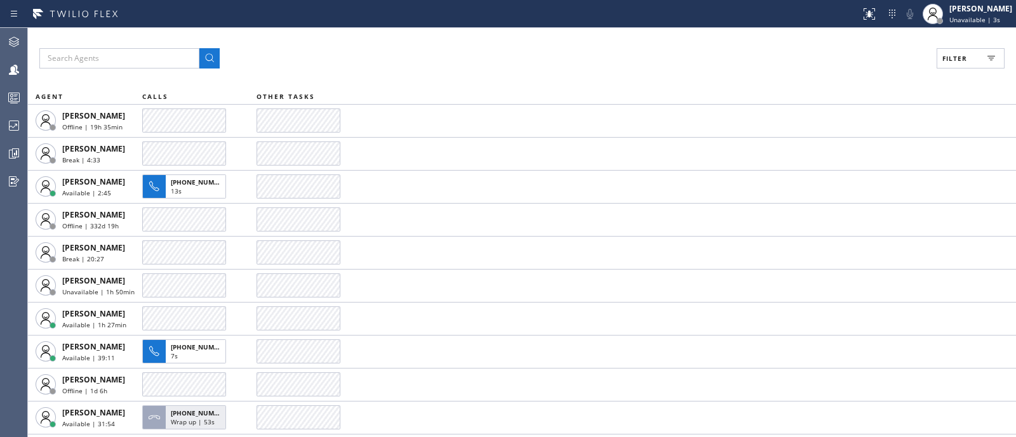
click at [974, 65] on button "Filter" at bounding box center [970, 58] width 68 height 20
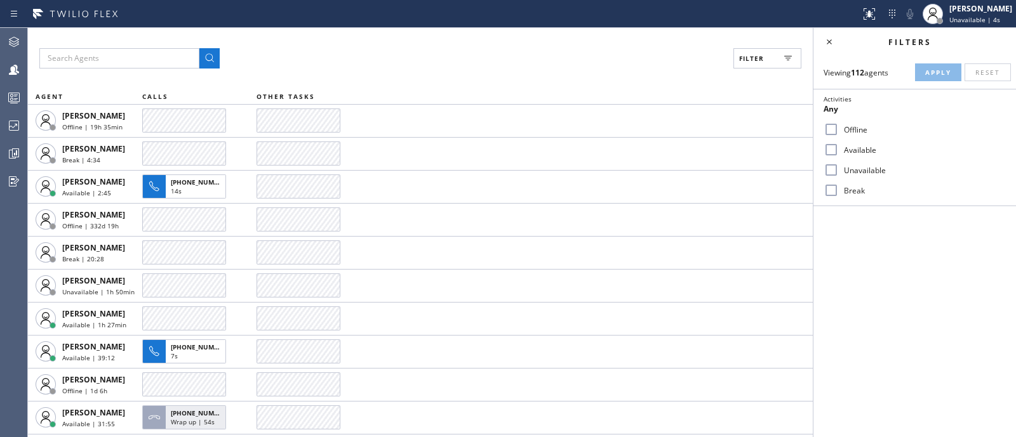
click at [852, 148] on label "Available" at bounding box center [921, 150] width 167 height 11
click at [838, 148] on input "Available" at bounding box center [830, 149] width 15 height 15
checkbox input "true"
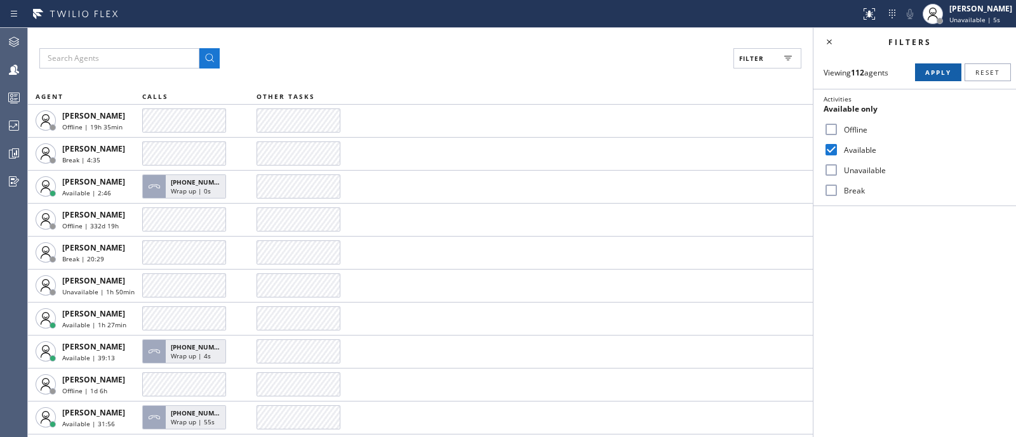
click at [933, 72] on span "Apply" at bounding box center [938, 72] width 26 height 9
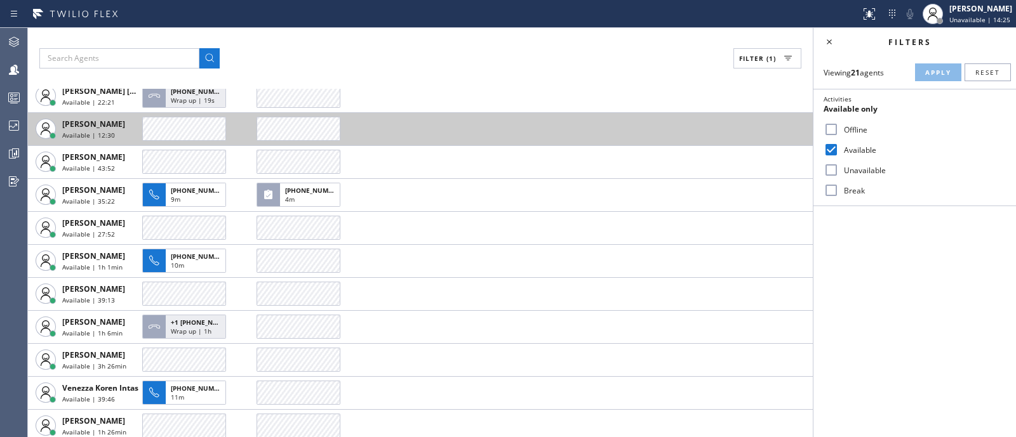
scroll to position [385, 0]
